Goal: Task Accomplishment & Management: Use online tool/utility

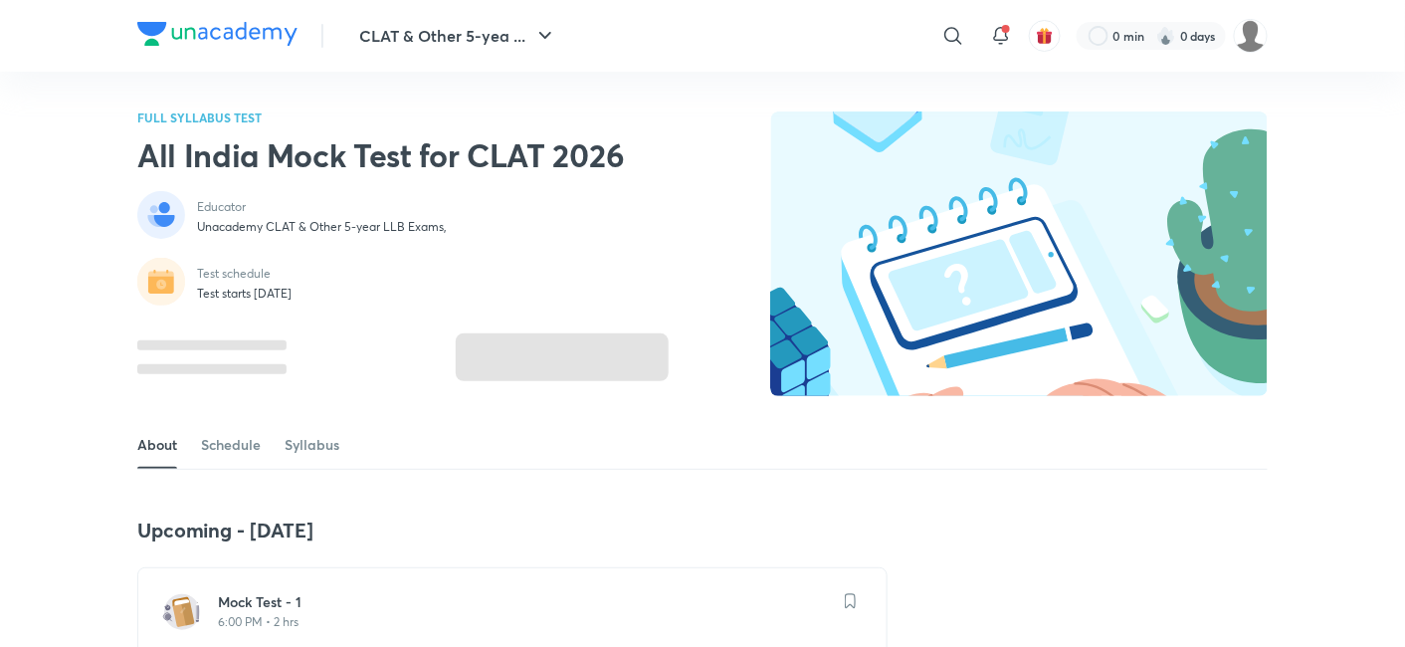
scroll to position [381, 0]
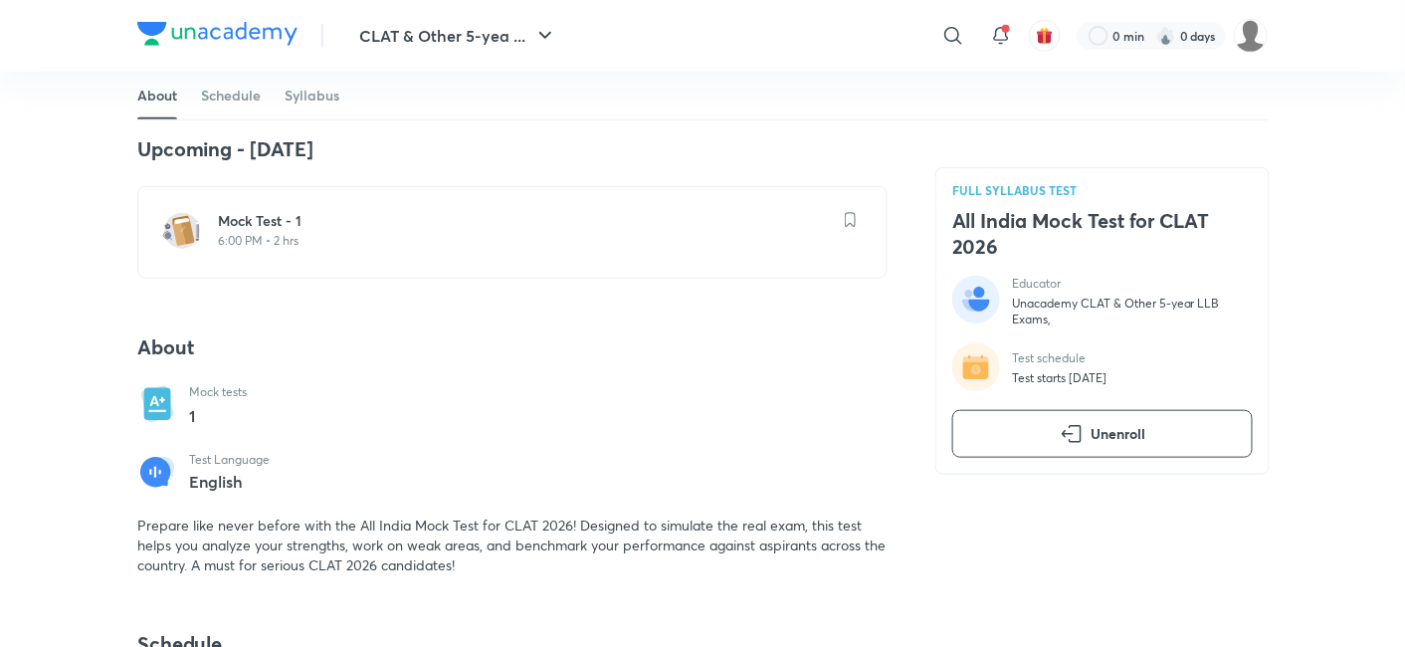
click at [283, 223] on h6 "Mock Test - 1" at bounding box center [524, 221] width 613 height 20
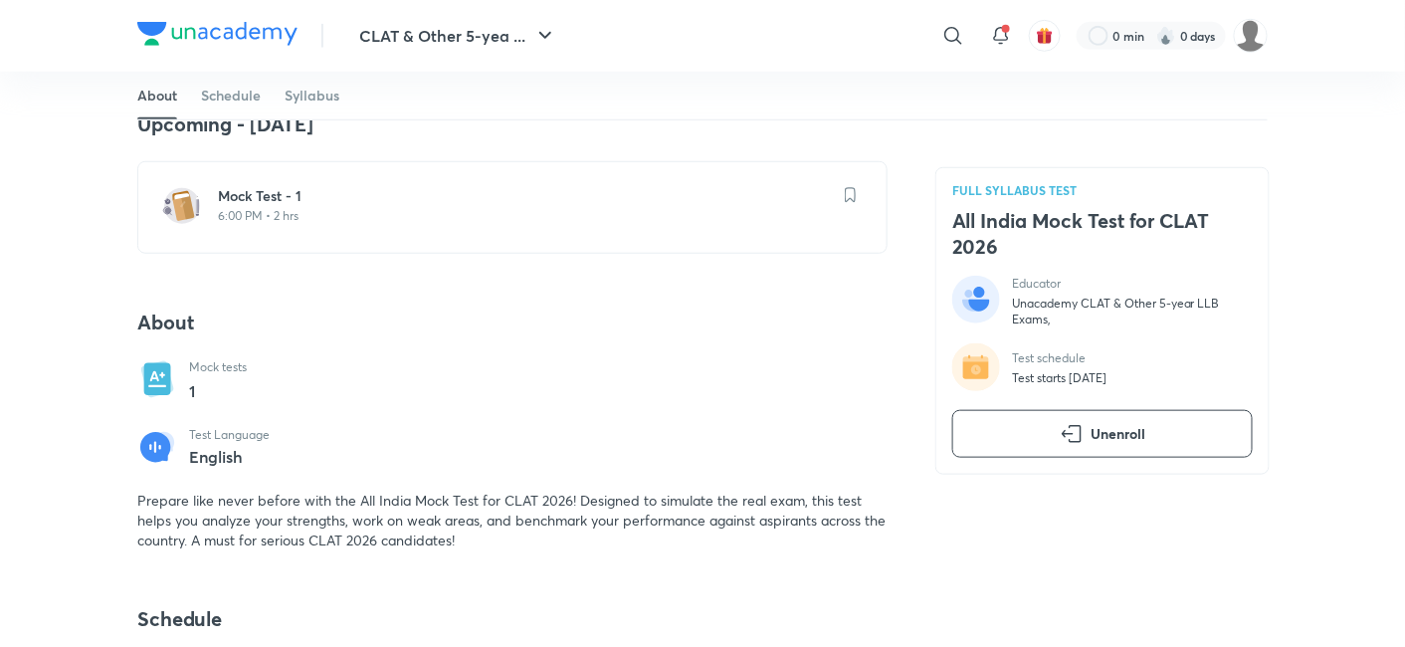
scroll to position [452, 0]
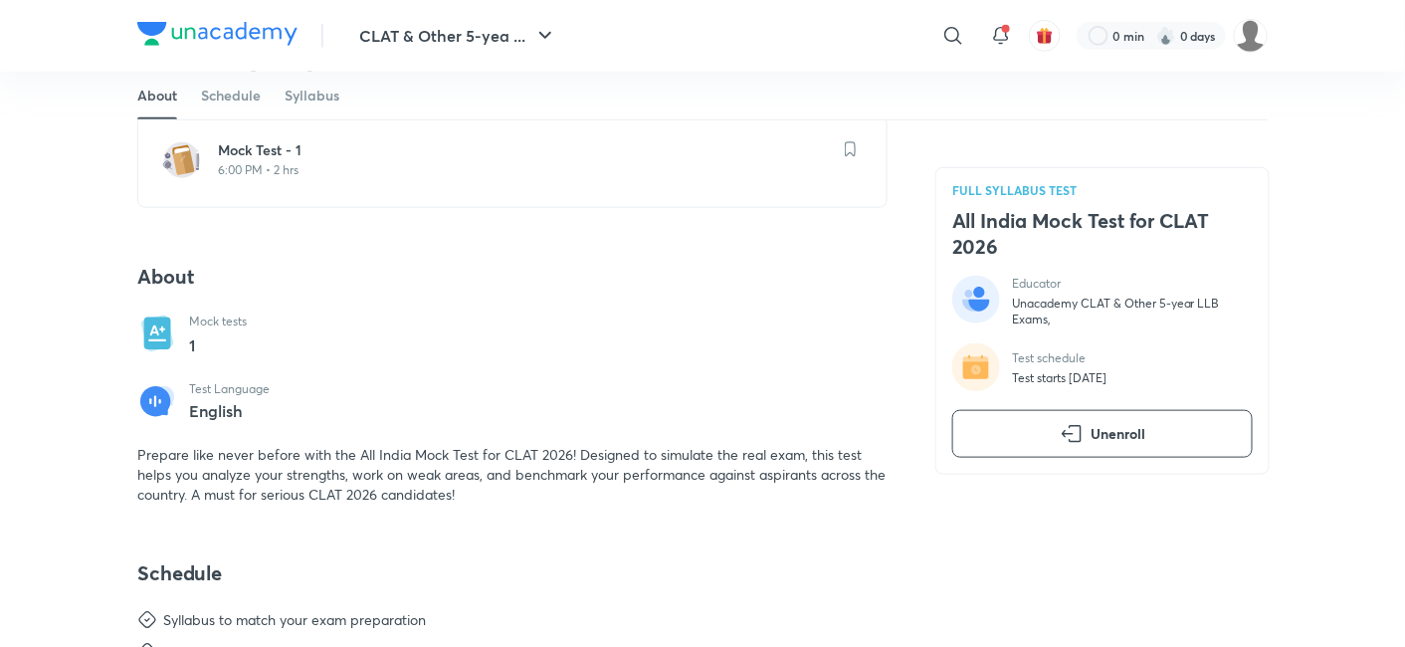
click at [326, 162] on p "6:00 PM • 2 hrs" at bounding box center [524, 170] width 613 height 16
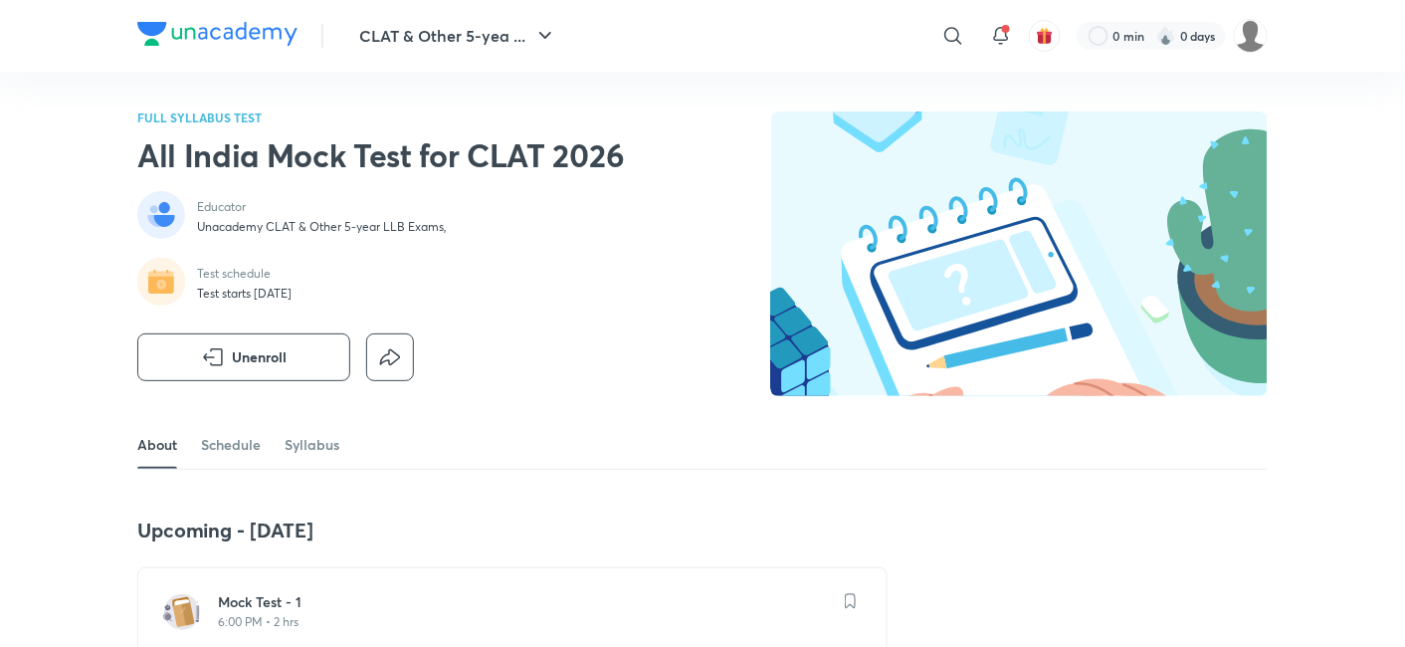
click at [300, 614] on p "6:00 PM • 2 hrs" at bounding box center [524, 622] width 613 height 16
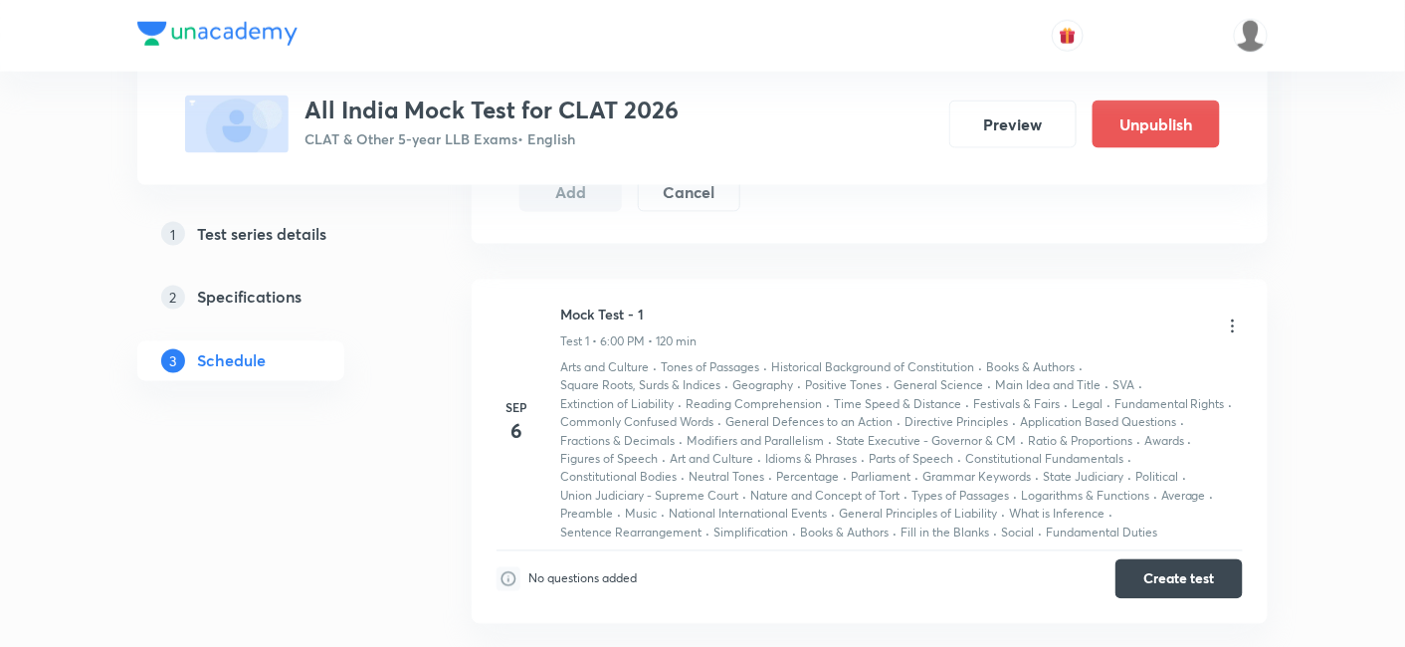
scroll to position [1054, 0]
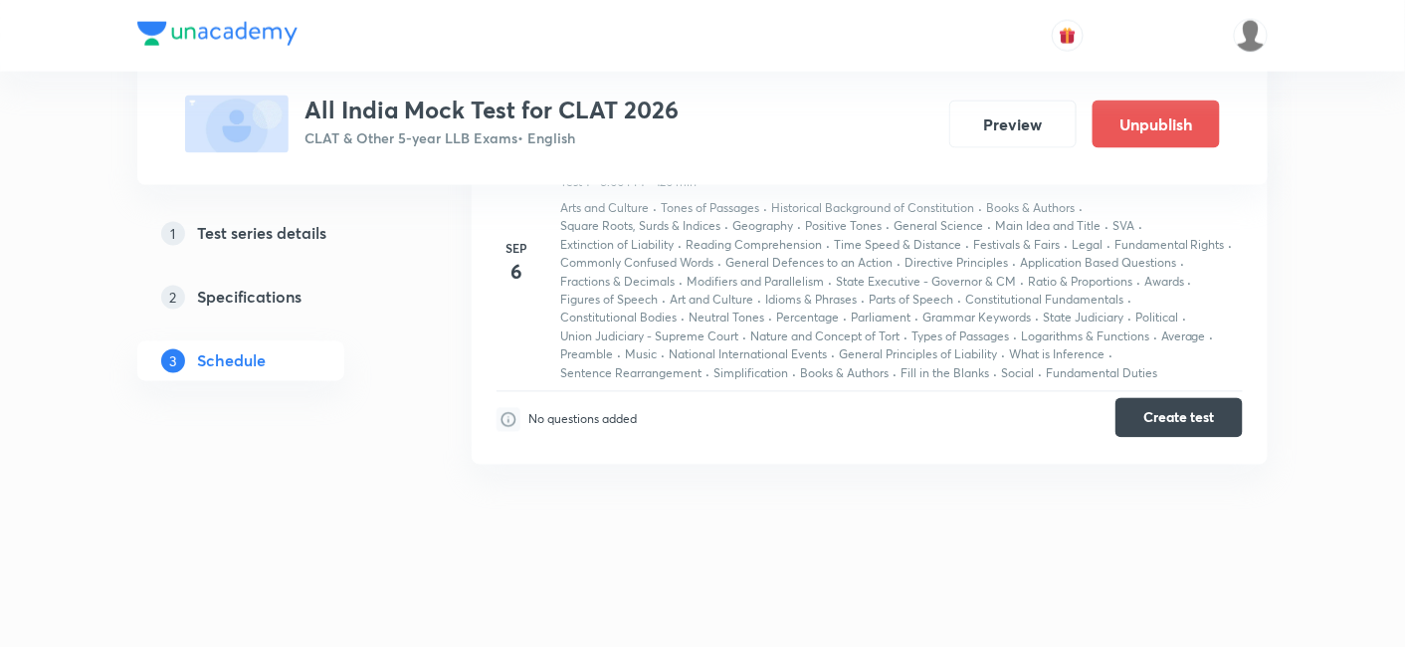
click at [1214, 402] on button "Create test" at bounding box center [1178, 418] width 127 height 40
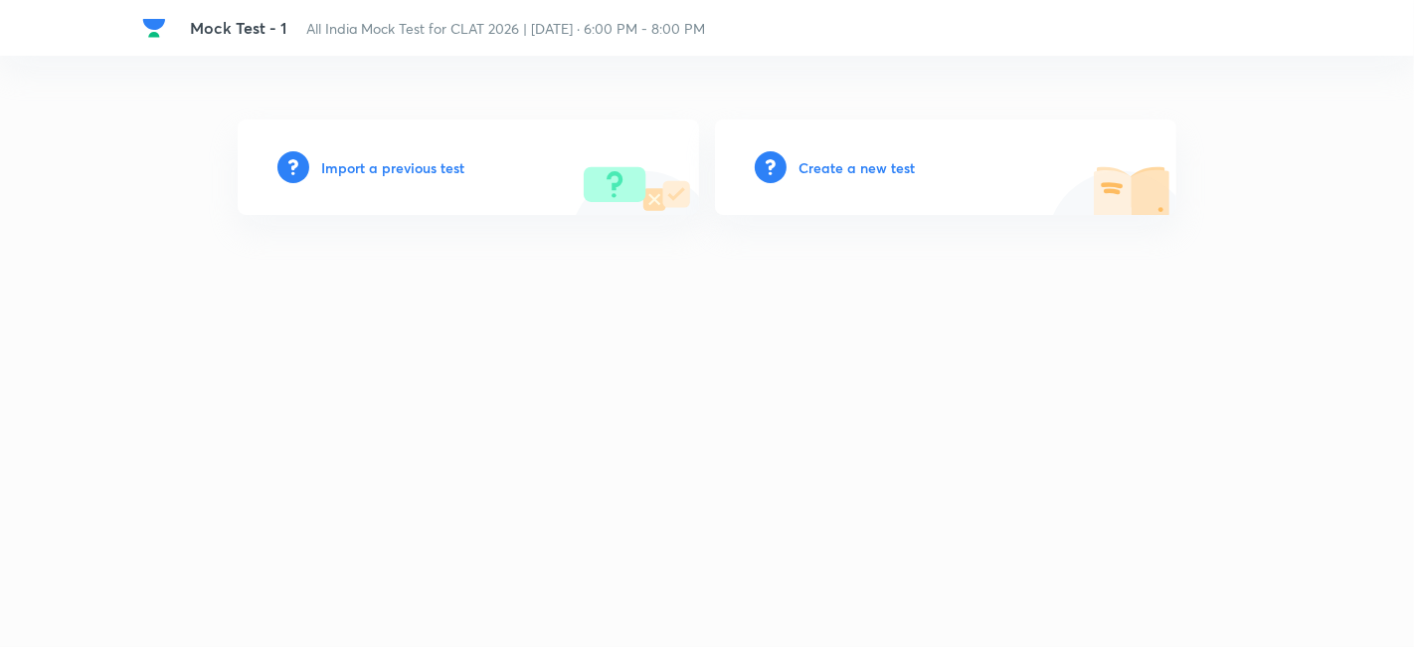
click at [435, 169] on h6 "Import a previous test" at bounding box center [392, 167] width 143 height 21
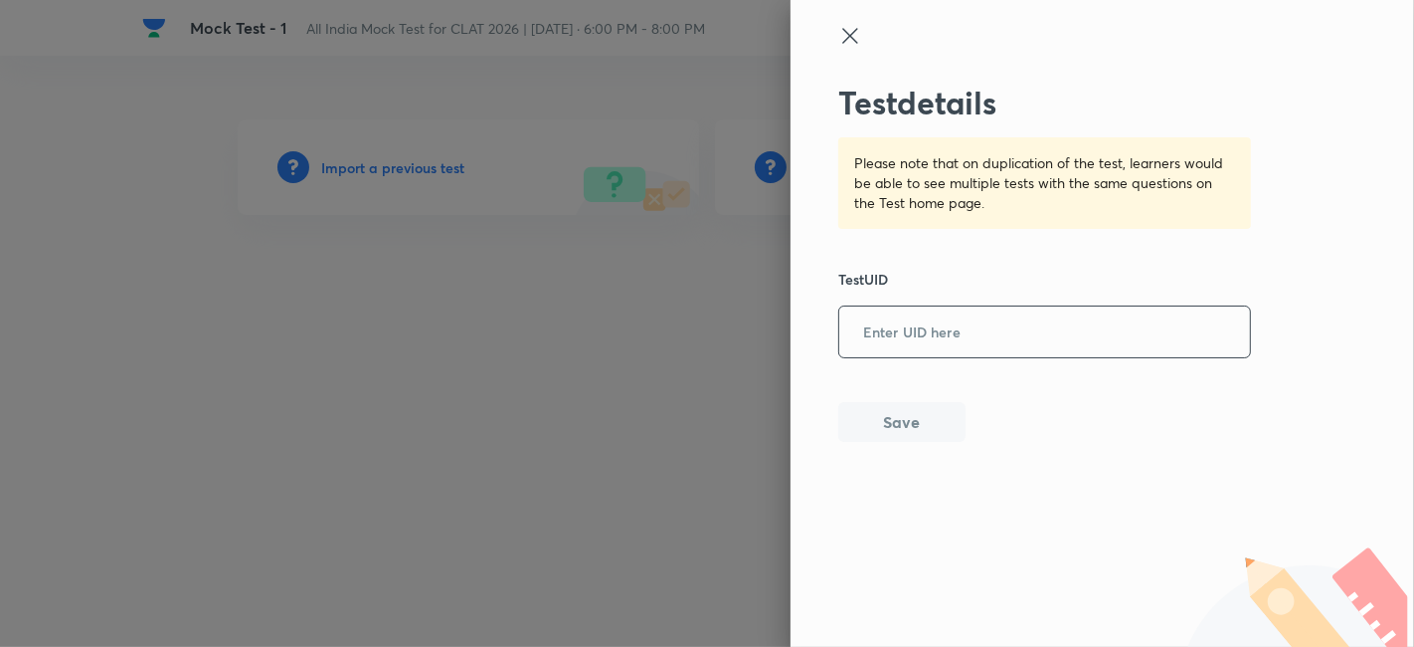
click at [946, 330] on input "text" at bounding box center [1045, 332] width 411 height 49
paste input "N1AR0TX2E2"
type input "N1AR0TX2E2"
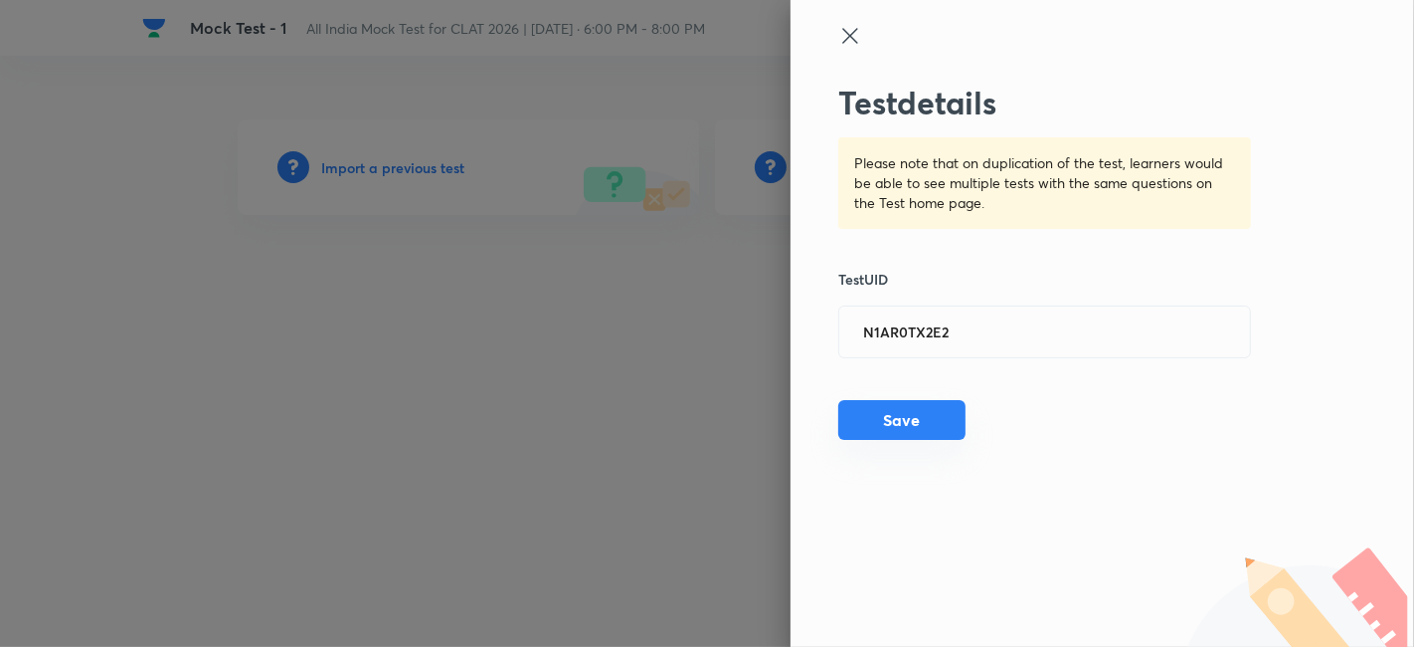
click at [911, 416] on button "Save" at bounding box center [902, 420] width 127 height 40
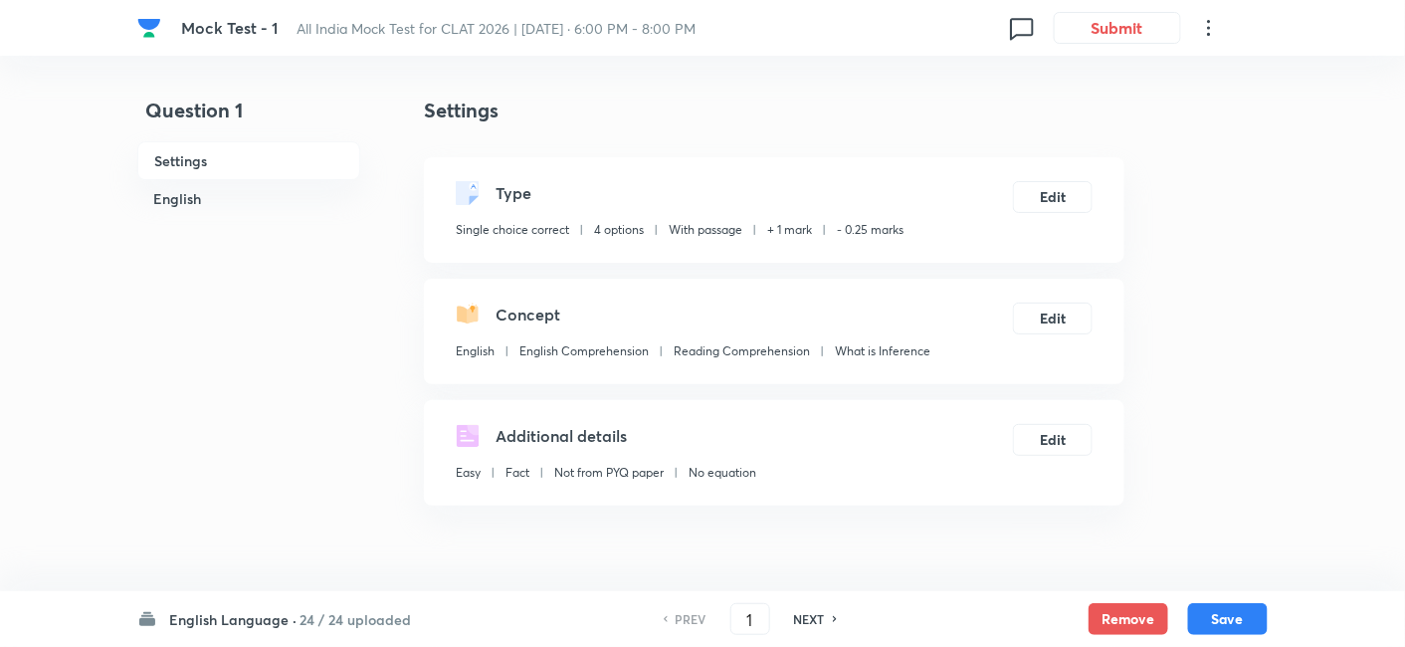
click at [1212, 39] on icon at bounding box center [1209, 28] width 24 height 24
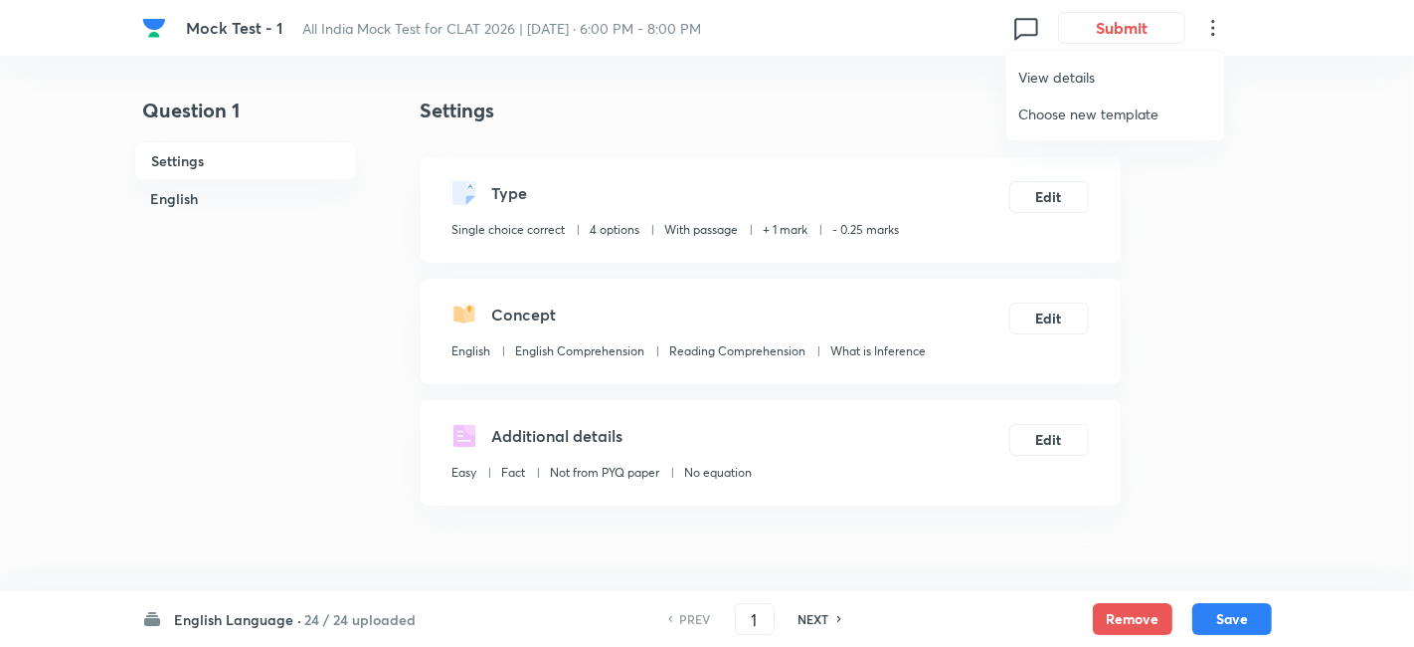
click at [1255, 275] on div at bounding box center [707, 323] width 1414 height 647
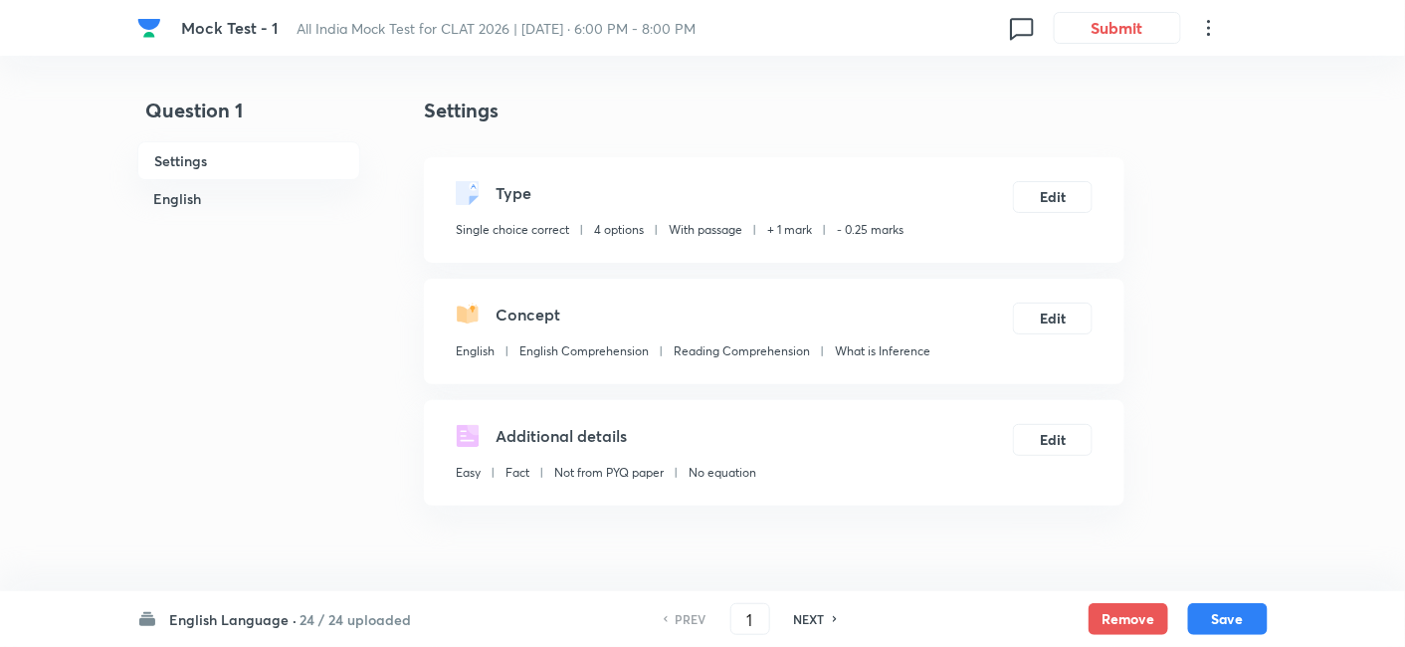
click at [210, 620] on h6 "English Language ·" at bounding box center [232, 619] width 127 height 21
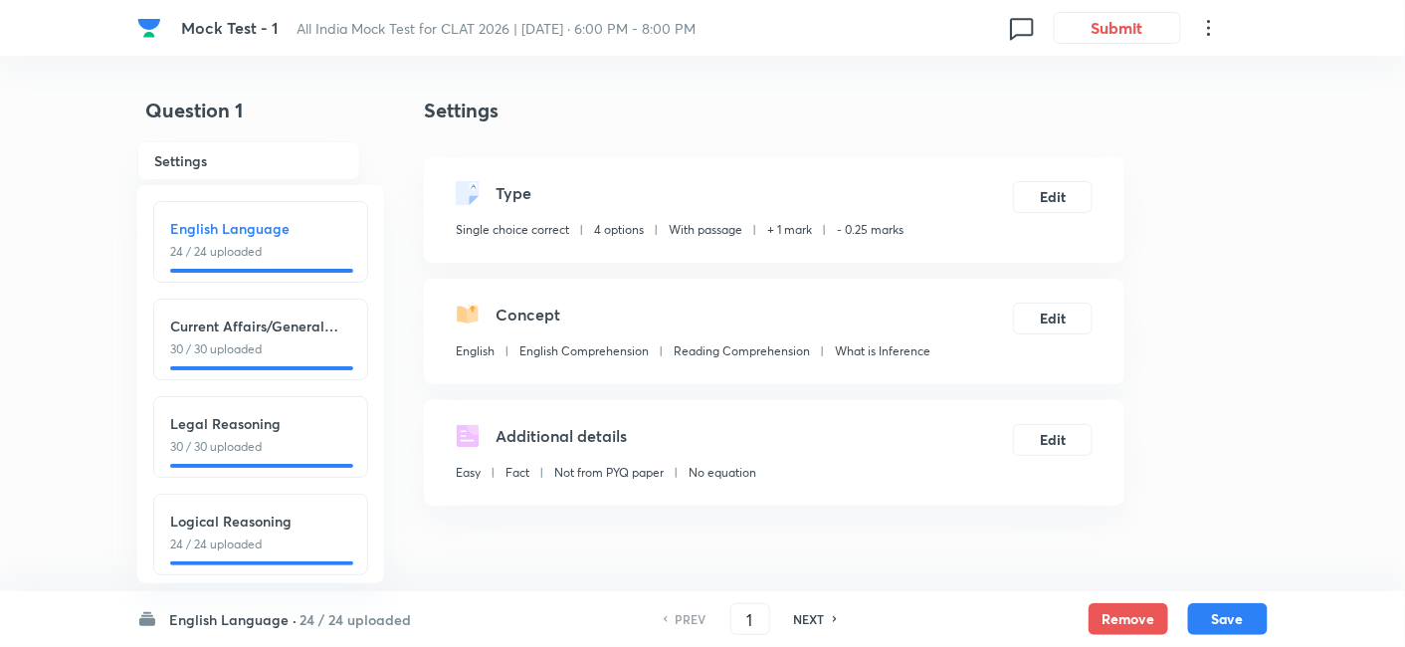
click at [249, 414] on h6 "Legal Reasoning" at bounding box center [260, 423] width 181 height 21
type input "55"
checkbox input "false"
checkbox input "true"
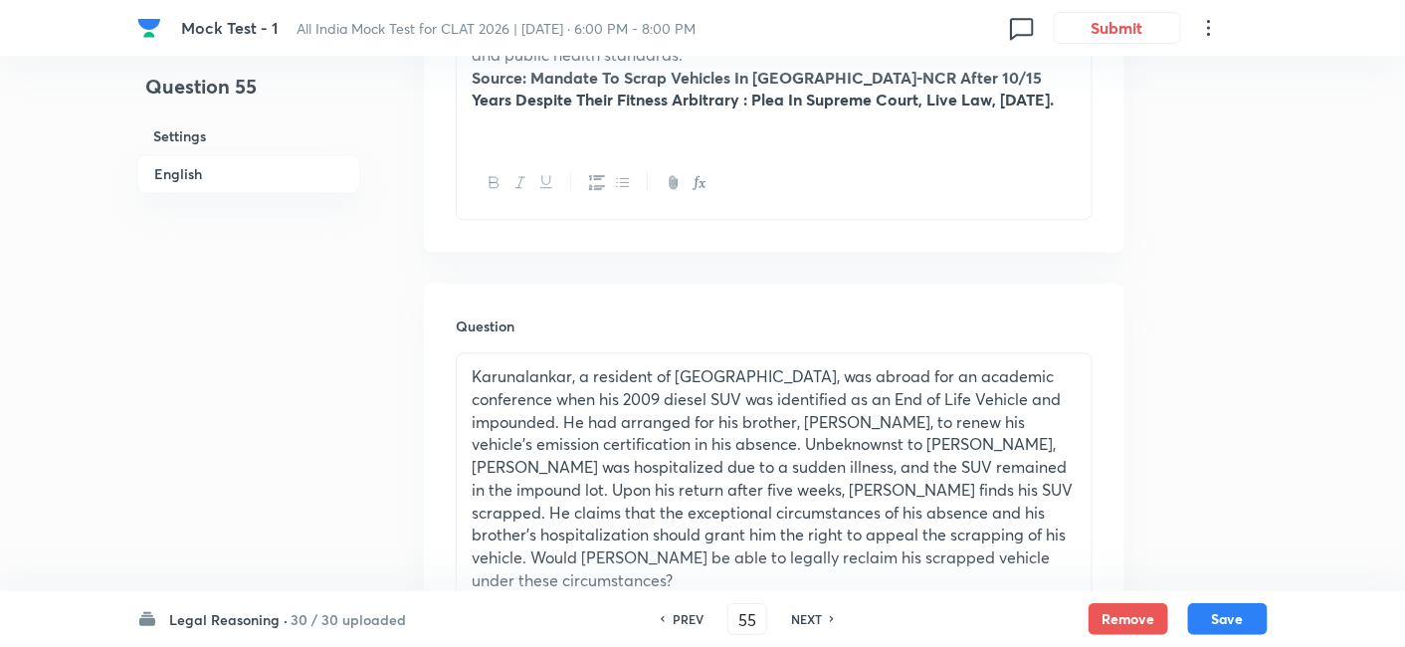
scroll to position [1436, 0]
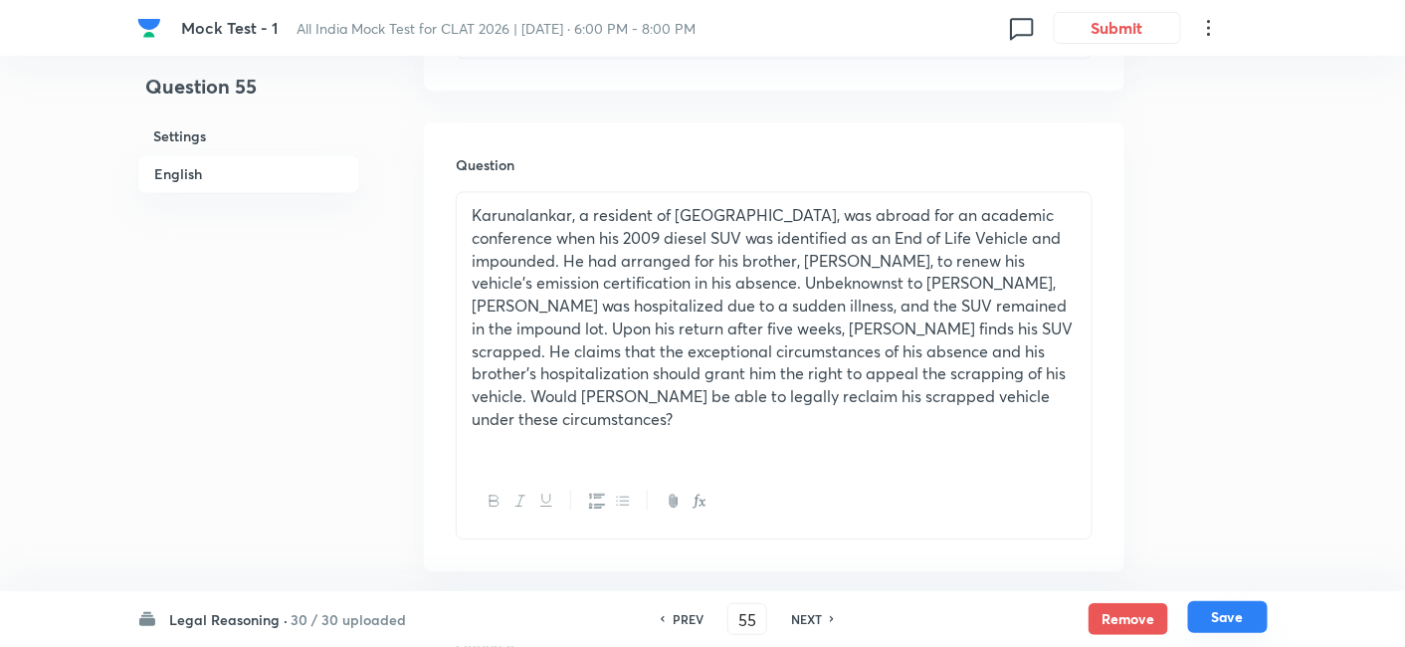
click at [1208, 618] on button "Save" at bounding box center [1228, 617] width 80 height 32
click at [1214, 22] on icon at bounding box center [1209, 28] width 24 height 24
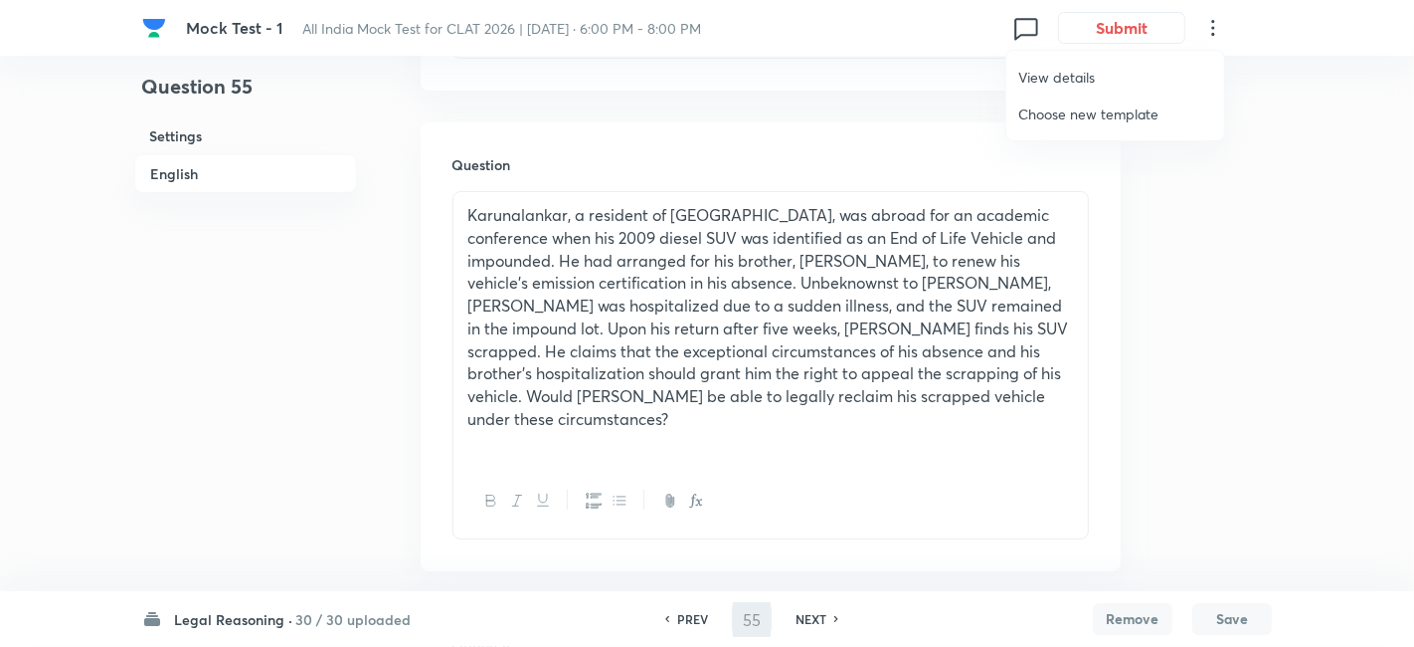
type input "56"
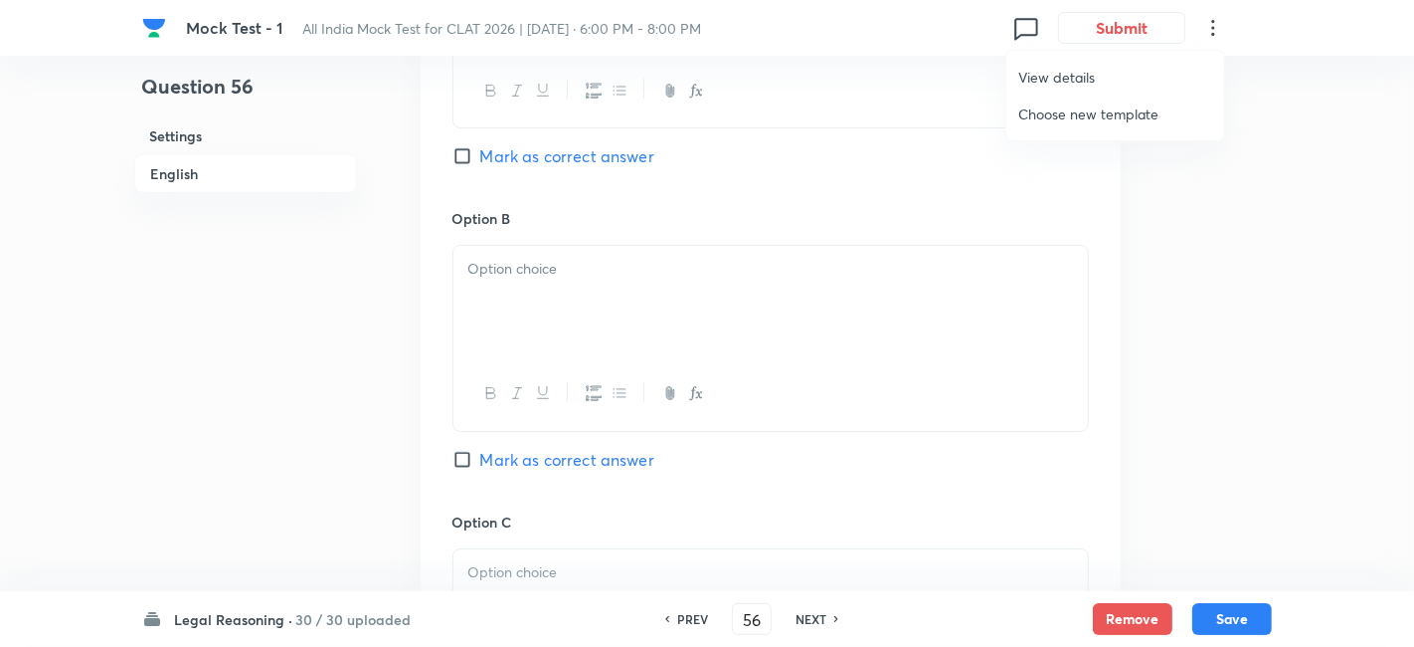
checkbox input "false"
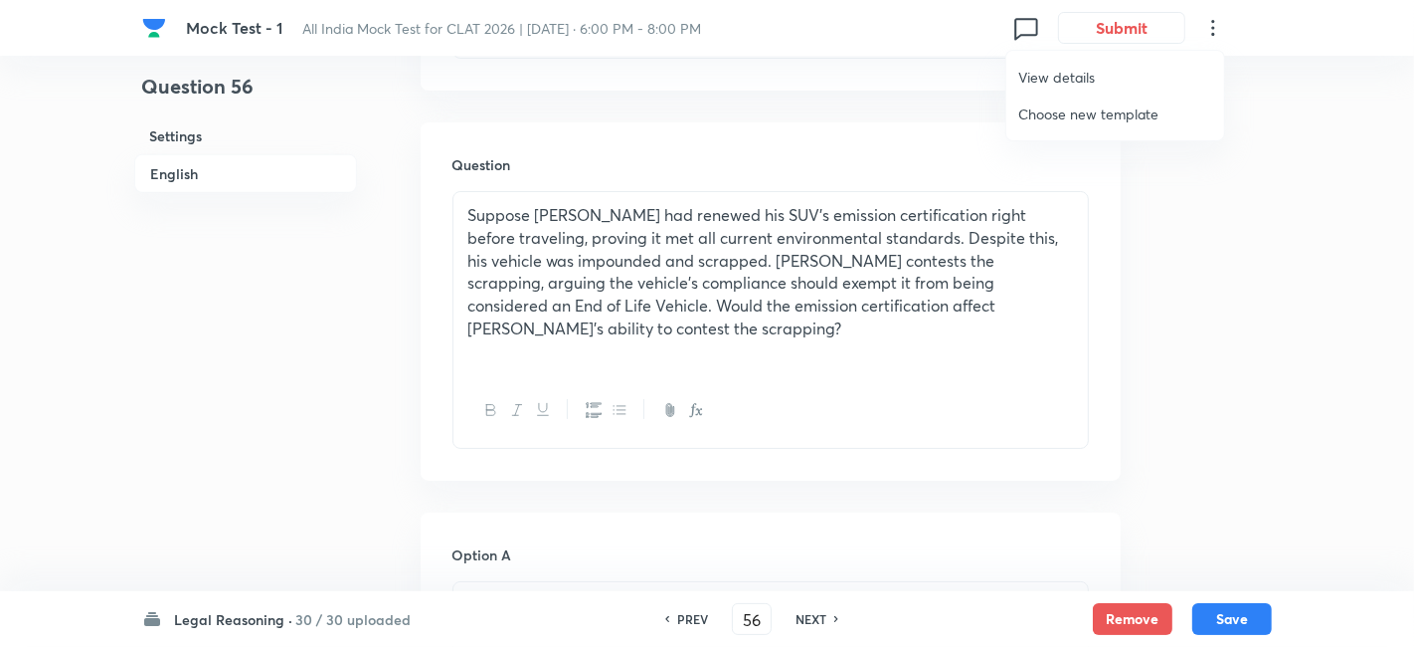
click at [807, 625] on div at bounding box center [707, 323] width 1414 height 647
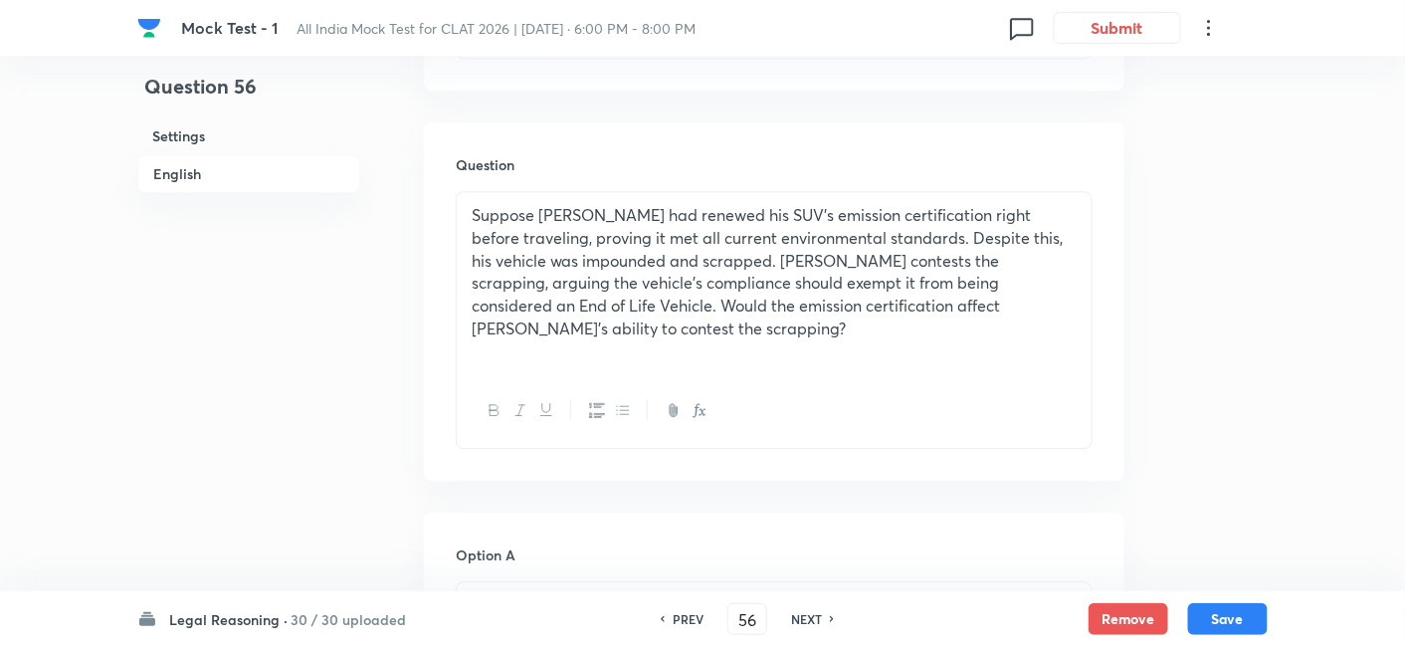
click at [807, 625] on h6 "NEXT" at bounding box center [806, 619] width 31 height 18
checkbox input "false"
type input "57"
checkbox input "true"
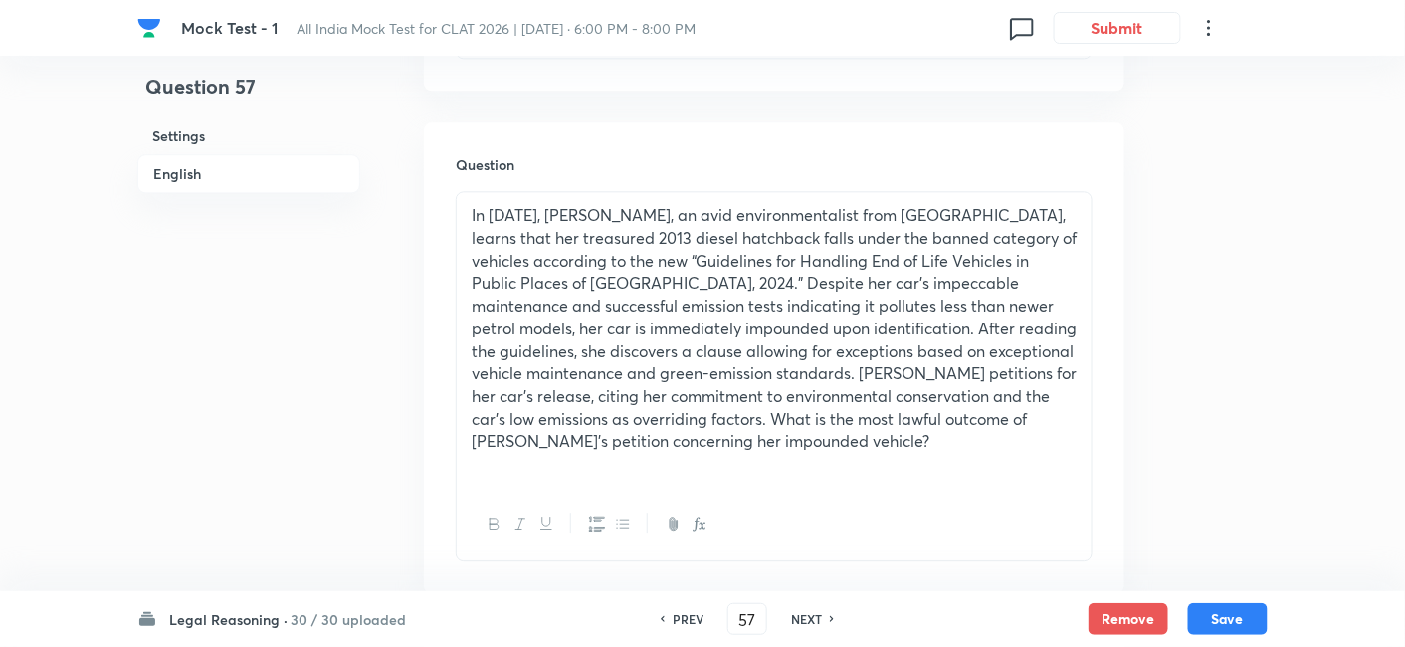
click at [807, 625] on h6 "NEXT" at bounding box center [806, 619] width 31 height 18
type input "58"
checkbox input "true"
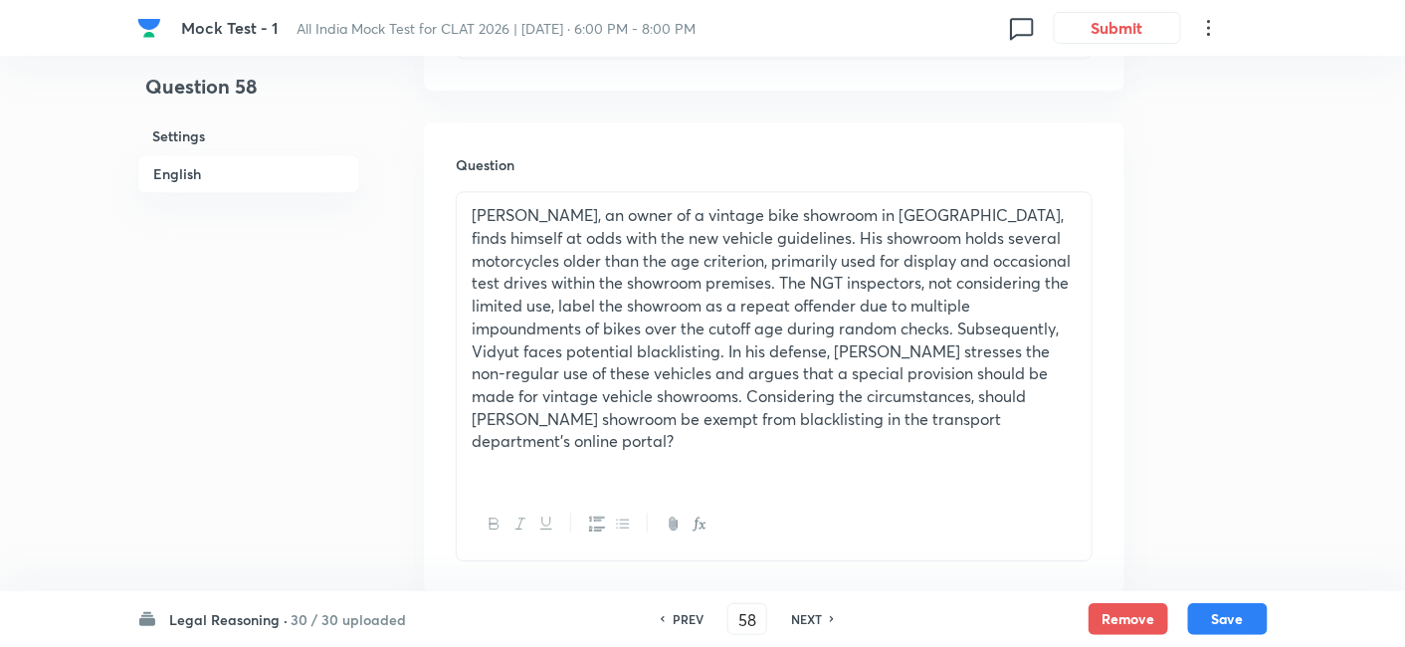
click at [807, 625] on h6 "NEXT" at bounding box center [806, 619] width 31 height 18
type input "59"
checkbox input "true"
checkbox input "false"
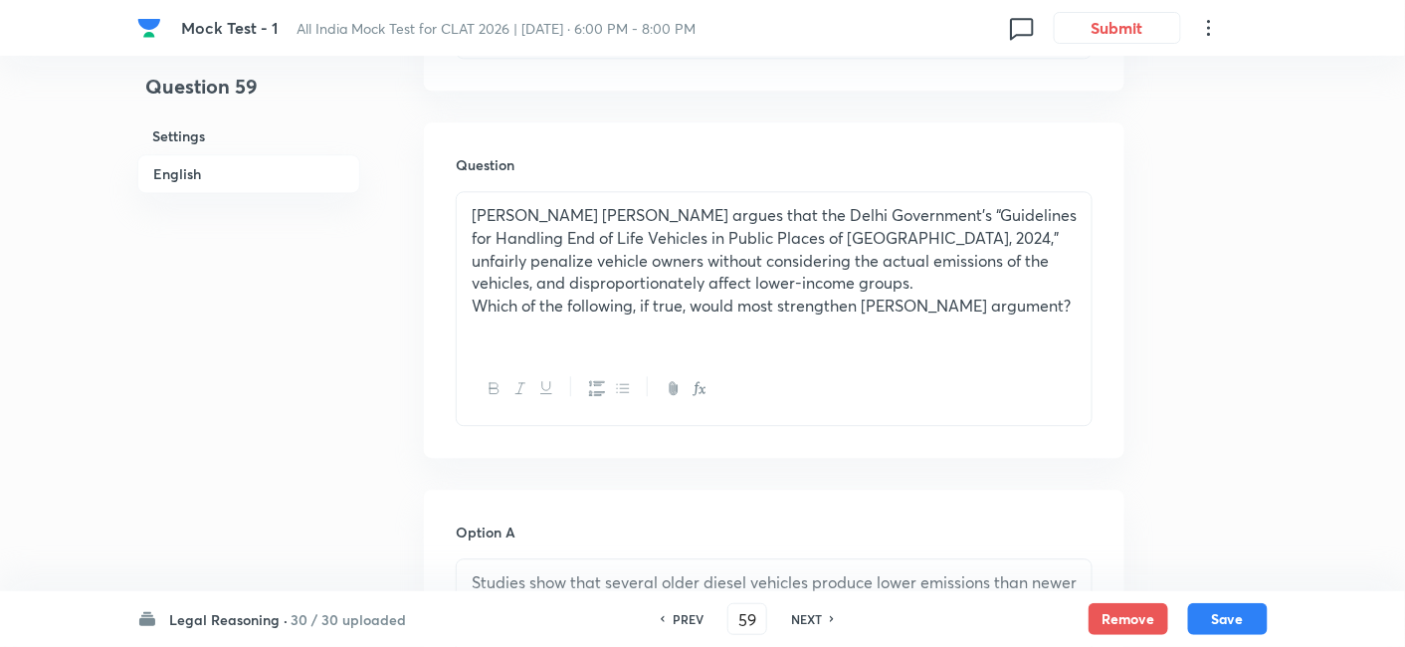
click at [807, 625] on h6 "NEXT" at bounding box center [806, 619] width 31 height 18
checkbox input "false"
type input "60"
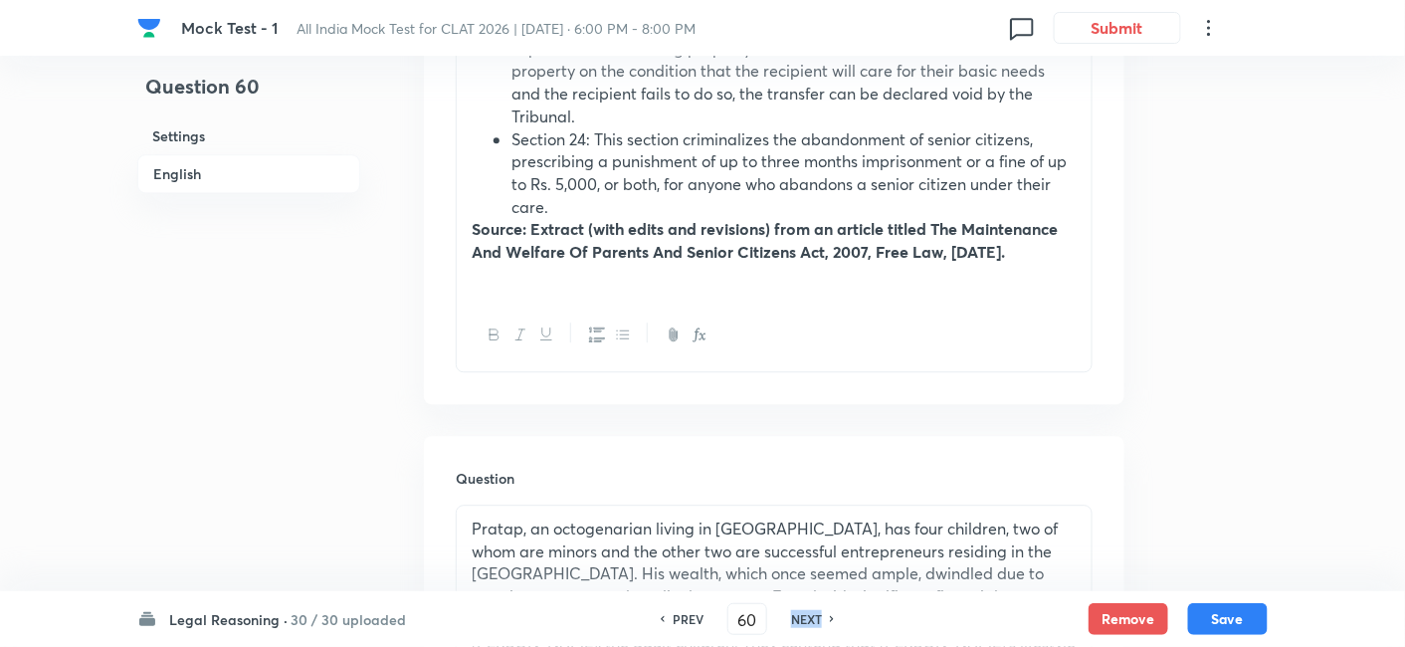
click at [807, 625] on h6 "NEXT" at bounding box center [806, 619] width 31 height 18
checkbox input "false"
type input "61"
click at [807, 625] on h6 "NEXT" at bounding box center [806, 619] width 31 height 18
checkbox input "false"
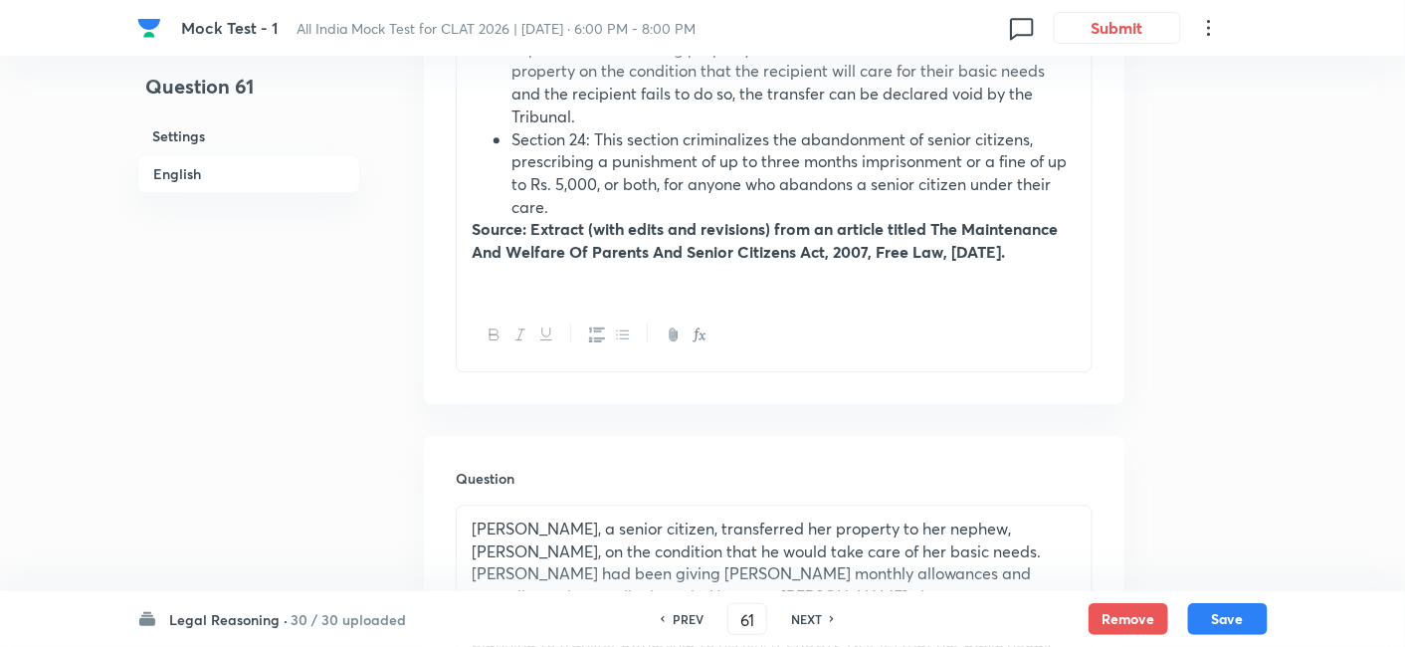
type input "62"
click at [807, 625] on h6 "NEXT" at bounding box center [806, 619] width 31 height 18
checkbox input "false"
type input "63"
click at [807, 625] on h6 "NEXT" at bounding box center [806, 619] width 31 height 18
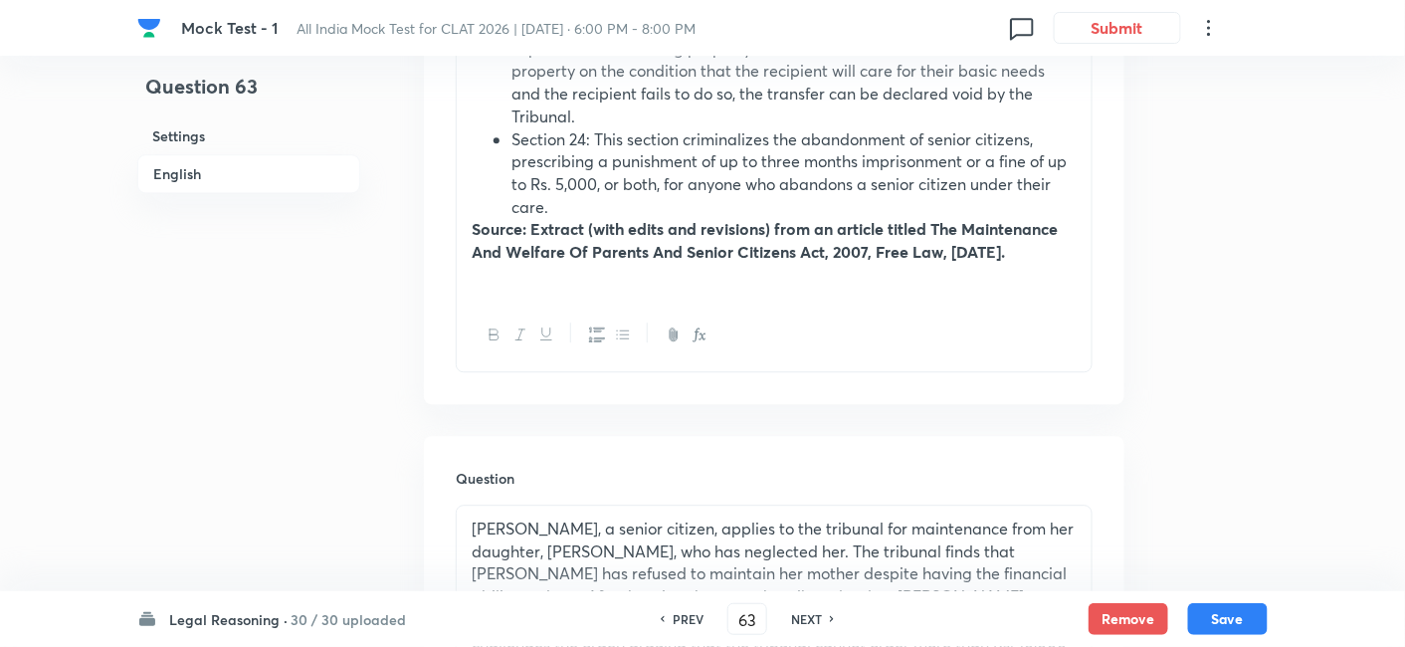
checkbox input "false"
type input "64"
click at [807, 625] on h6 "NEXT" at bounding box center [806, 619] width 31 height 18
checkbox input "false"
type input "65"
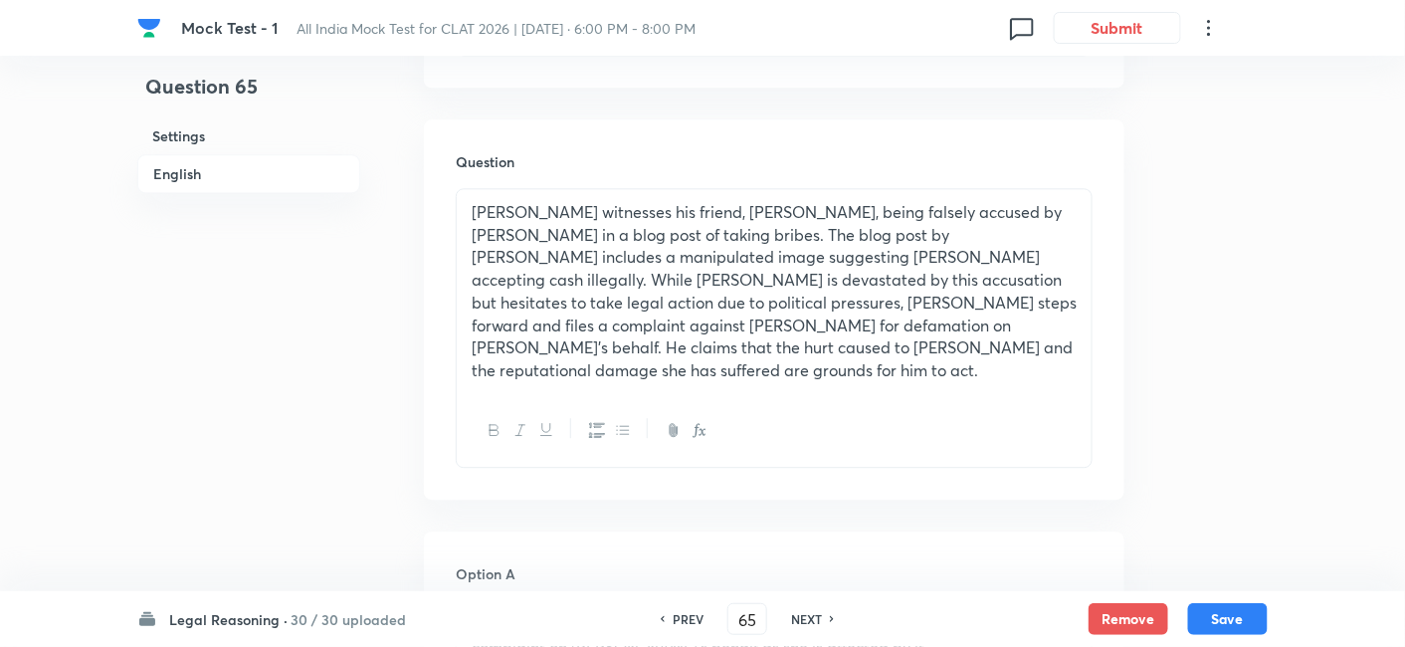
click at [807, 625] on h6 "NEXT" at bounding box center [806, 619] width 31 height 18
checkbox input "false"
type input "66"
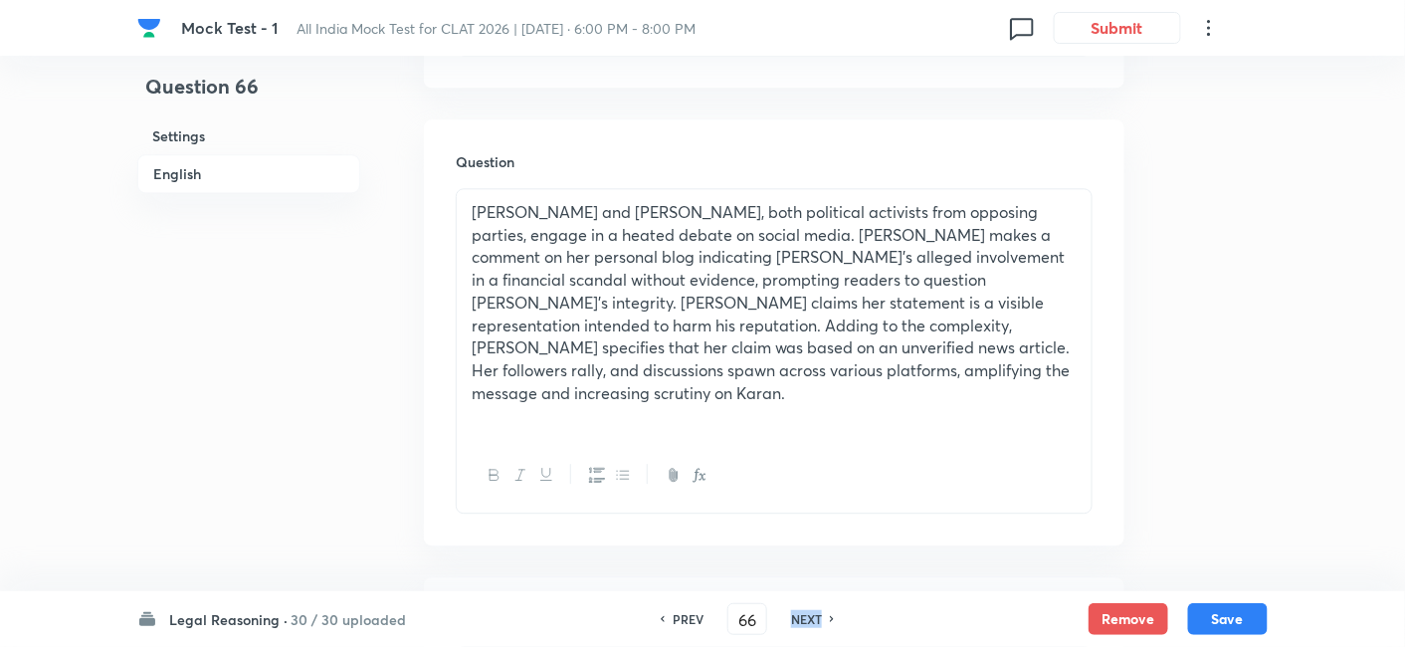
click at [807, 625] on h6 "NEXT" at bounding box center [806, 619] width 31 height 18
checkbox input "false"
type input "67"
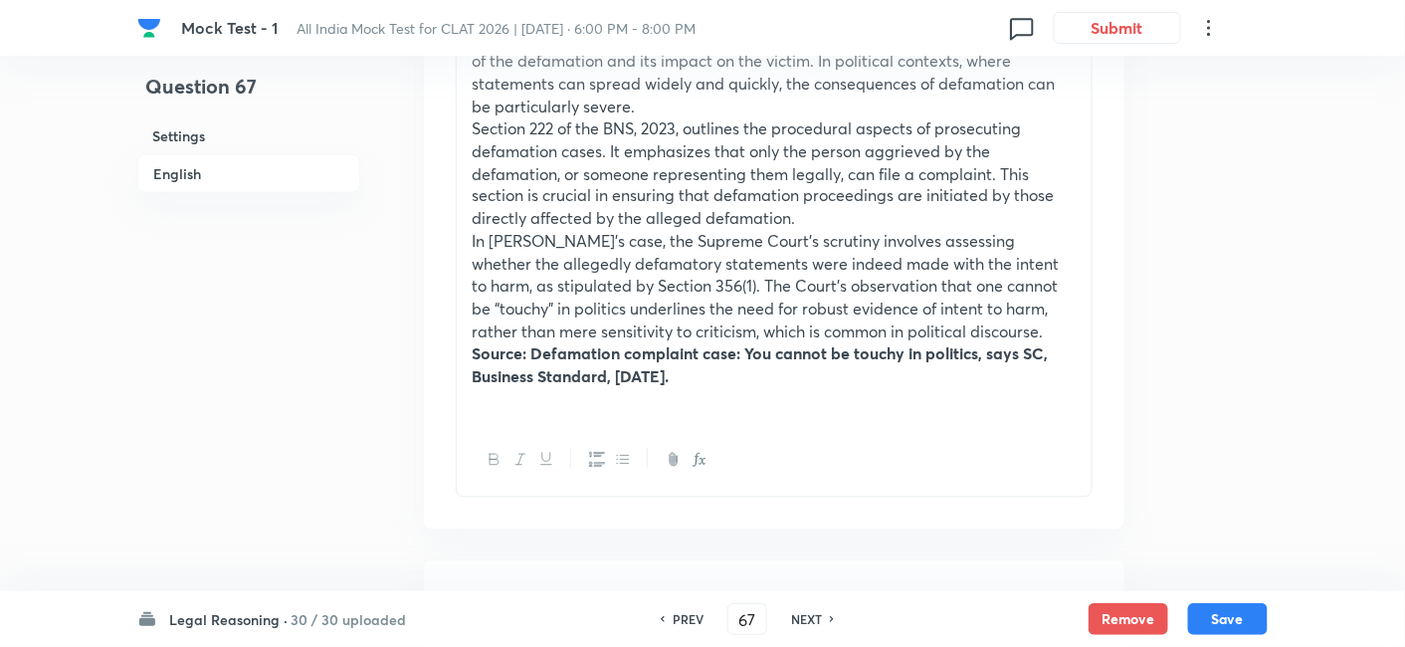
scroll to position [662, 0]
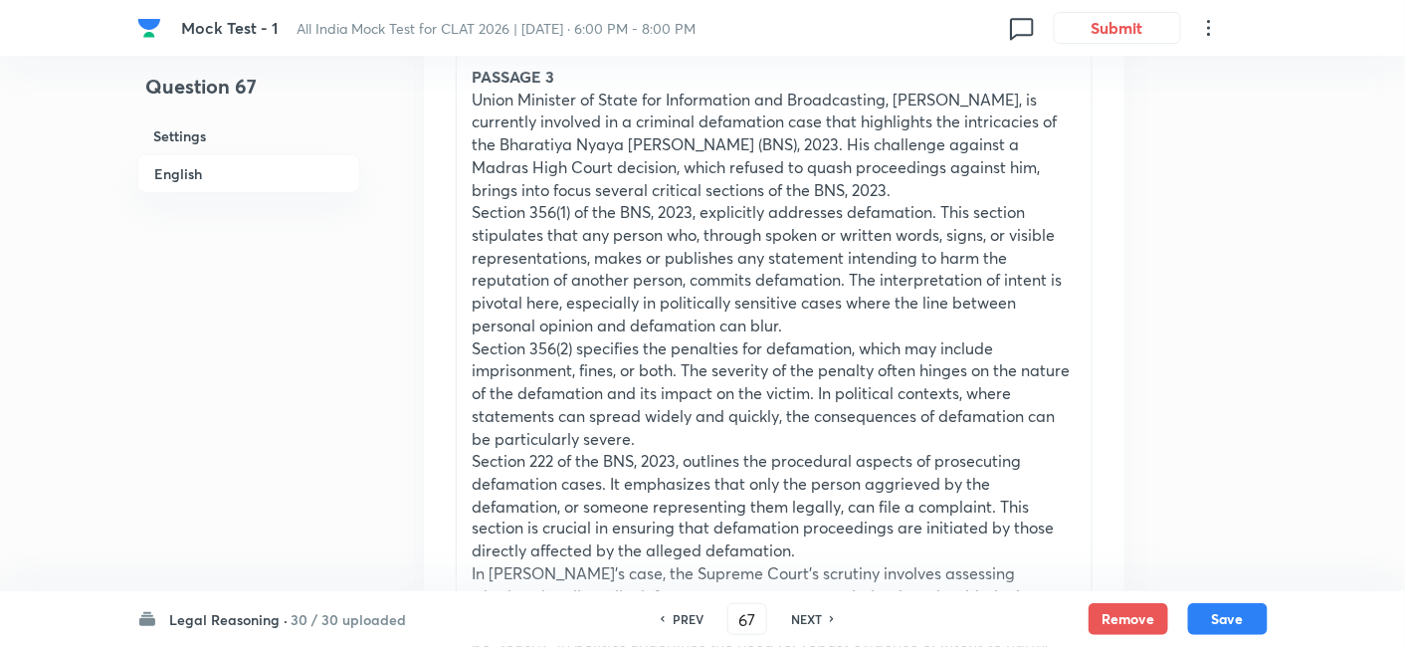
click at [827, 621] on div "NEXT" at bounding box center [809, 619] width 53 height 18
checkbox input "false"
type input "68"
click at [827, 621] on div "NEXT" at bounding box center [809, 619] width 53 height 18
checkbox input "false"
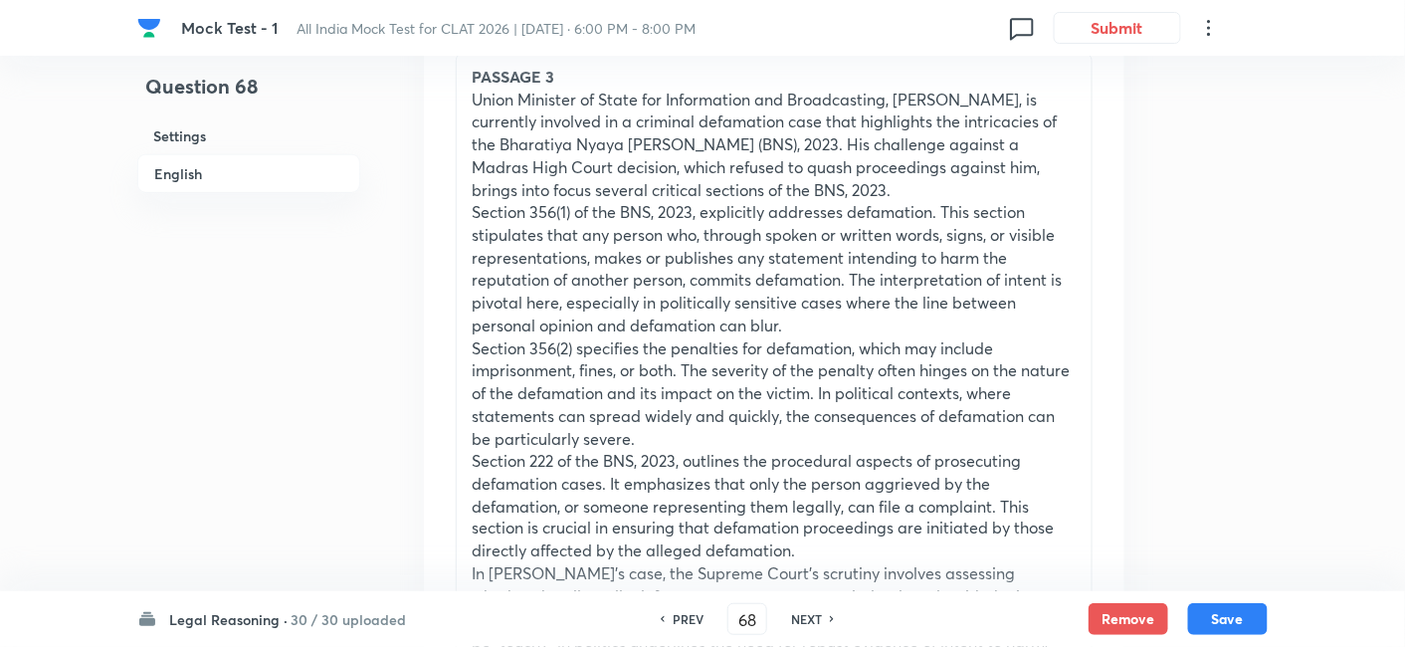
type input "69"
checkbox input "true"
click at [827, 621] on div "NEXT" at bounding box center [809, 619] width 53 height 18
type input "70"
checkbox input "false"
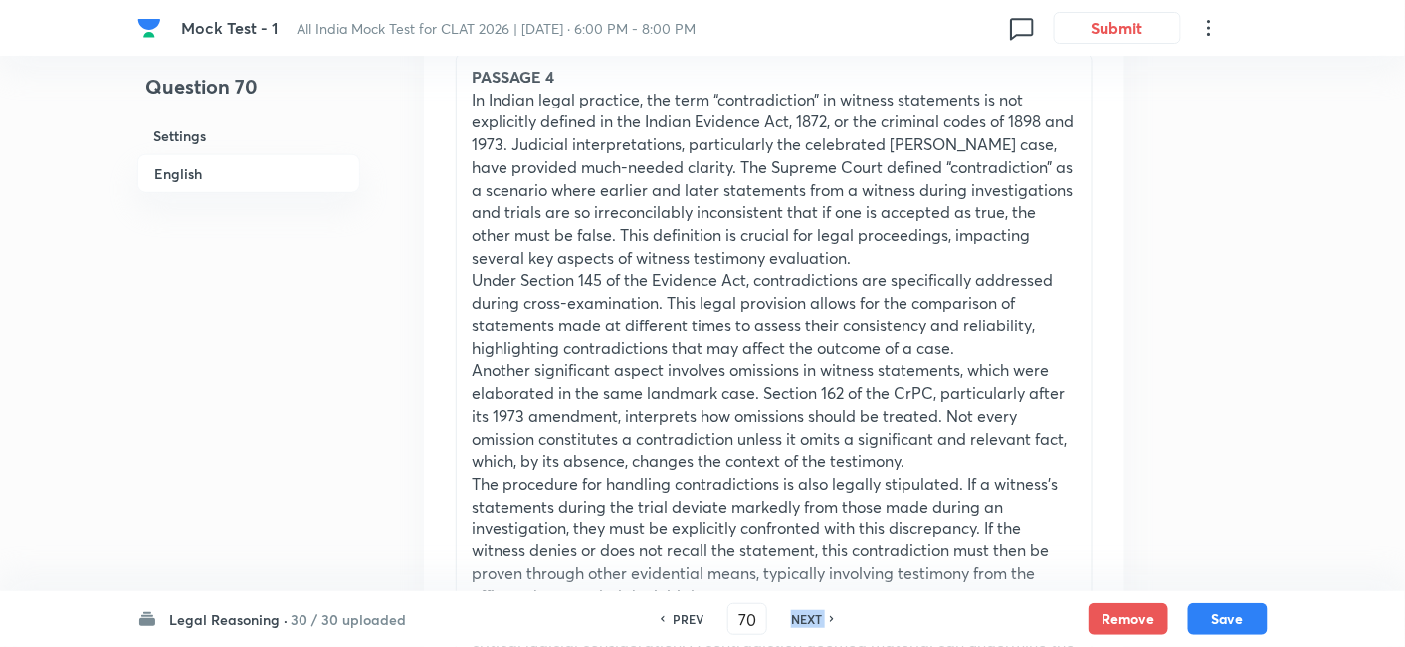
click at [827, 621] on div "NEXT" at bounding box center [809, 619] width 53 height 18
checkbox input "false"
type input "71"
click at [827, 621] on div "NEXT" at bounding box center [809, 619] width 53 height 18
checkbox input "false"
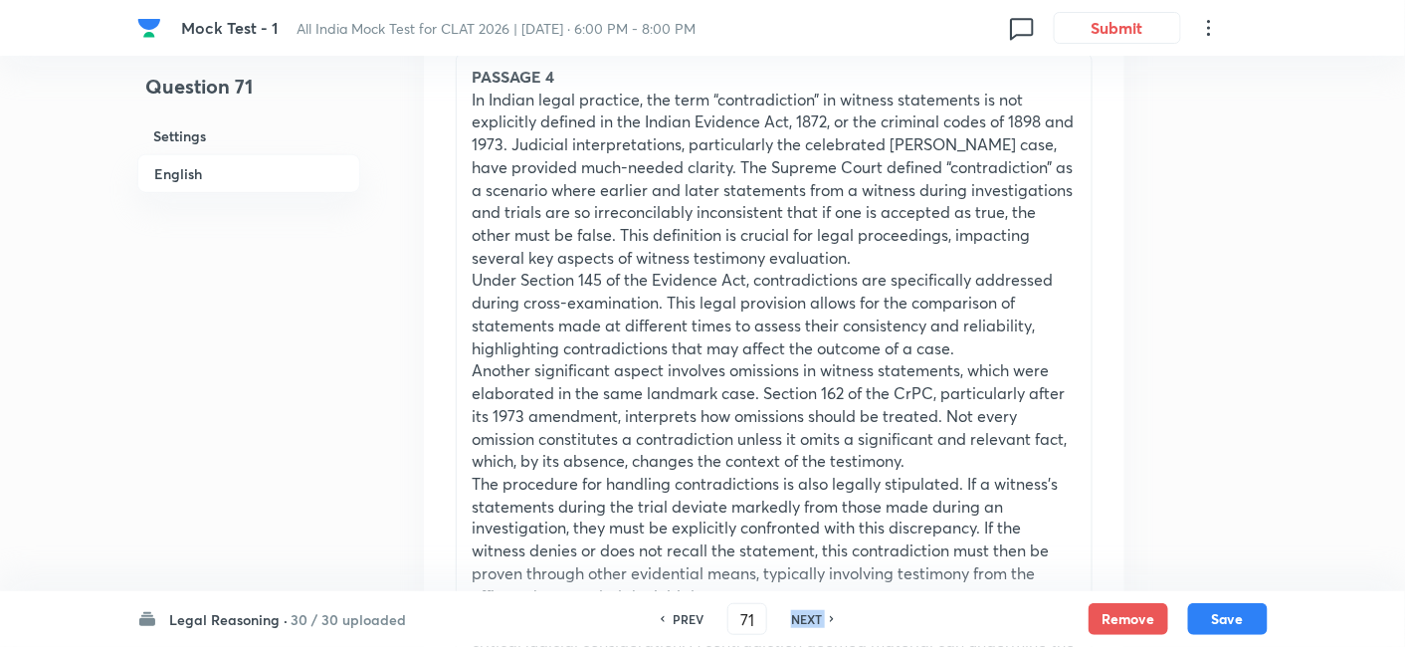
type input "72"
checkbox input "true"
click at [250, 627] on h6 "Legal Reasoning ·" at bounding box center [228, 619] width 118 height 21
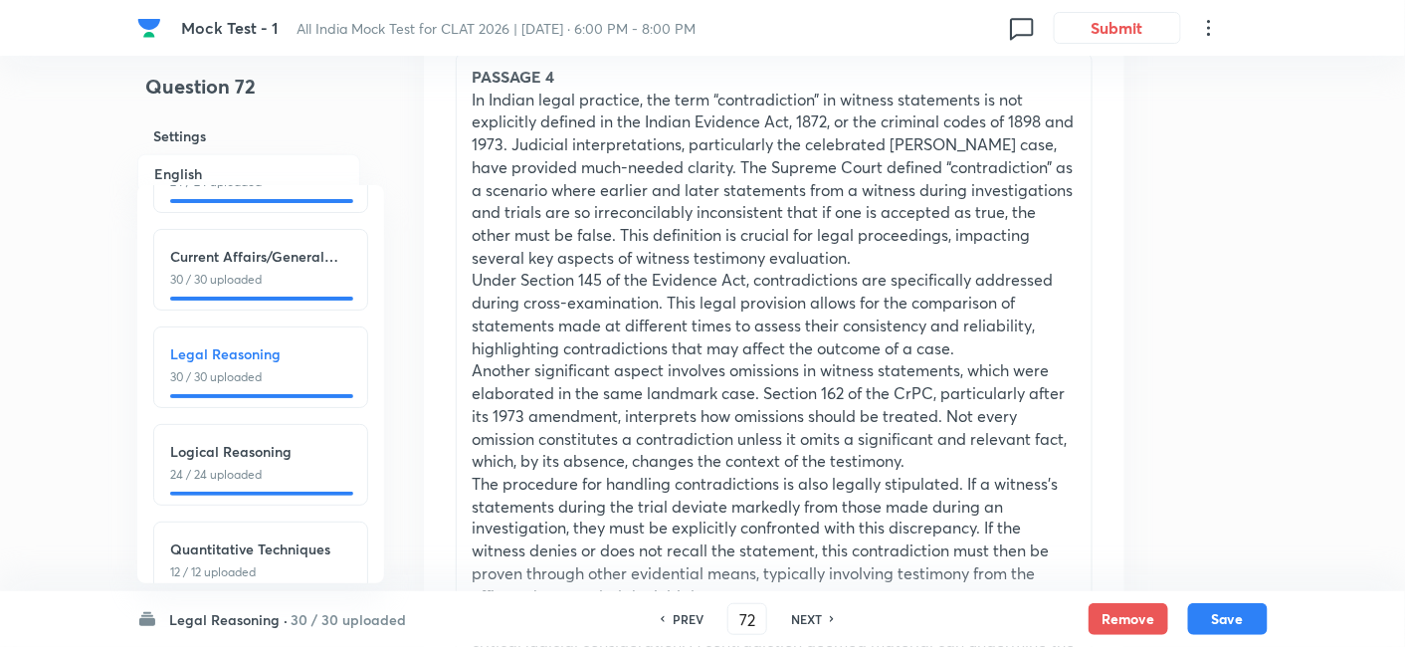
scroll to position [121, 0]
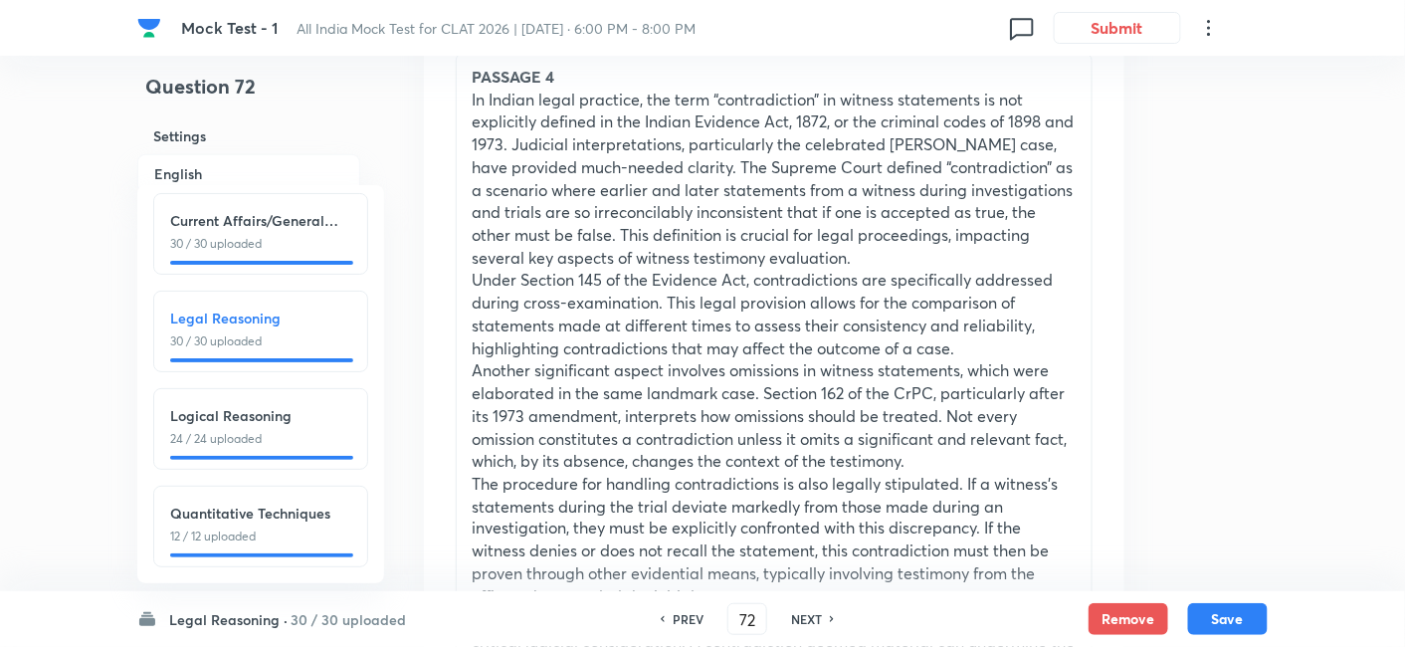
click at [233, 502] on h6 "Quantitative Techniques" at bounding box center [260, 512] width 181 height 21
type input "109"
checkbox input "false"
checkbox input "true"
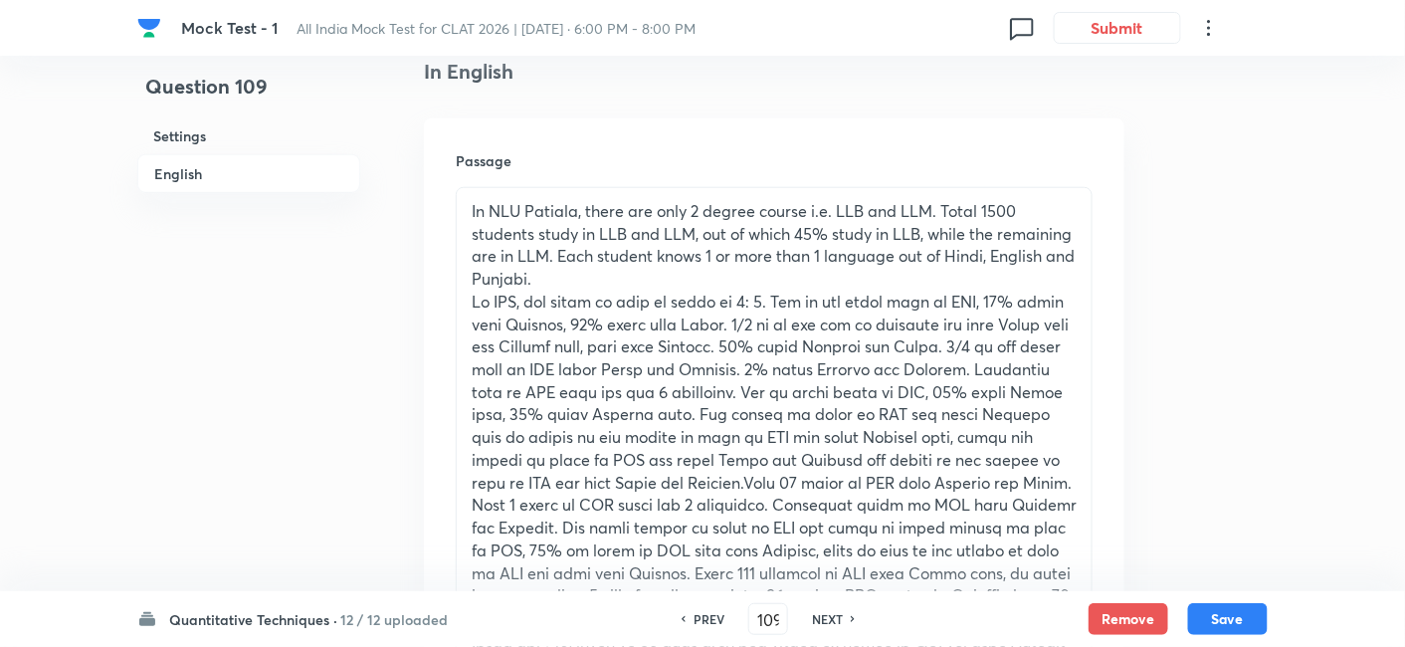
scroll to position [662, 0]
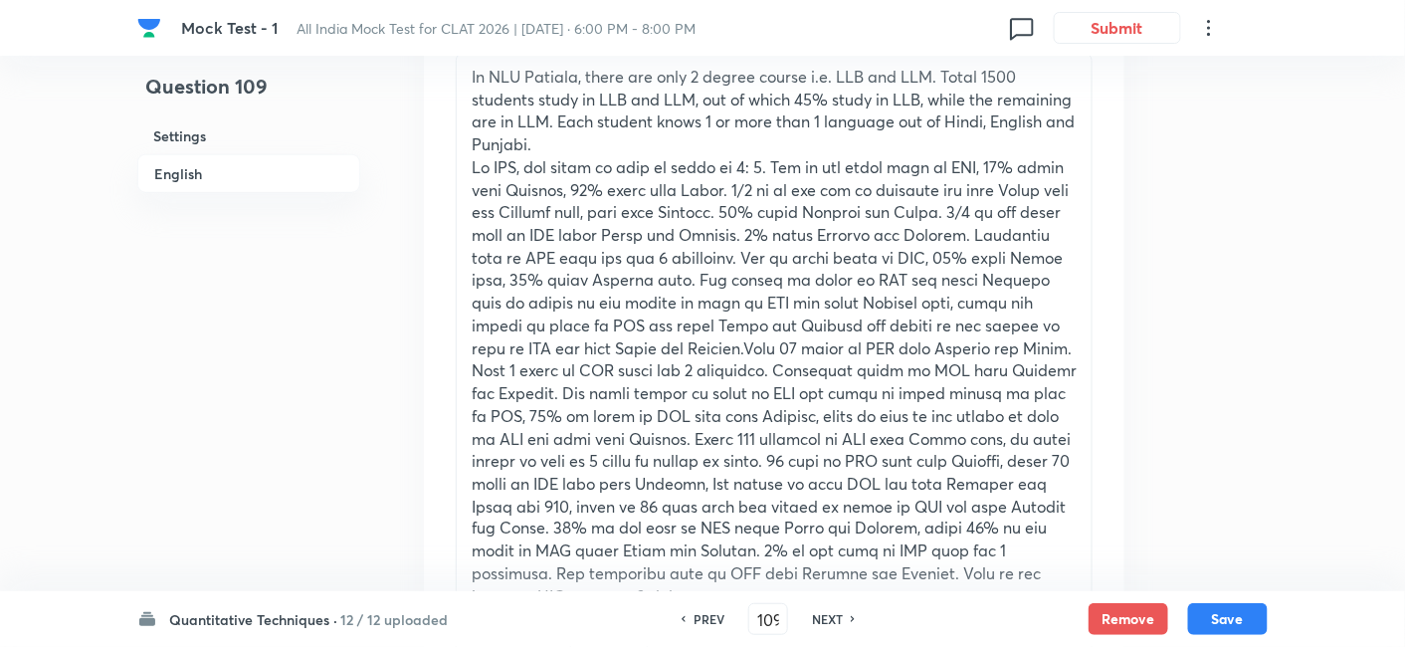
click at [283, 615] on h6 "Quantitative Techniques ·" at bounding box center [253, 619] width 168 height 21
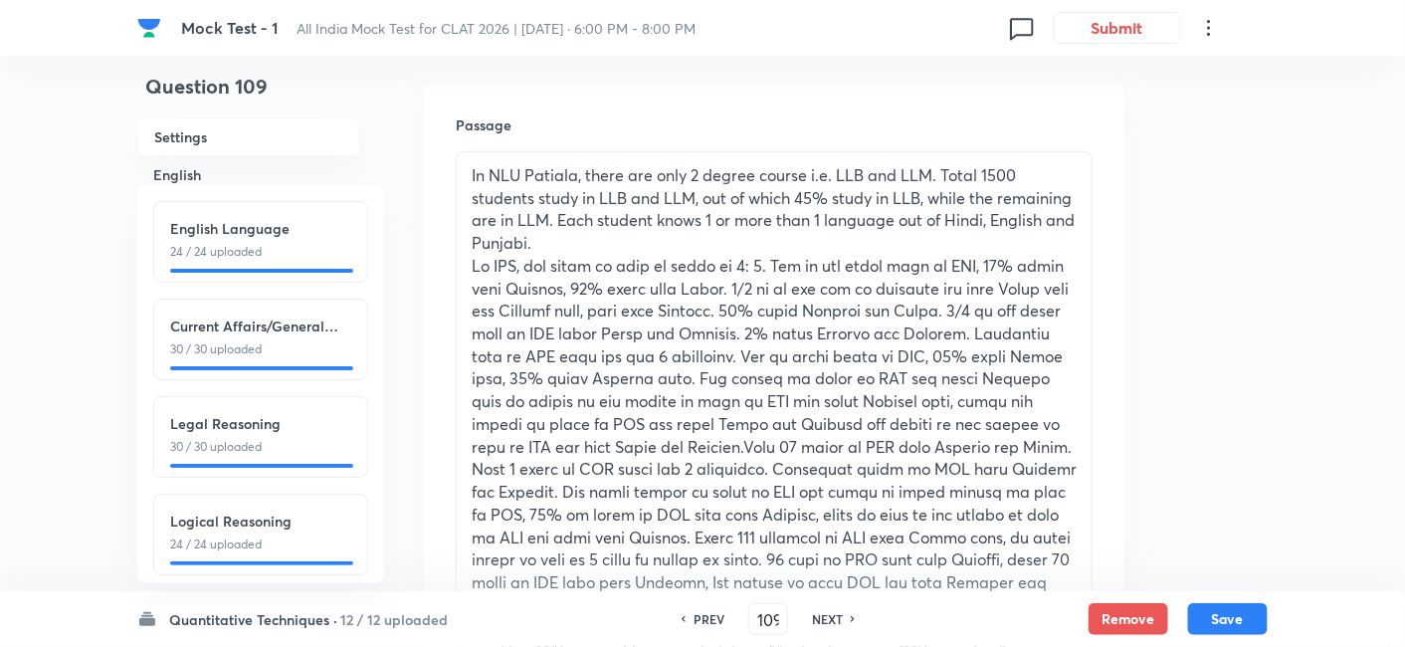
scroll to position [442, 0]
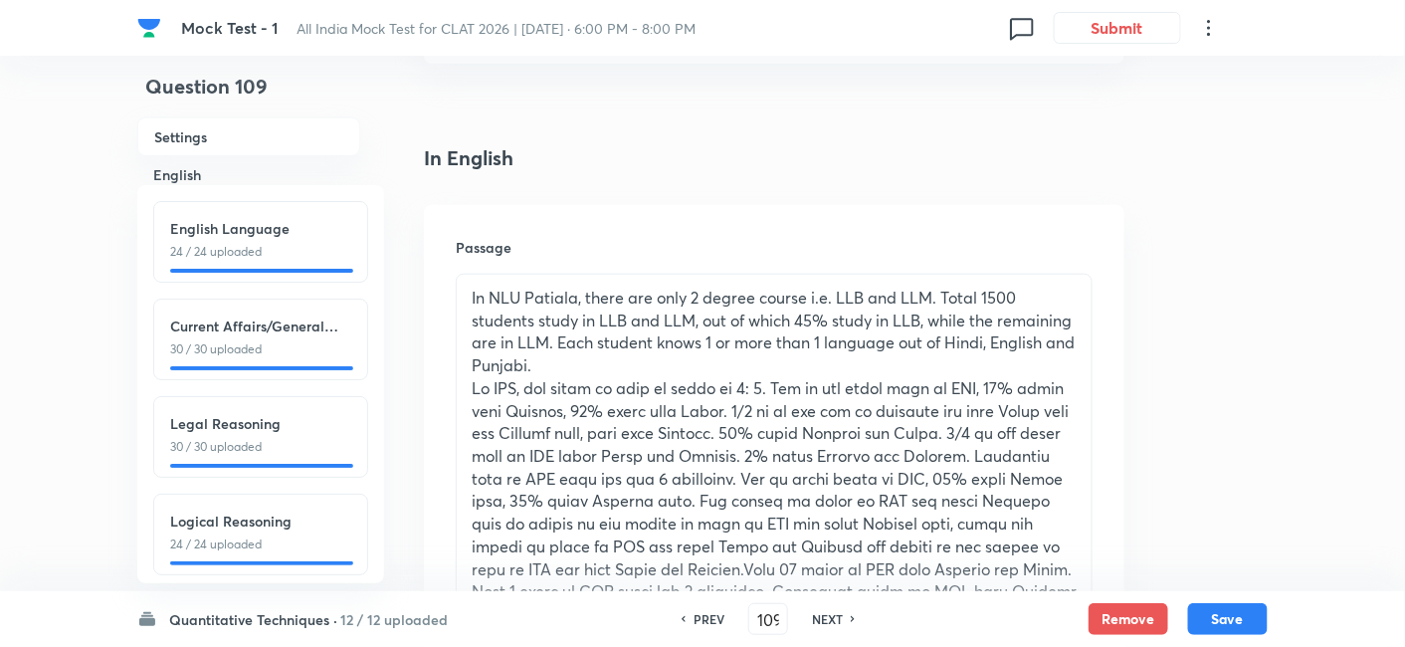
click at [224, 523] on h6 "Logical Reasoning" at bounding box center [260, 520] width 181 height 21
type input "85"
checkbox input "true"
checkbox input "false"
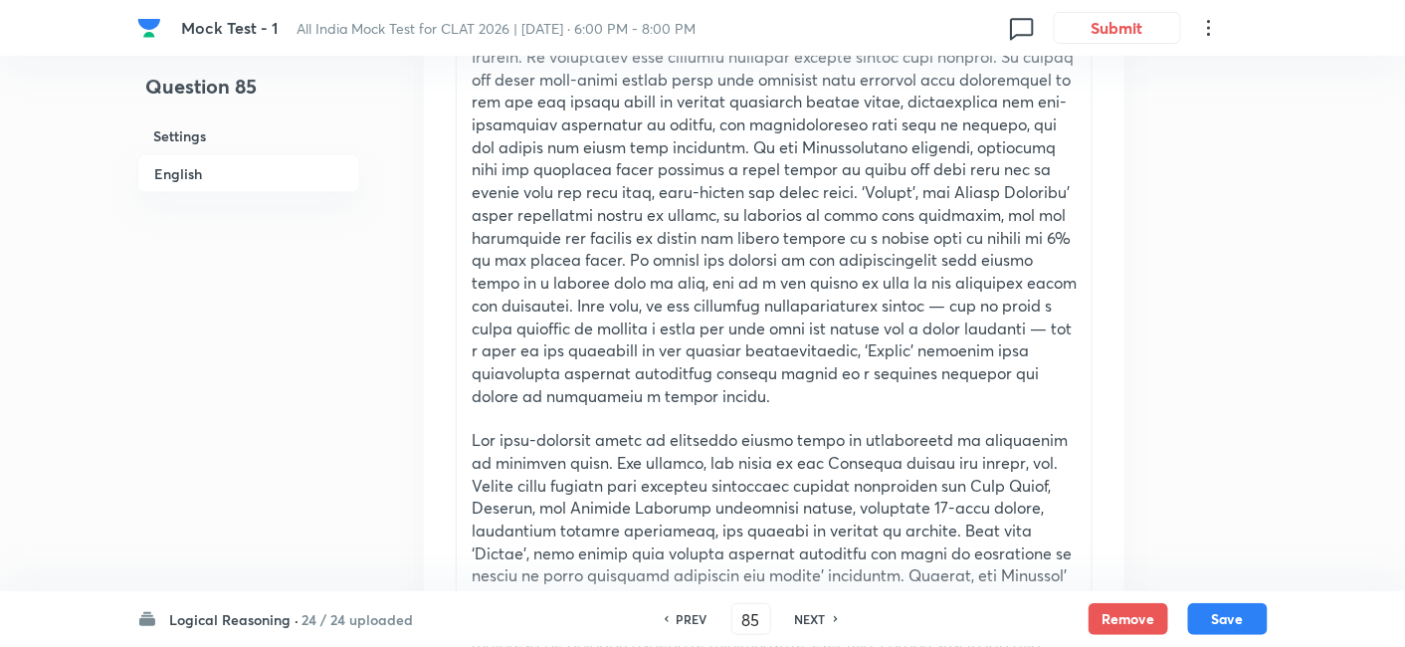
scroll to position [552, 0]
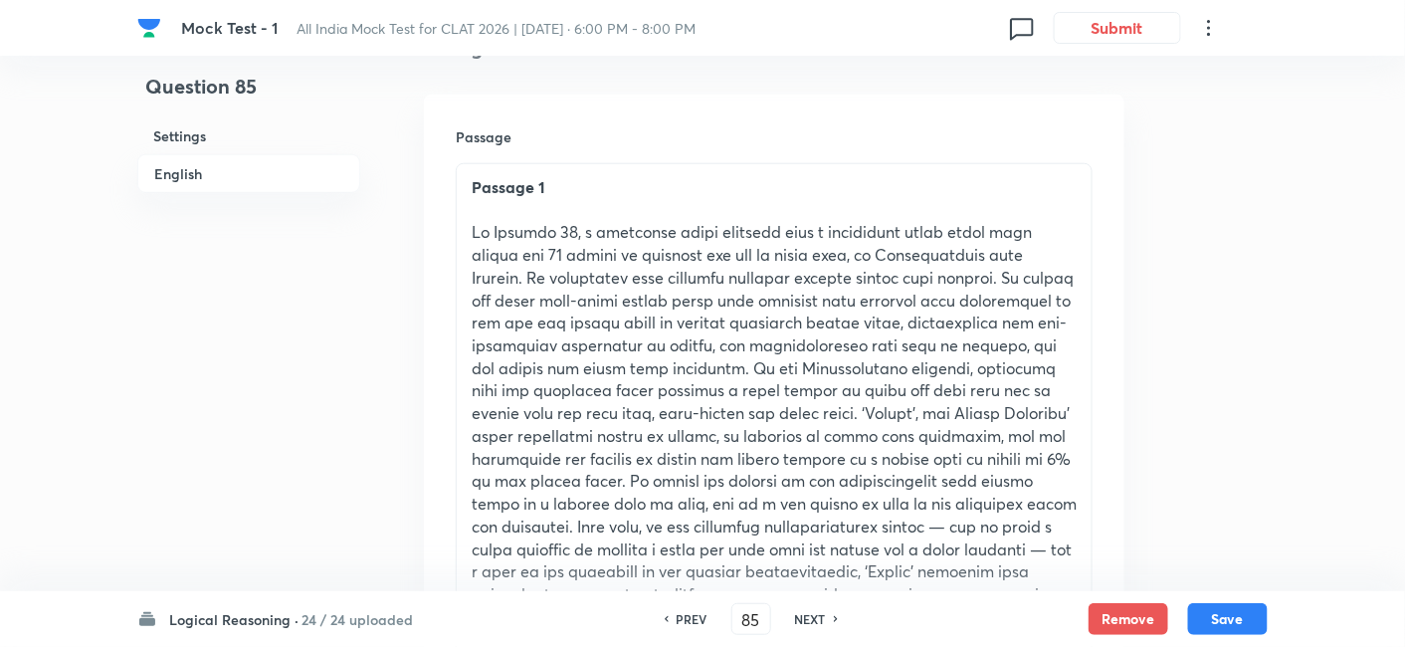
click at [248, 624] on h6 "Logical Reasoning ·" at bounding box center [233, 619] width 129 height 21
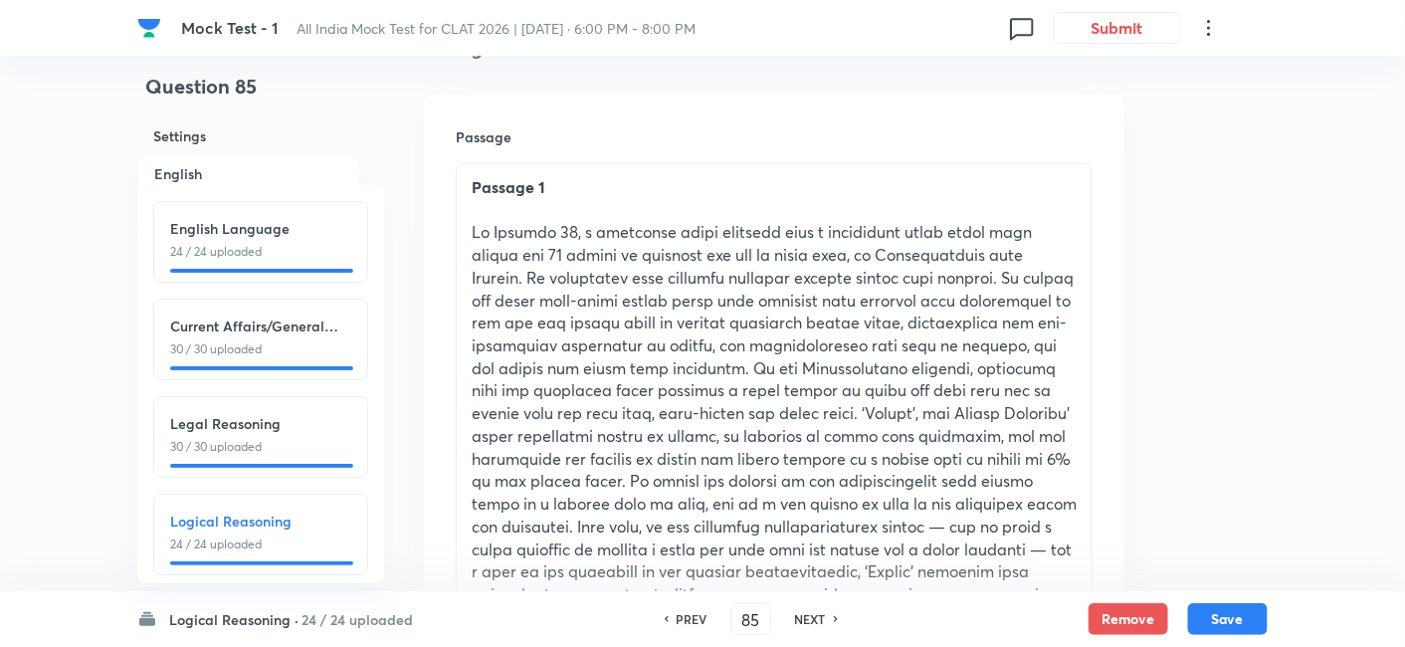
click at [242, 431] on h6 "Legal Reasoning" at bounding box center [260, 423] width 181 height 21
type input "55"
checkbox input "false"
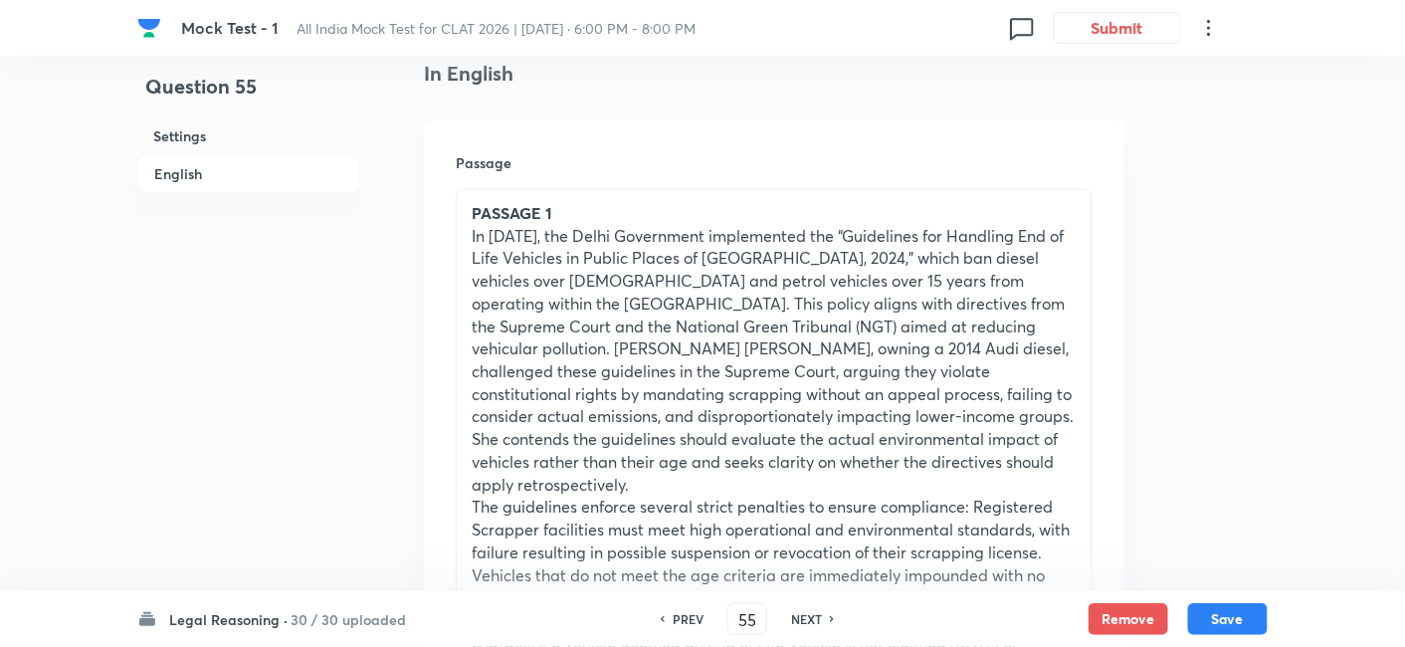
click at [239, 615] on h6 "Legal Reasoning ·" at bounding box center [228, 619] width 118 height 21
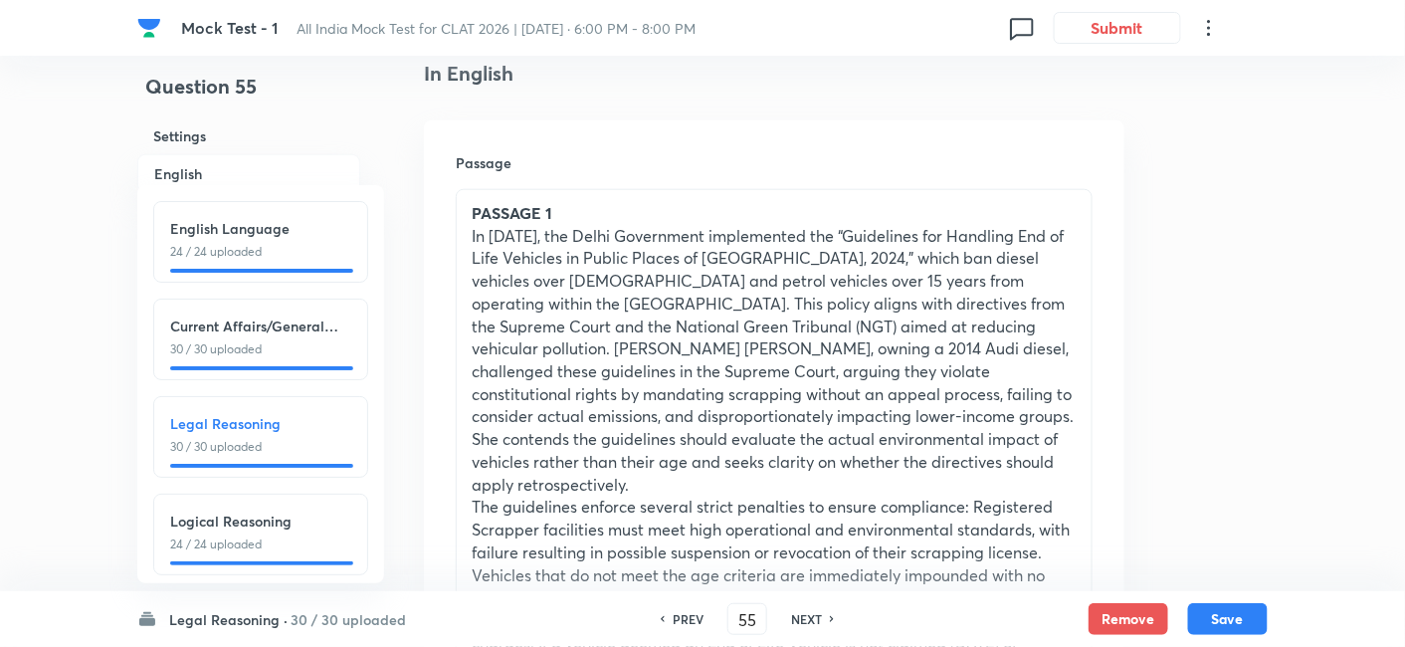
click at [210, 231] on h6 "English Language" at bounding box center [260, 228] width 181 height 21
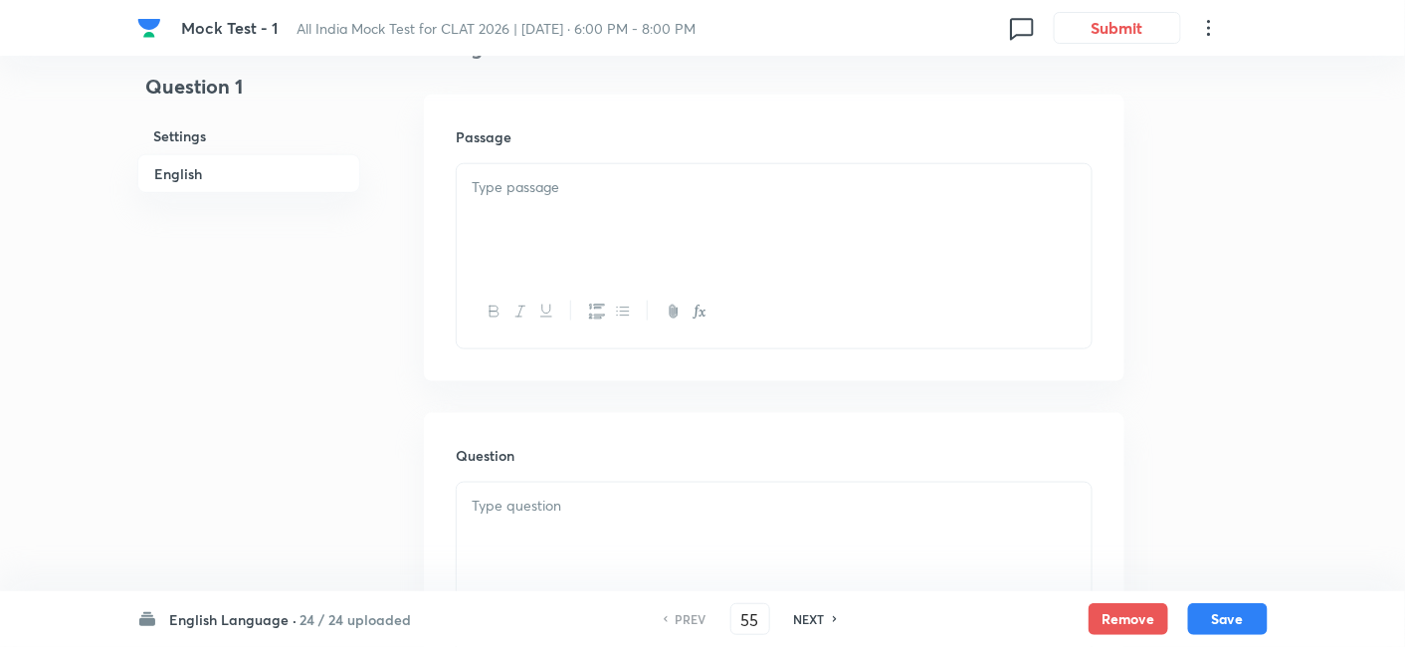
checkbox input "false"
type input "1"
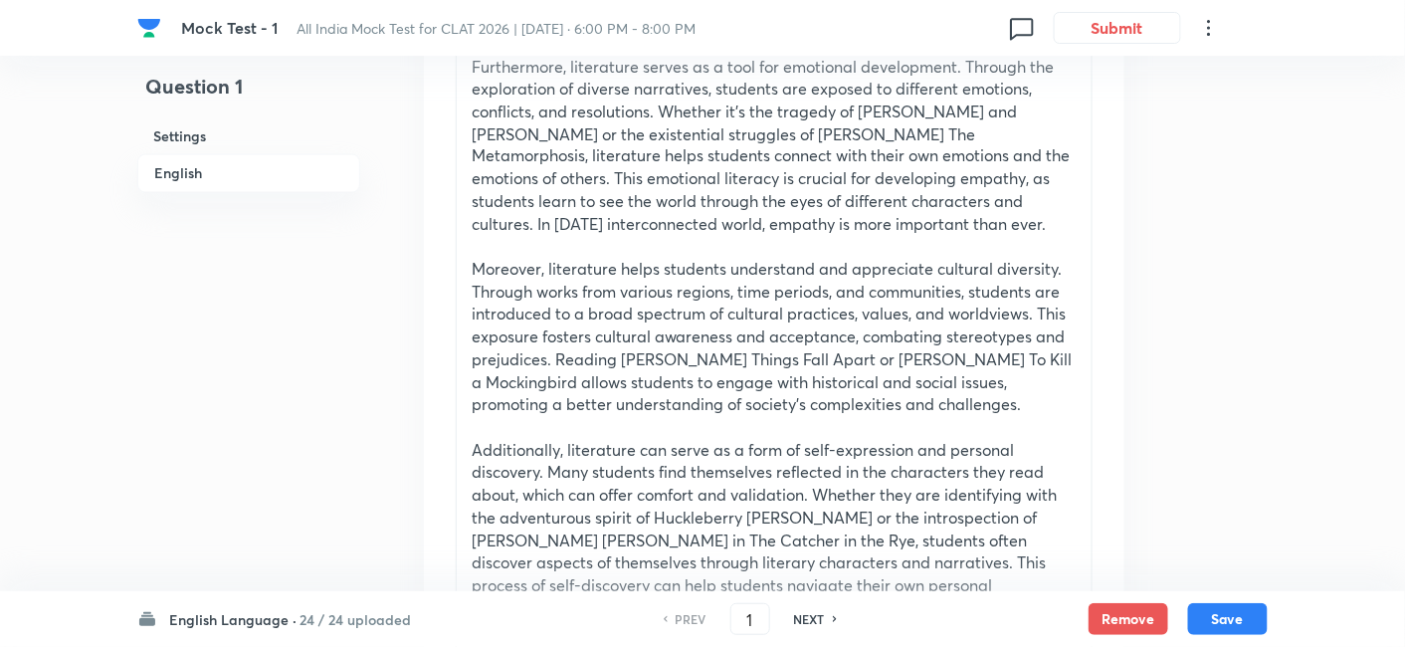
scroll to position [1105, 0]
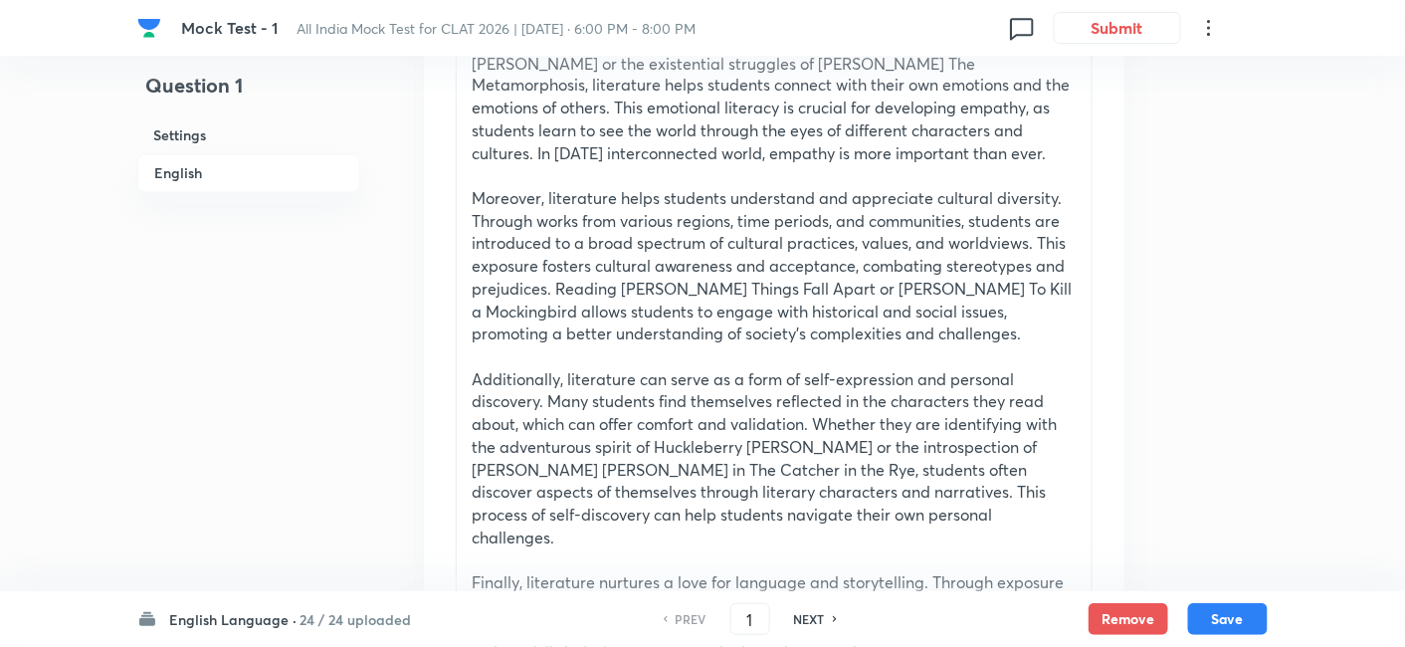
click at [194, 617] on h6 "English Language ·" at bounding box center [232, 619] width 127 height 21
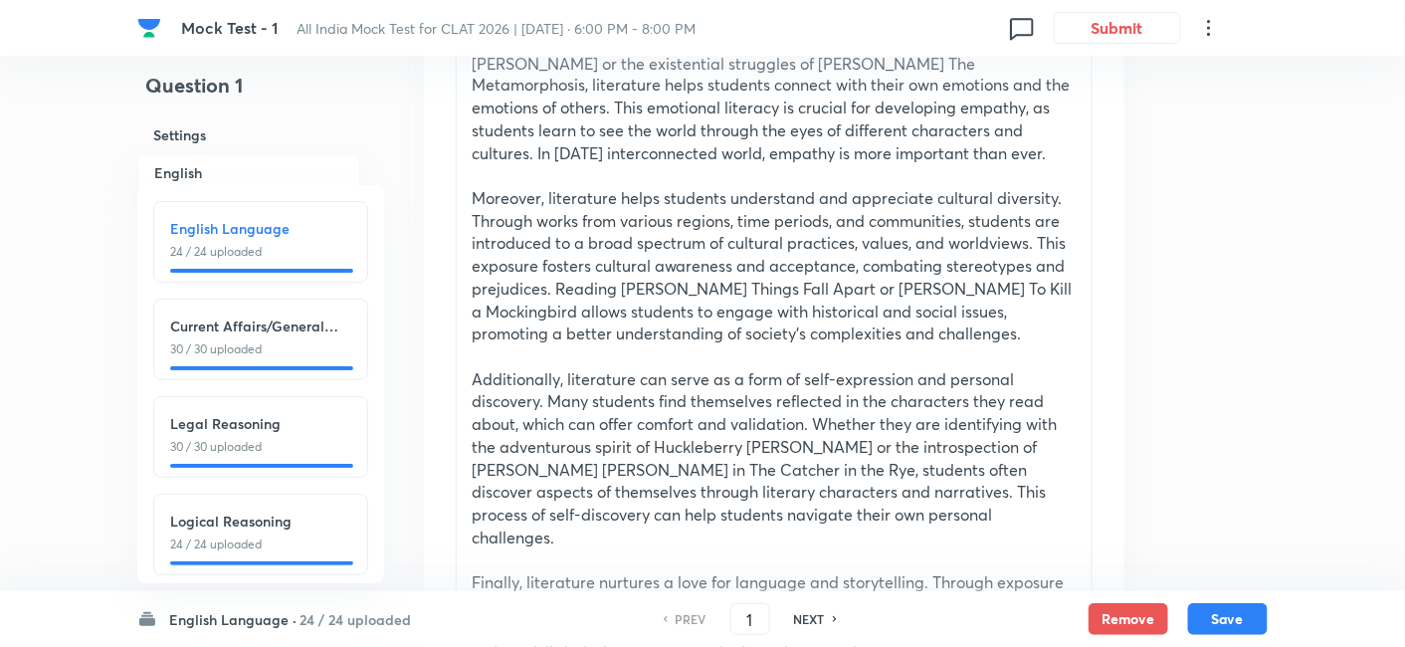
click at [224, 328] on h6 "Current Affairs/General Knowledge" at bounding box center [260, 325] width 181 height 21
checkbox input "false"
type input "25"
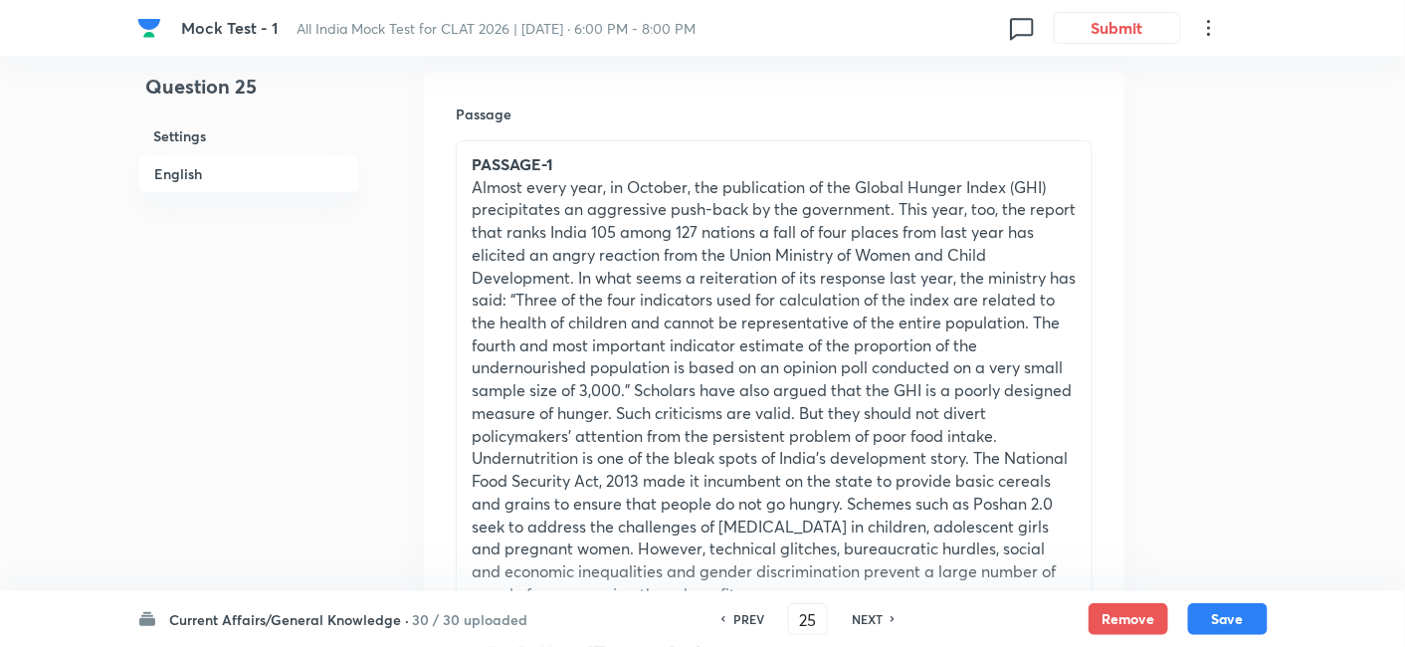
scroll to position [442, 0]
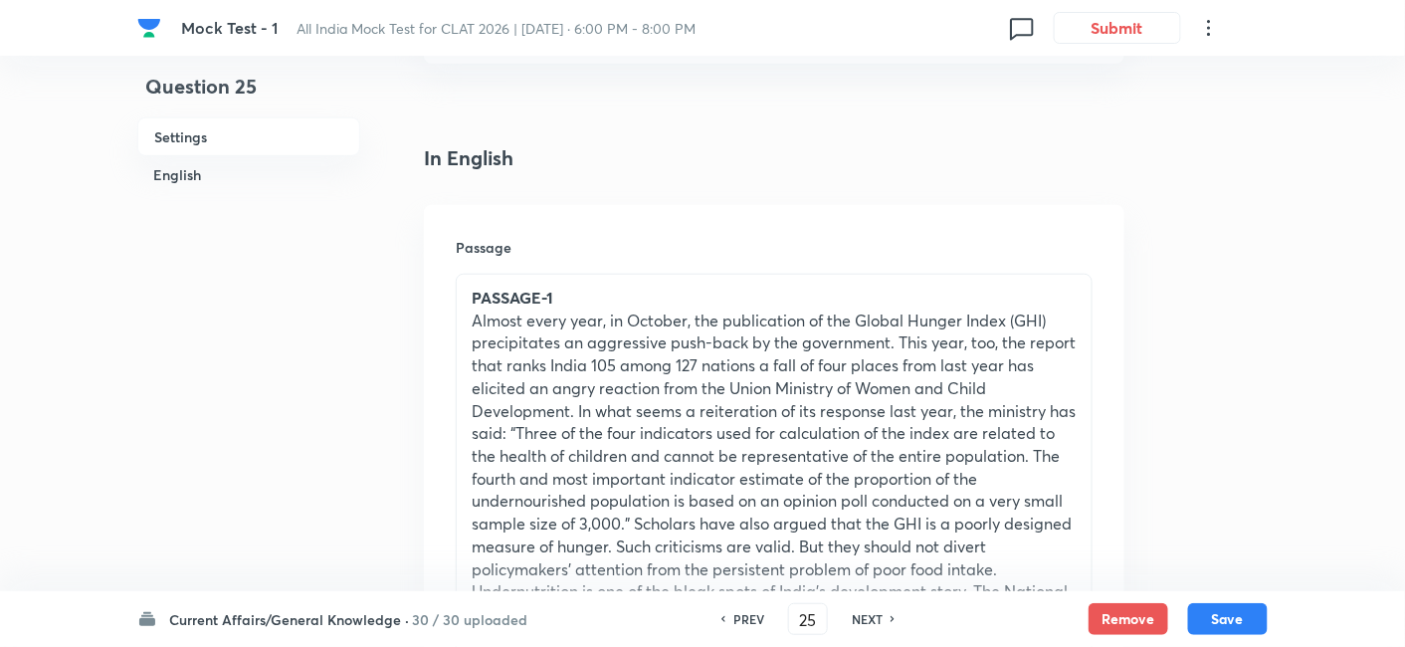
click at [191, 627] on h6 "Current Affairs/General Knowledge ·" at bounding box center [289, 619] width 240 height 21
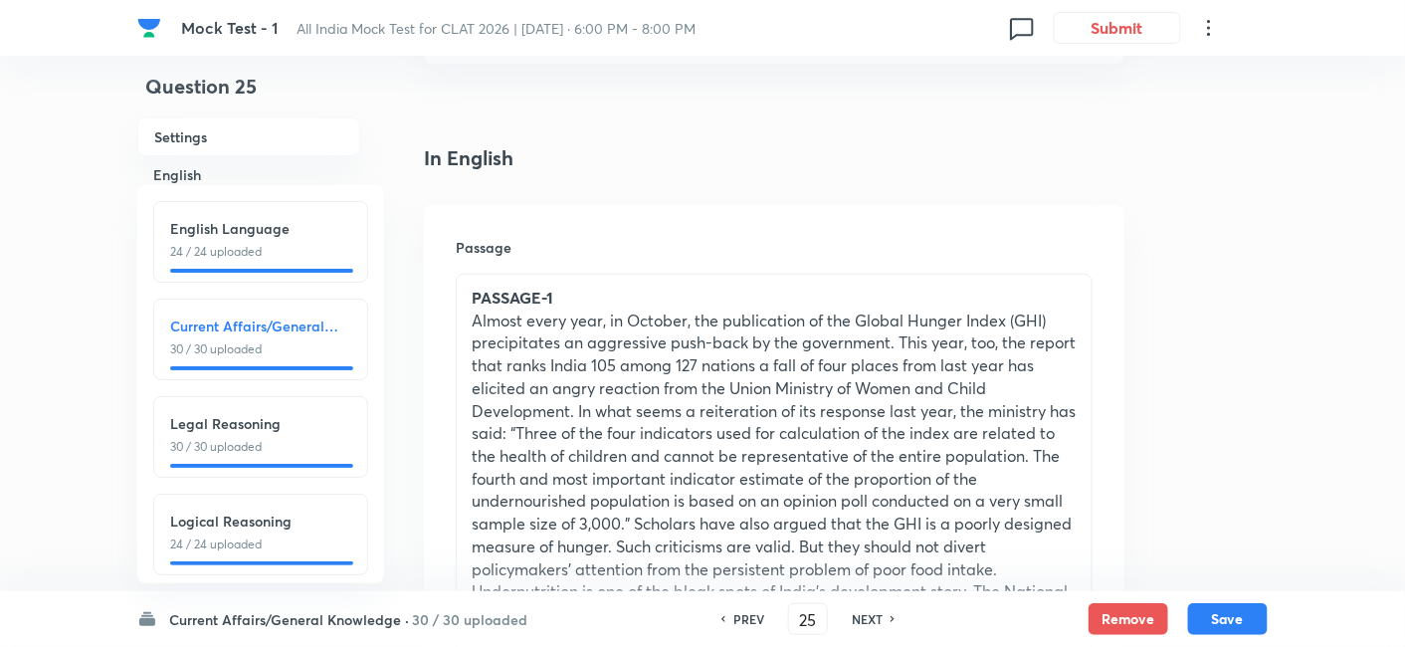
click at [236, 433] on h6 "Legal Reasoning" at bounding box center [260, 423] width 181 height 21
checkbox input "false"
type input "55"
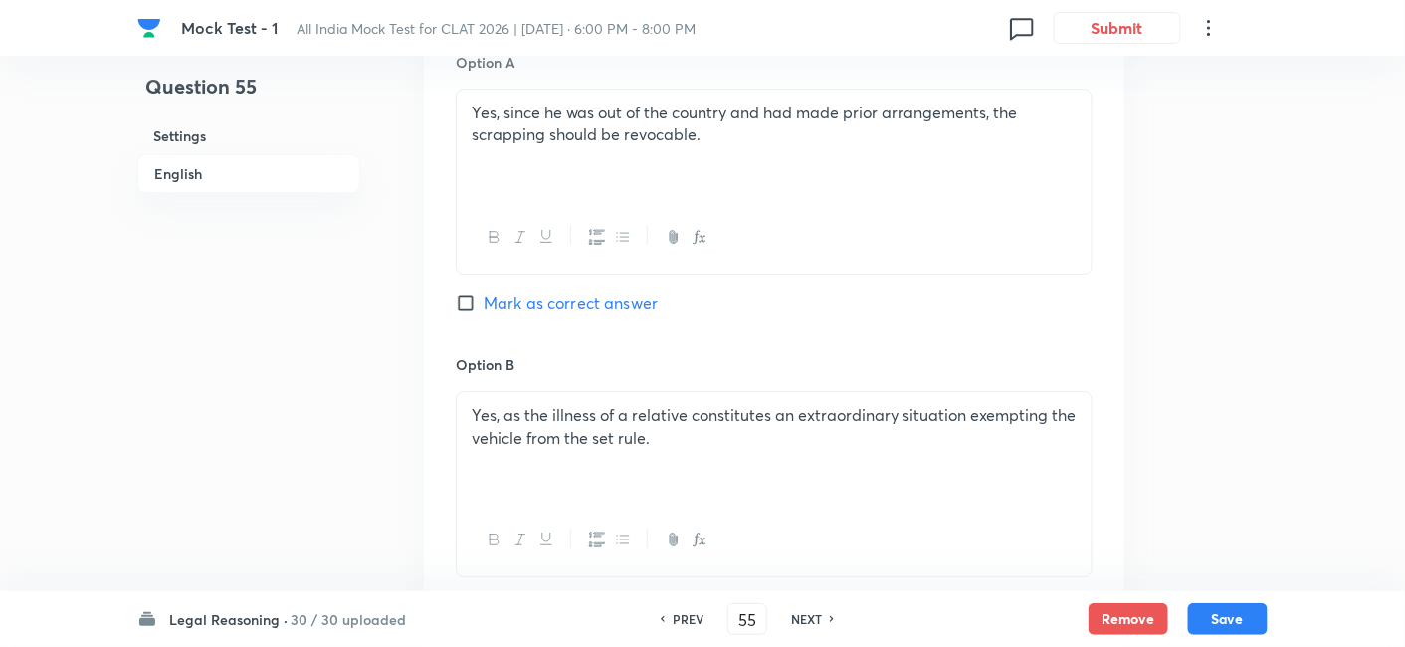
scroll to position [2100, 0]
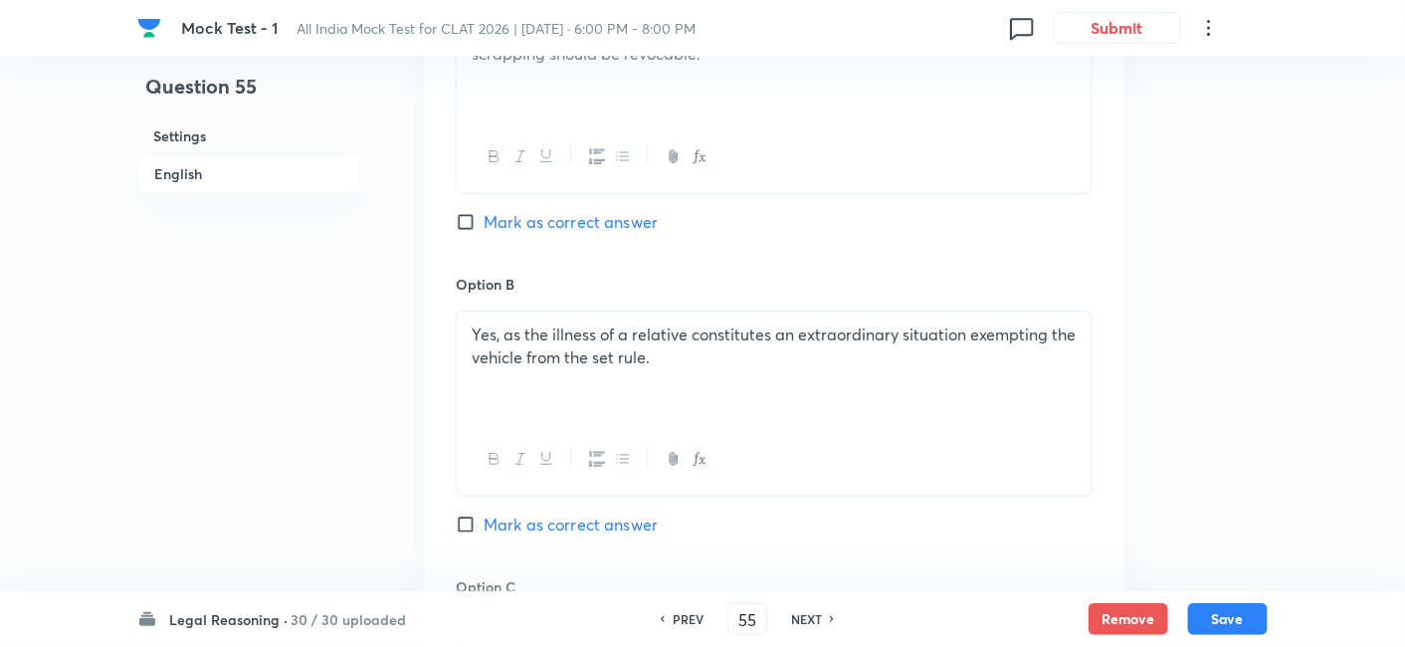
click at [796, 621] on h6 "NEXT" at bounding box center [806, 619] width 31 height 18
checkbox input "false"
type input "56"
checkbox input "true"
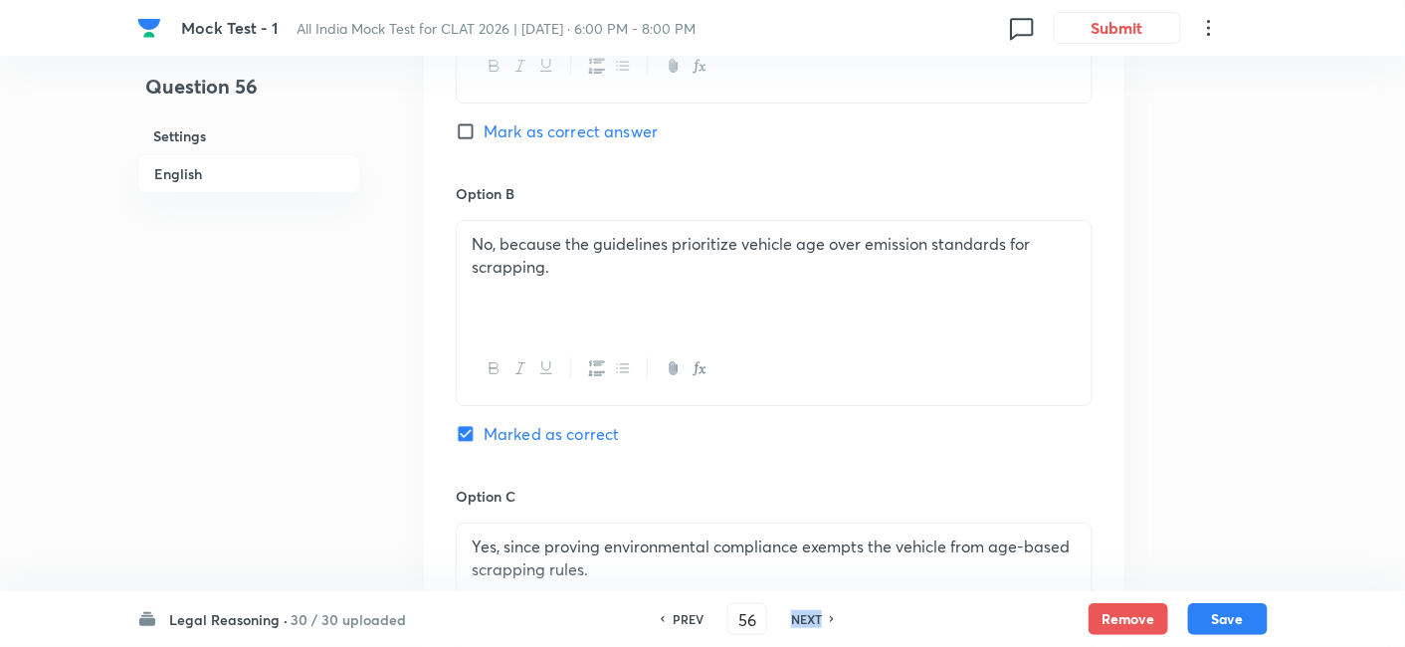
click at [796, 621] on h6 "NEXT" at bounding box center [806, 619] width 31 height 18
type input "57"
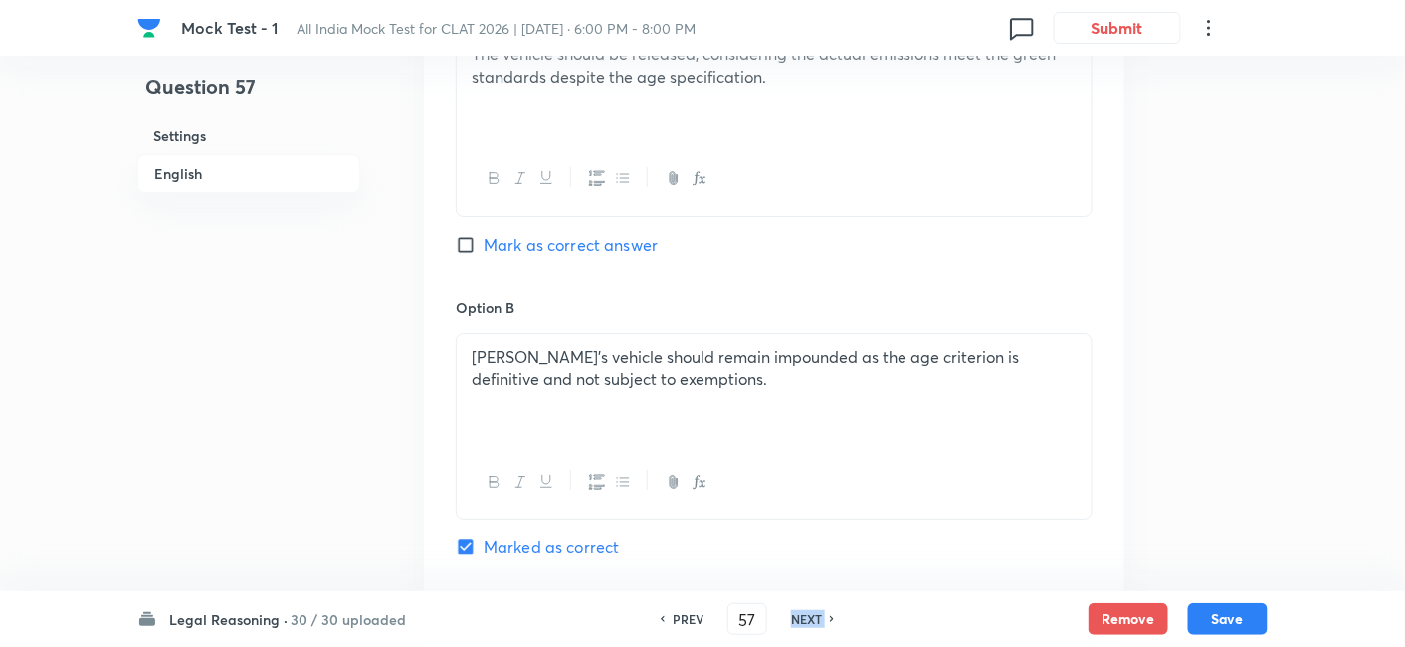
click at [796, 621] on h6 "NEXT" at bounding box center [806, 619] width 31 height 18
checkbox input "false"
type input "58"
click at [796, 621] on h6 "NEXT" at bounding box center [806, 619] width 31 height 18
checkbox input "false"
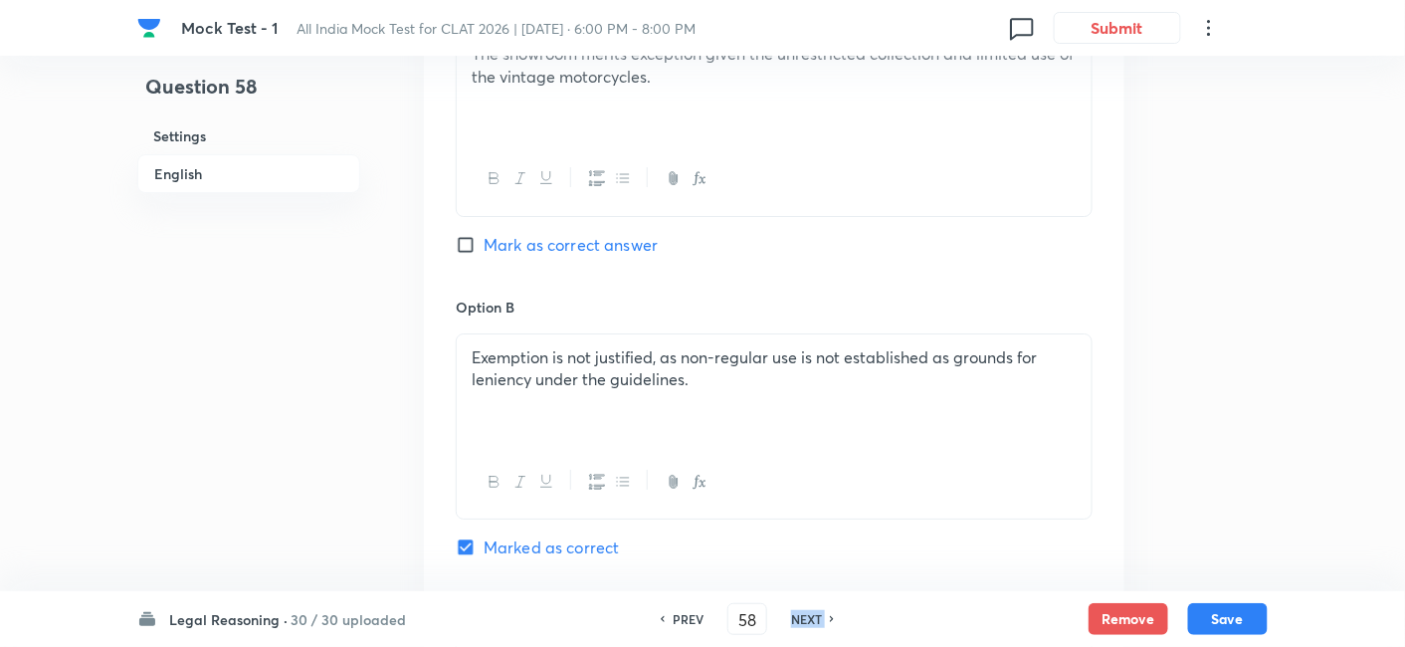
type input "59"
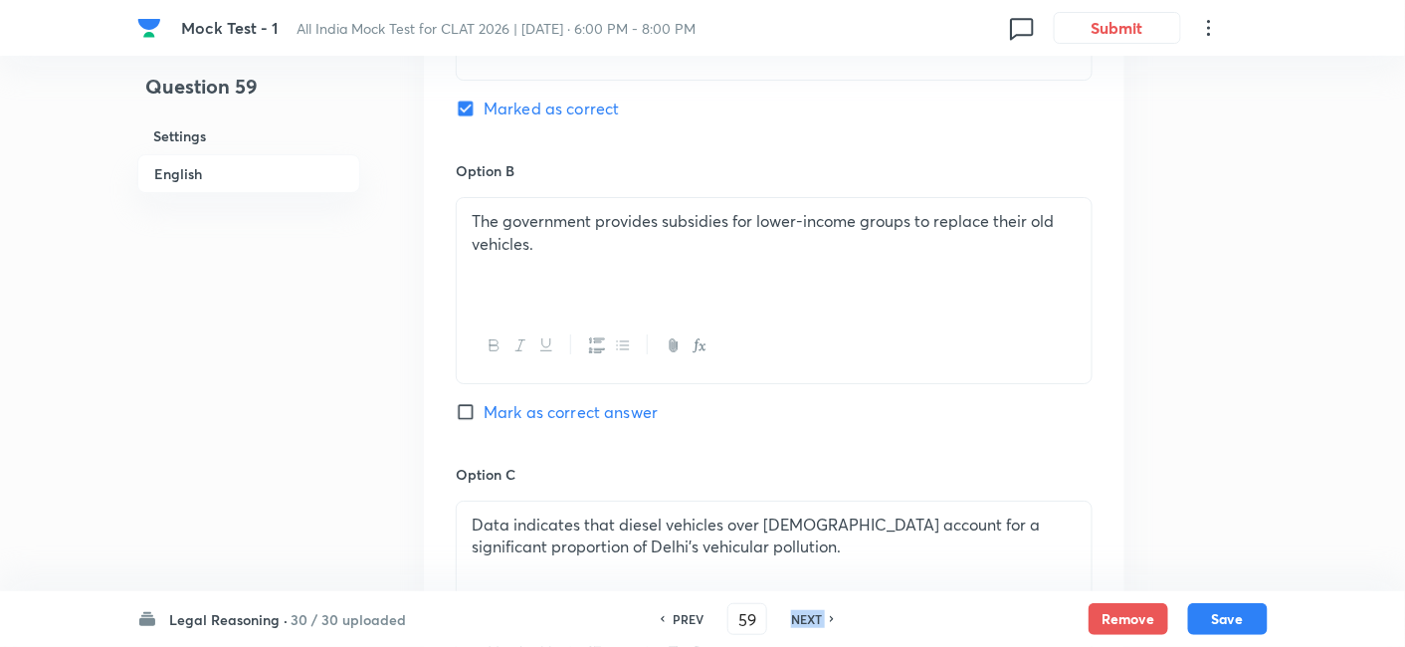
click at [796, 621] on h6 "NEXT" at bounding box center [806, 619] width 31 height 18
checkbox input "false"
type input "60"
checkbox input "true"
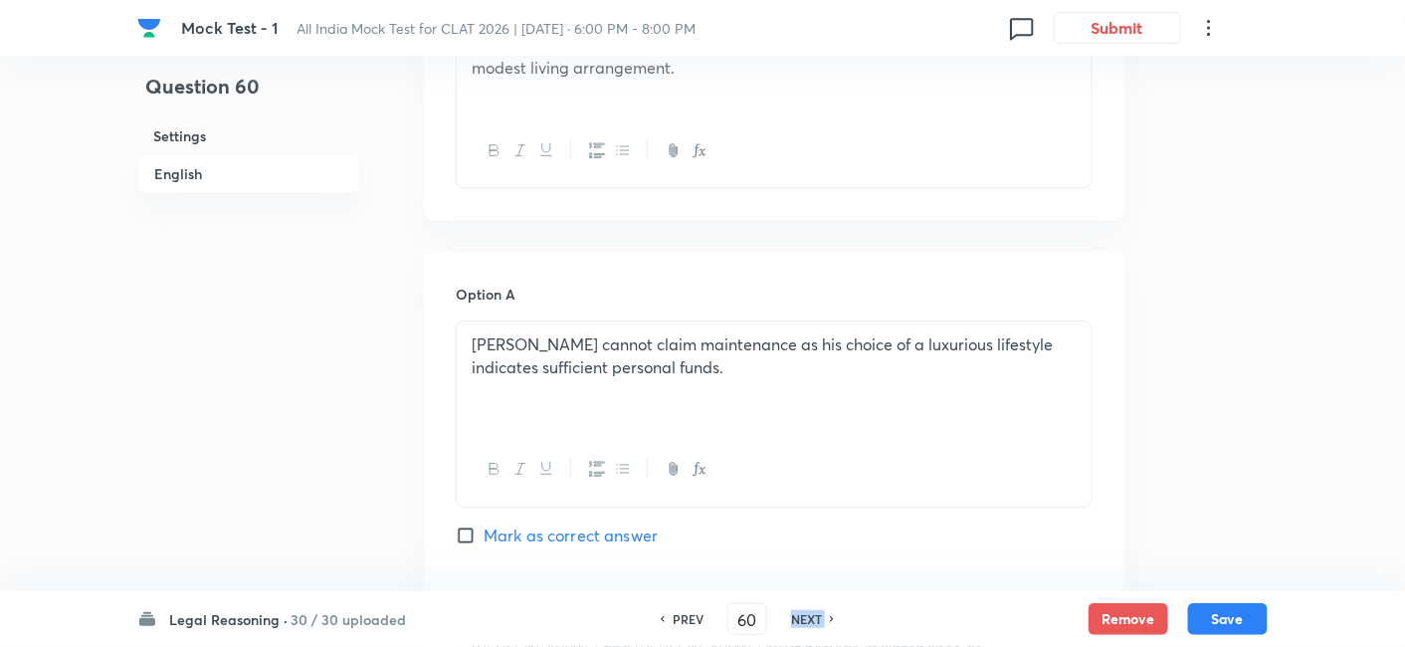
click at [796, 621] on h6 "NEXT" at bounding box center [806, 619] width 31 height 18
type input "61"
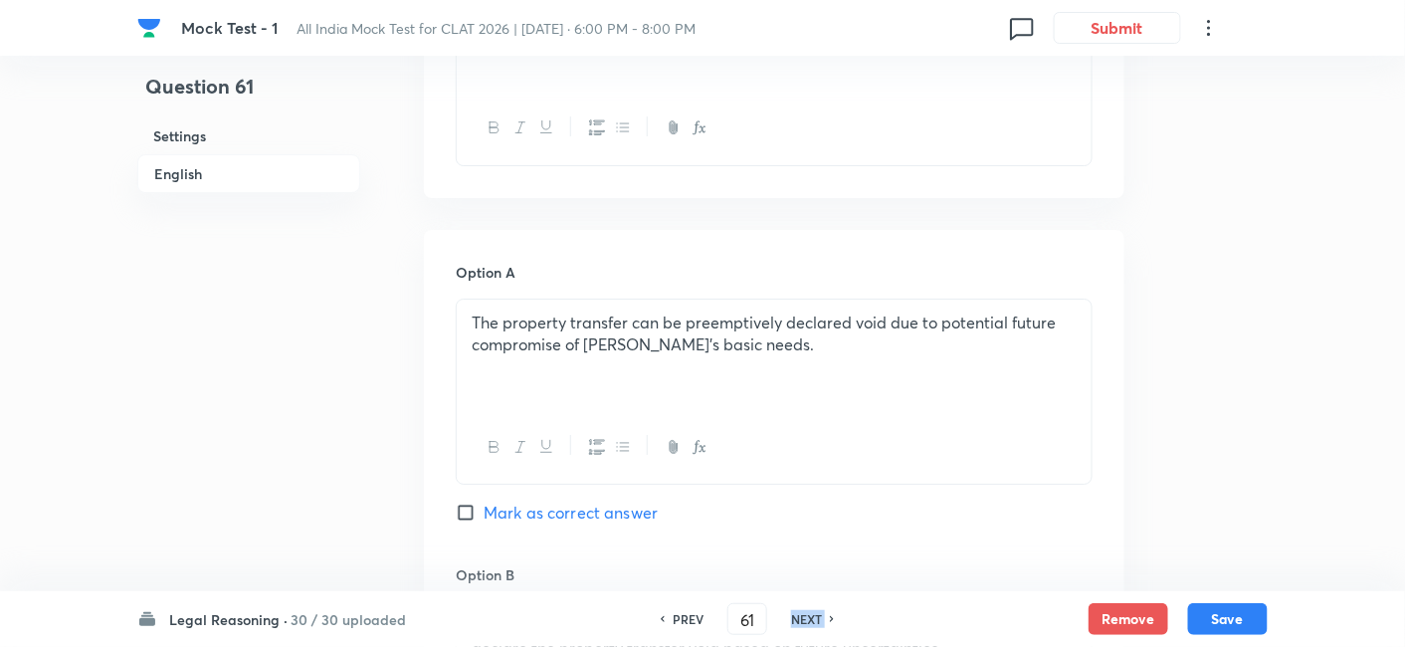
click at [796, 621] on h6 "NEXT" at bounding box center [806, 619] width 31 height 18
checkbox input "false"
type input "62"
click at [796, 621] on h6 "NEXT" at bounding box center [806, 619] width 31 height 18
checkbox input "false"
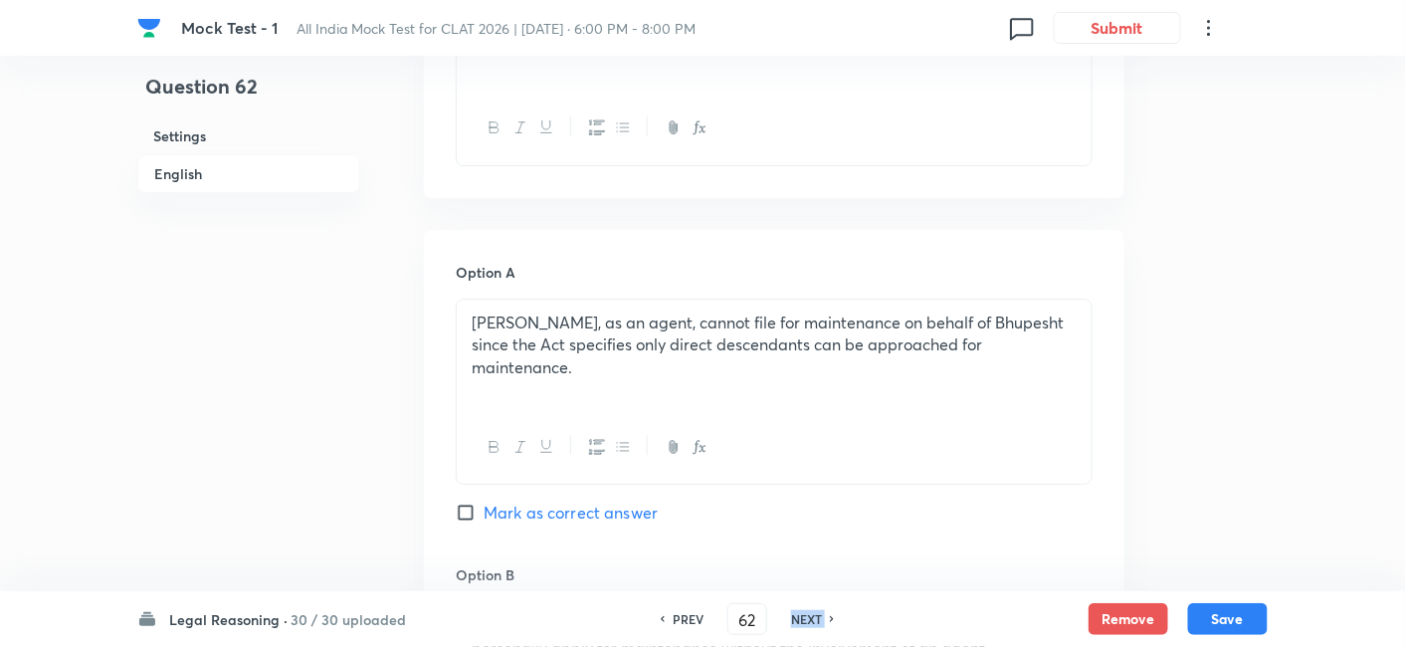
type input "63"
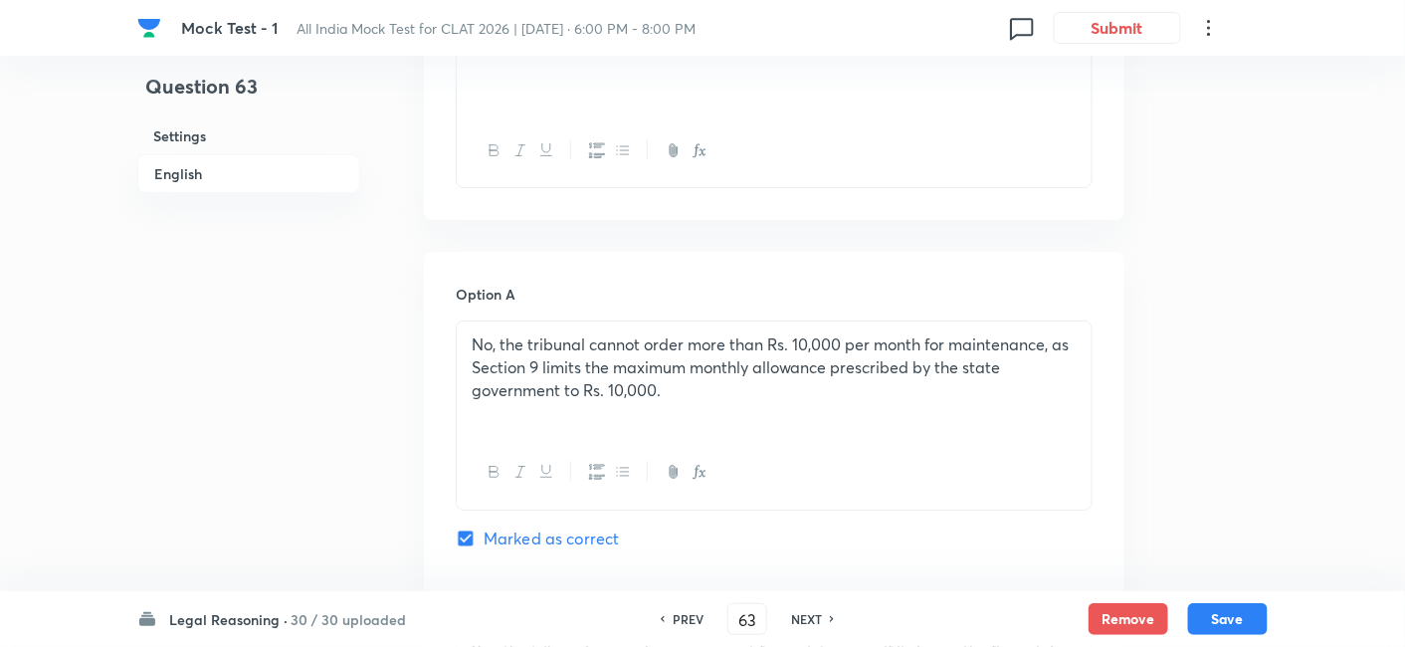
click at [796, 621] on h6 "NEXT" at bounding box center [806, 619] width 31 height 18
checkbox input "false"
type input "64"
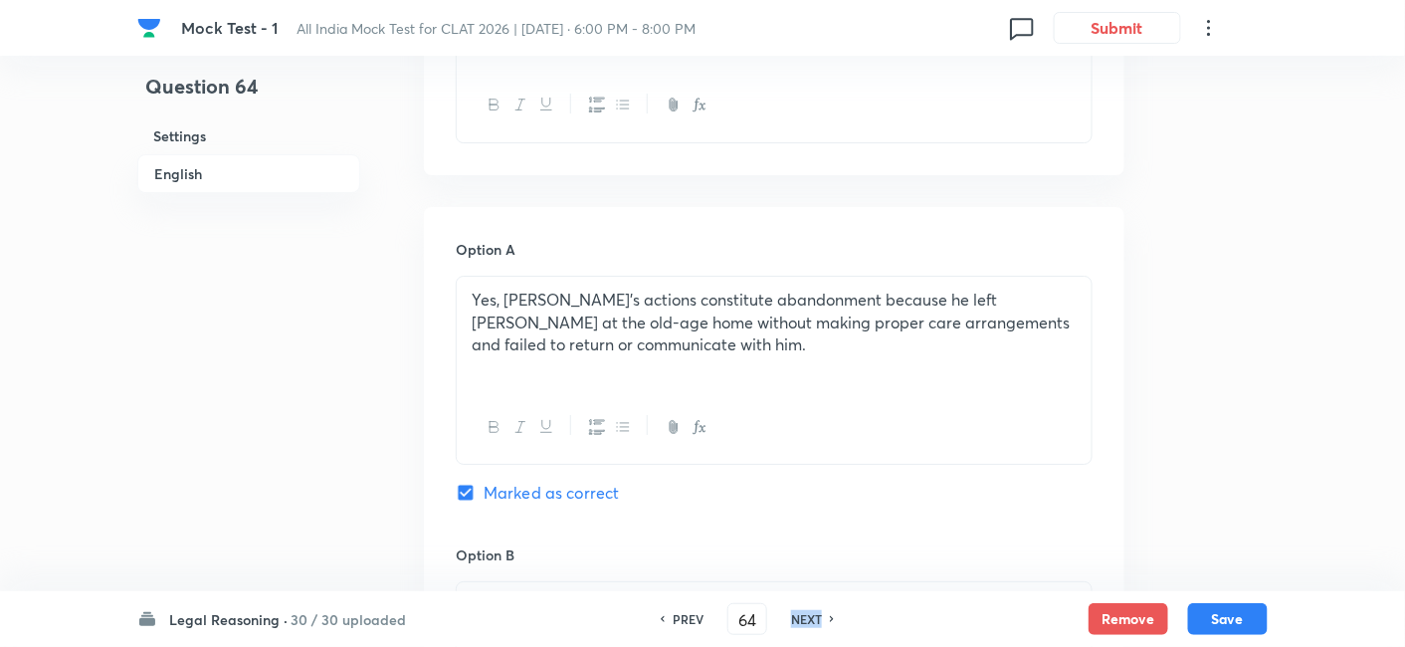
click at [796, 621] on h6 "NEXT" at bounding box center [806, 619] width 31 height 18
checkbox input "false"
type input "65"
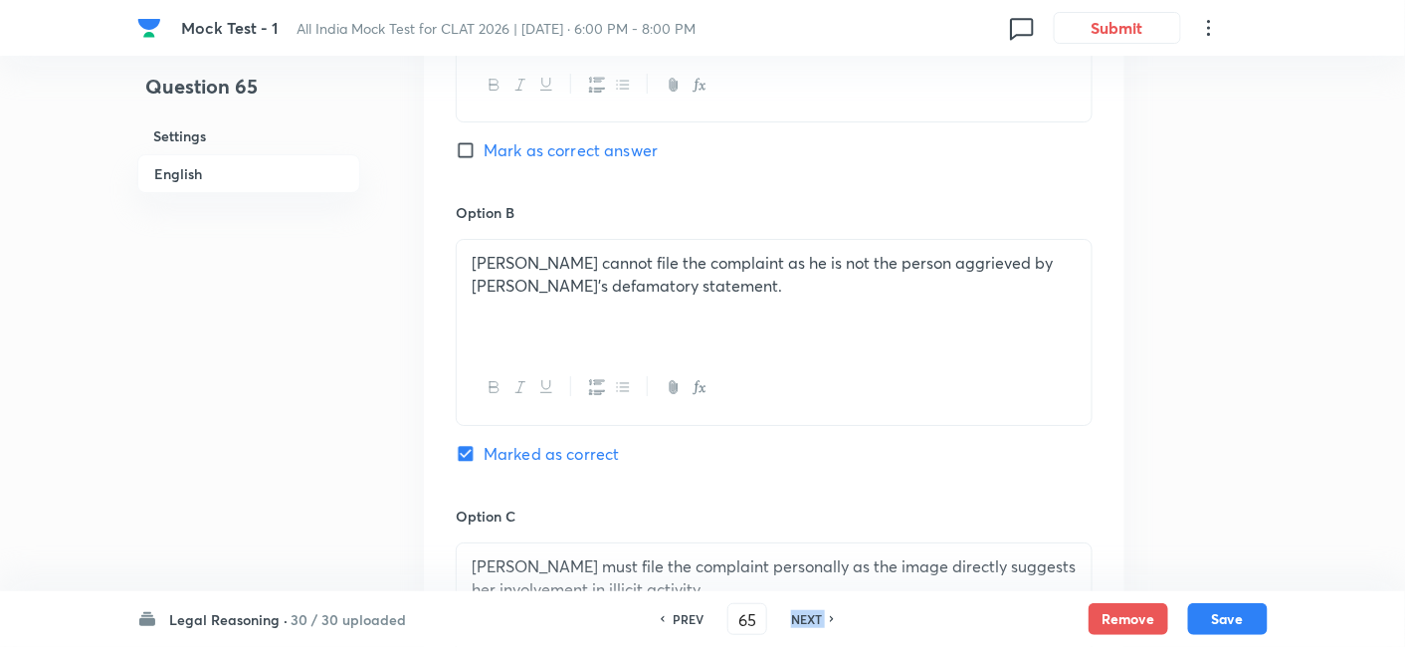
click at [796, 621] on h6 "NEXT" at bounding box center [806, 619] width 31 height 18
checkbox input "false"
type input "66"
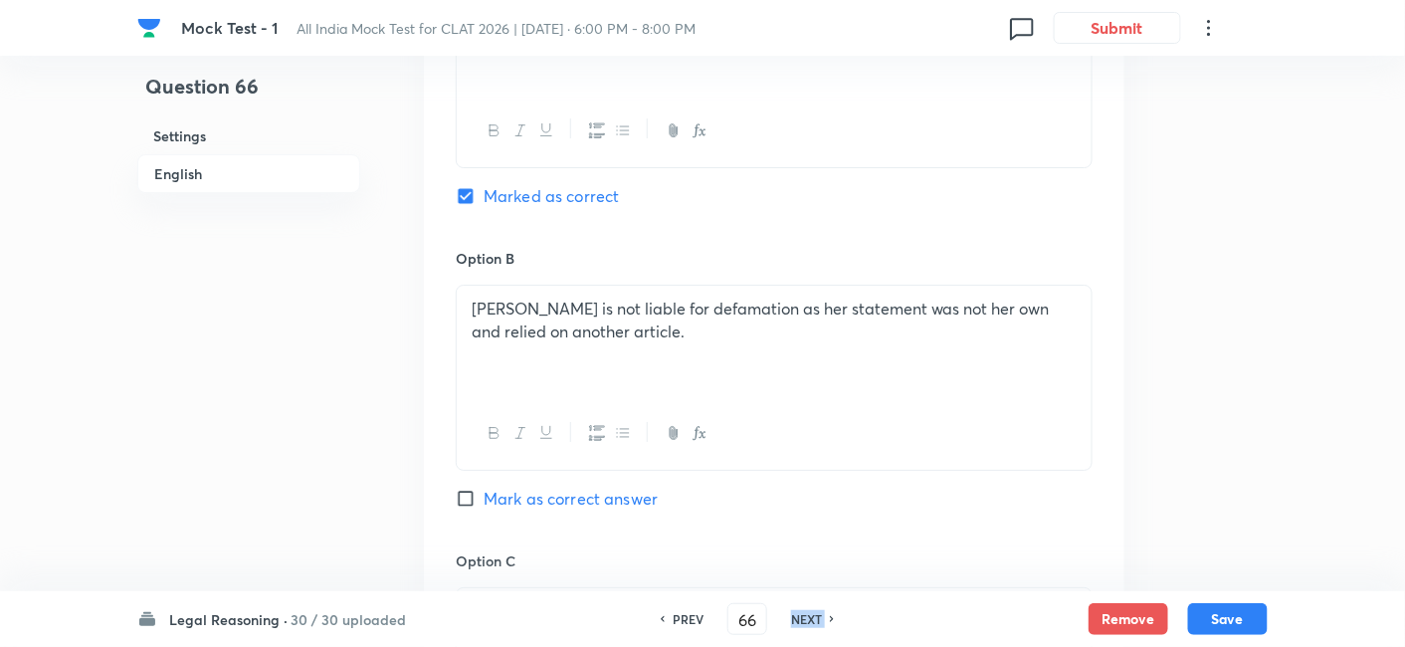
click at [796, 621] on h6 "NEXT" at bounding box center [806, 619] width 31 height 18
checkbox input "false"
type input "67"
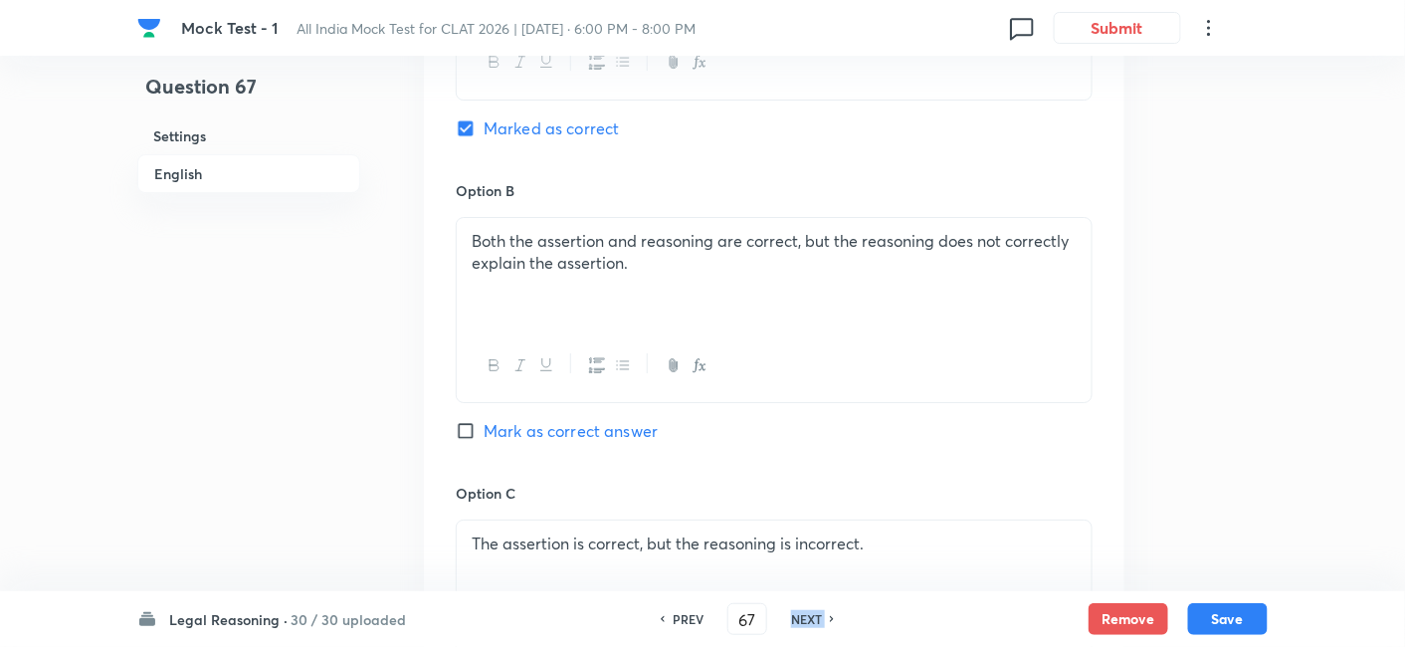
click at [796, 621] on h6 "NEXT" at bounding box center [806, 619] width 31 height 18
checkbox input "false"
type input "68"
checkbox input "true"
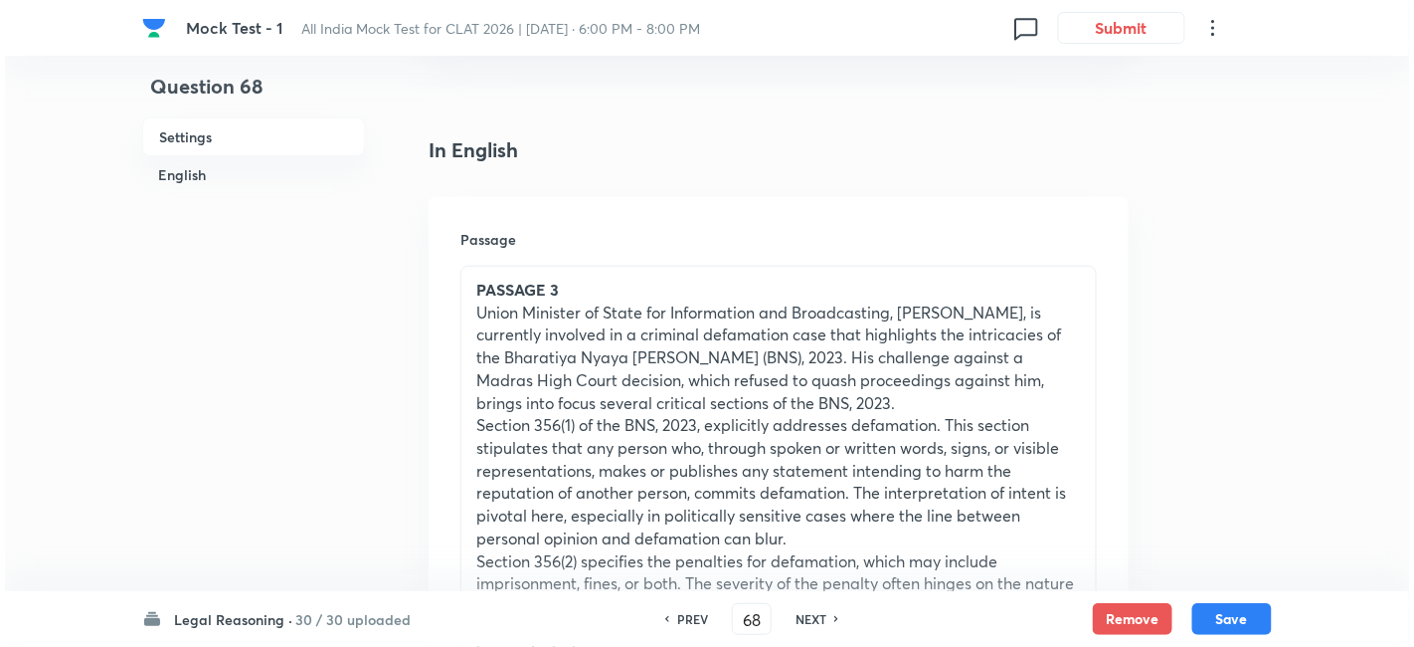
scroll to position [442, 0]
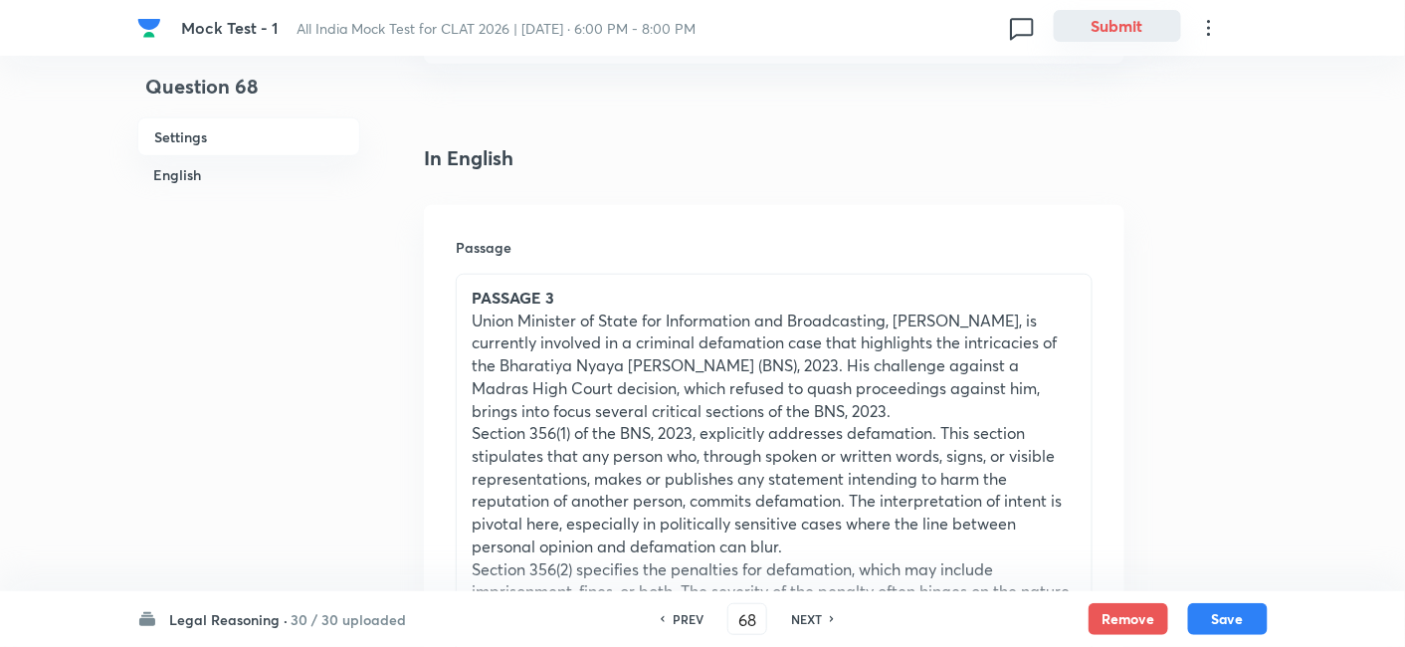
click at [1108, 27] on button "Submit" at bounding box center [1116, 26] width 127 height 32
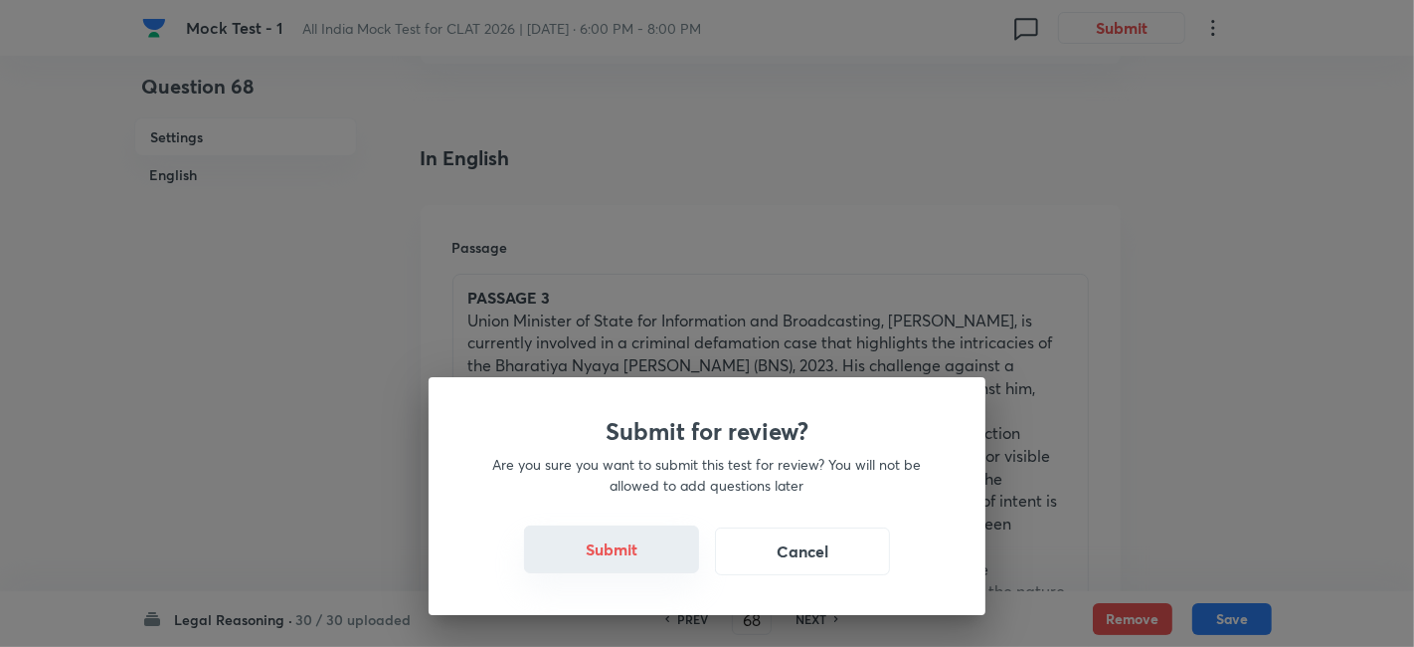
click at [634, 563] on button "Submit" at bounding box center [611, 549] width 175 height 48
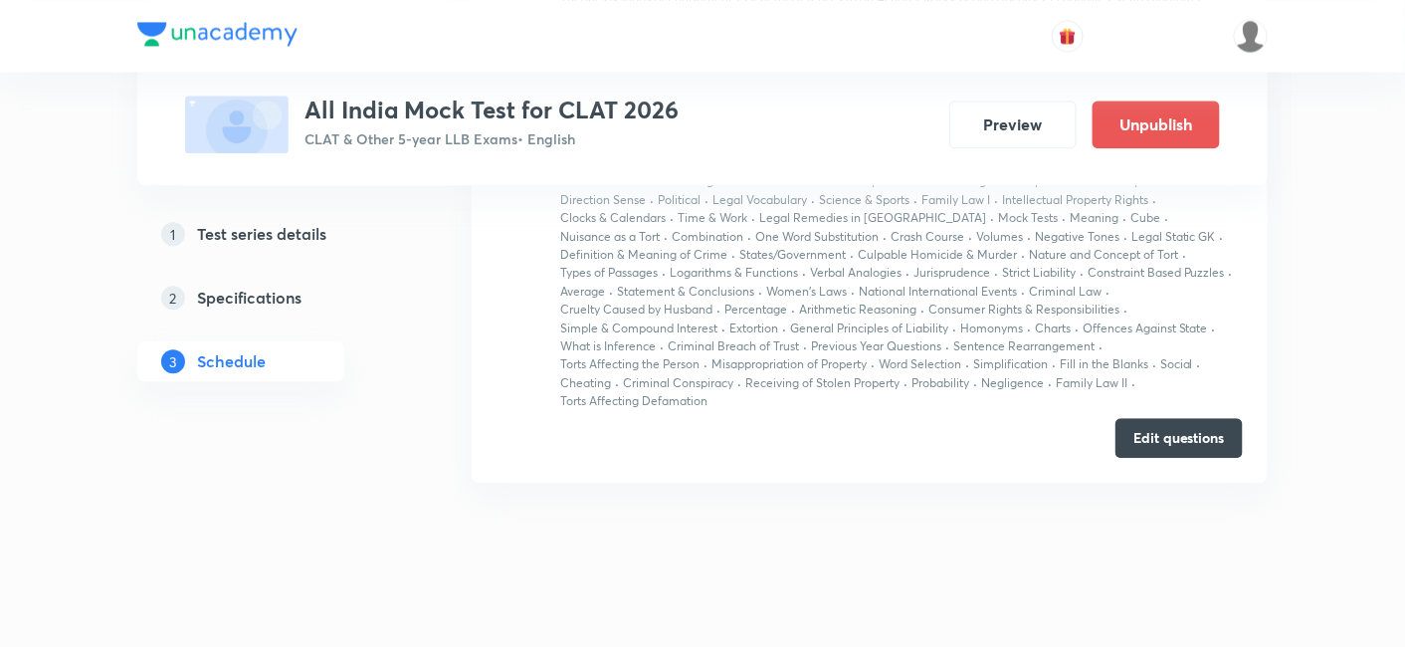
scroll to position [1448, 0]
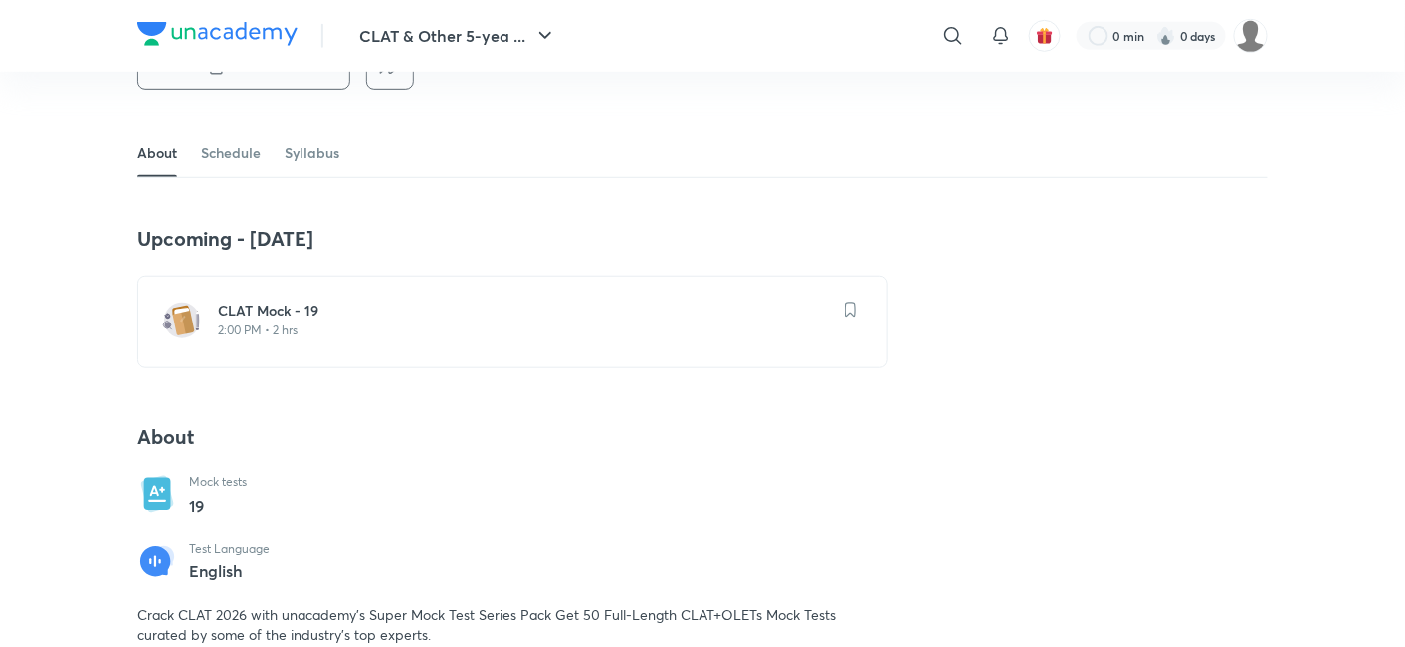
click at [277, 313] on h6 "CLAT Mock - 19" at bounding box center [524, 310] width 613 height 20
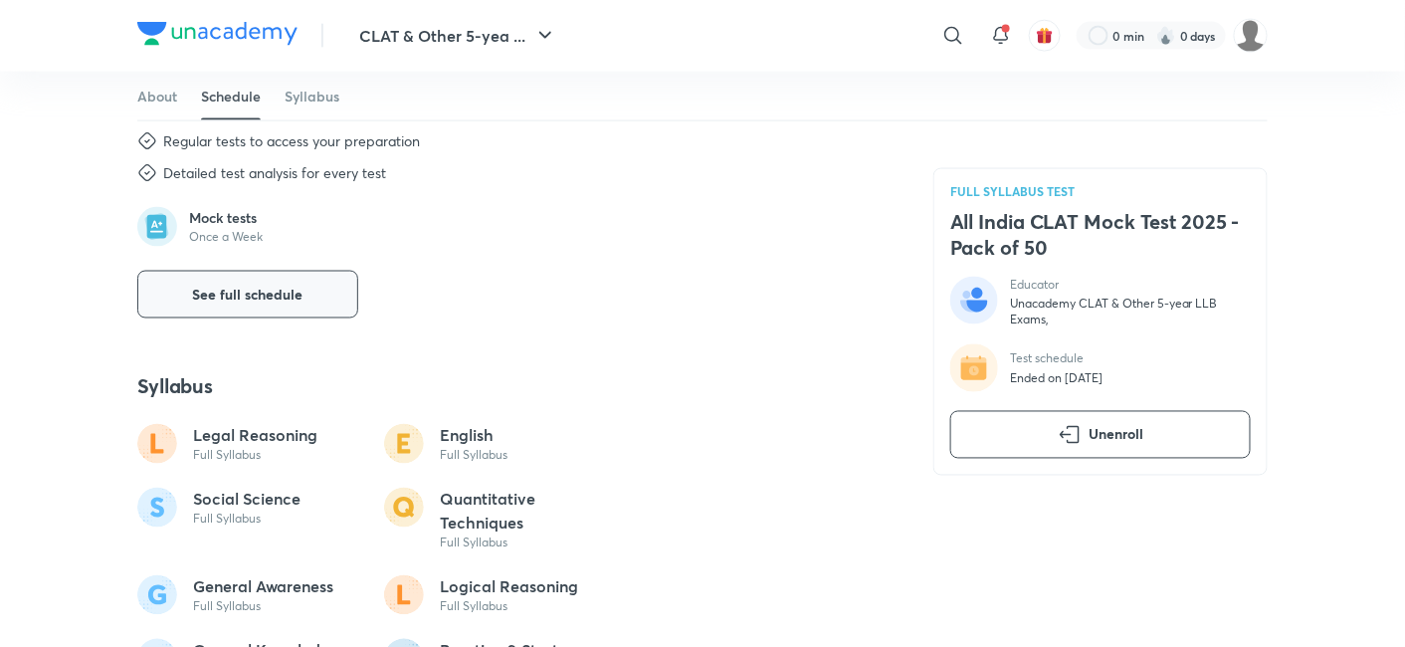
click at [247, 296] on span "See full schedule" at bounding box center [248, 294] width 110 height 20
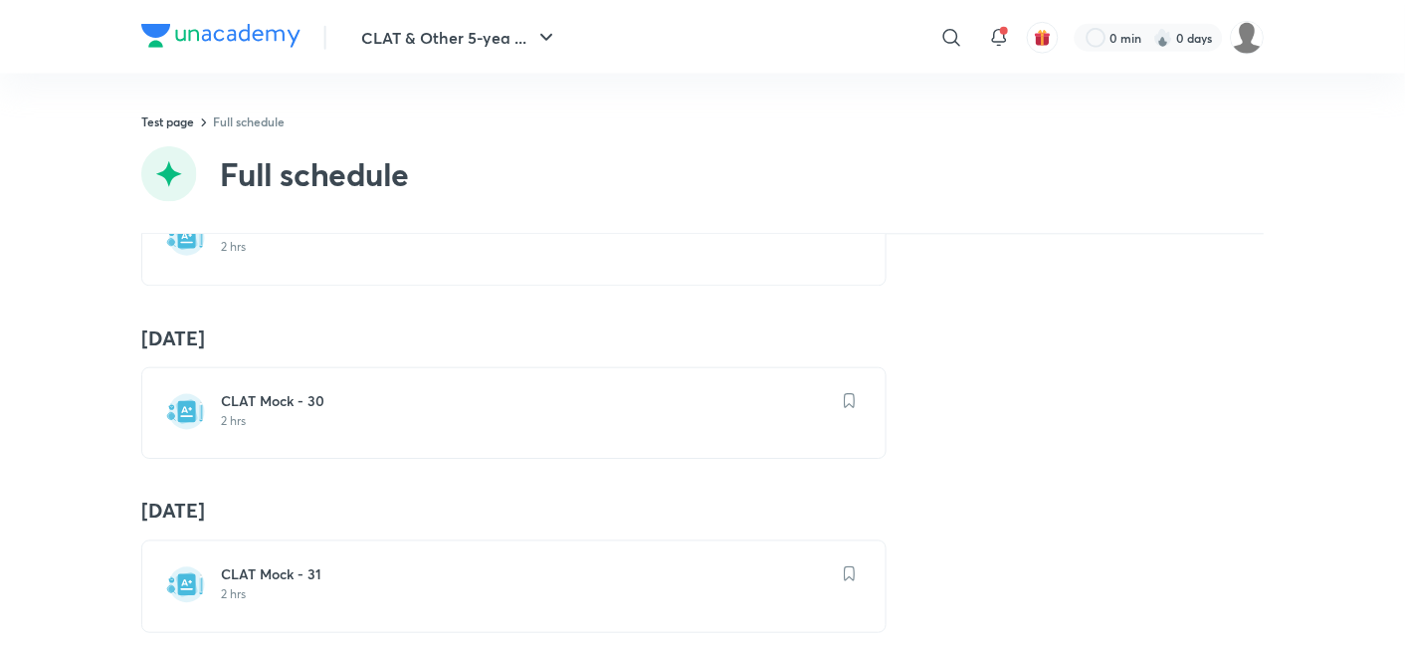
scroll to position [5194, 0]
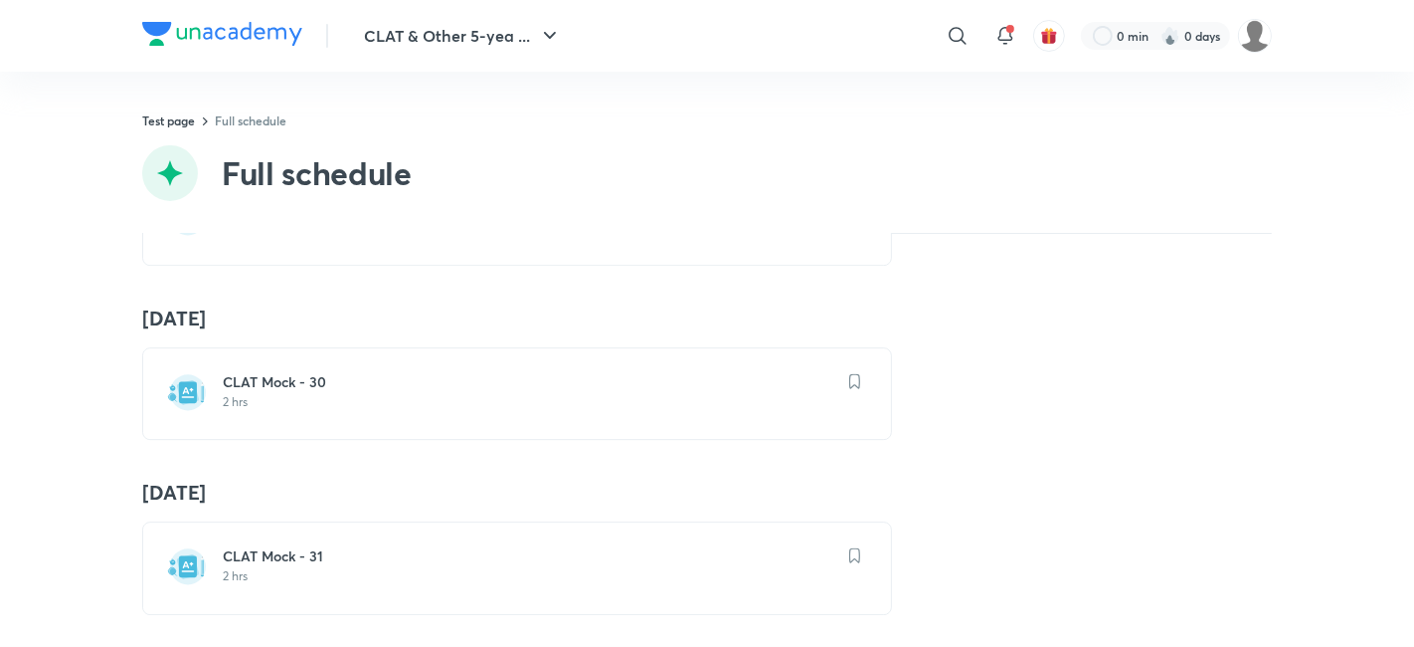
click at [293, 372] on h6 "CLAT Mock - 30" at bounding box center [529, 382] width 613 height 20
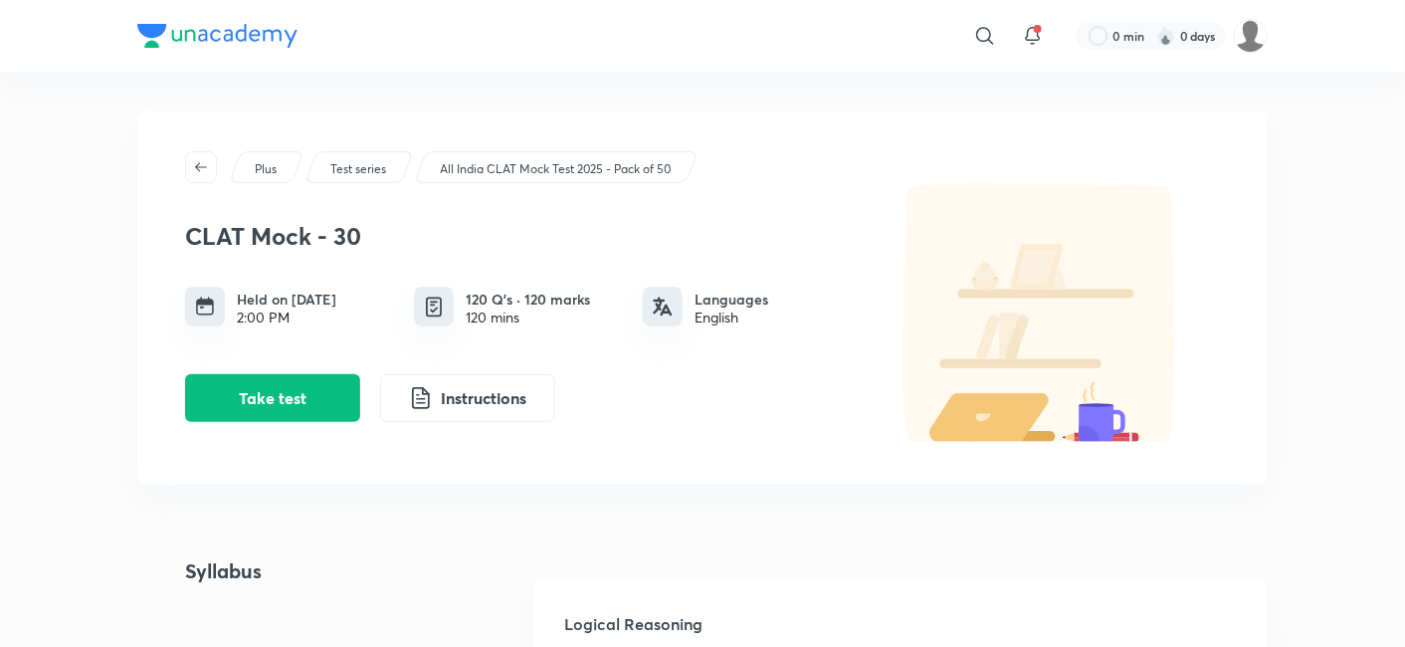
click at [315, 300] on h6 "Held on [DATE]" at bounding box center [286, 298] width 99 height 21
click at [320, 301] on h6 "Held on [DATE]" at bounding box center [286, 298] width 99 height 21
click at [336, 295] on h6 "Held on [DATE]" at bounding box center [286, 298] width 99 height 21
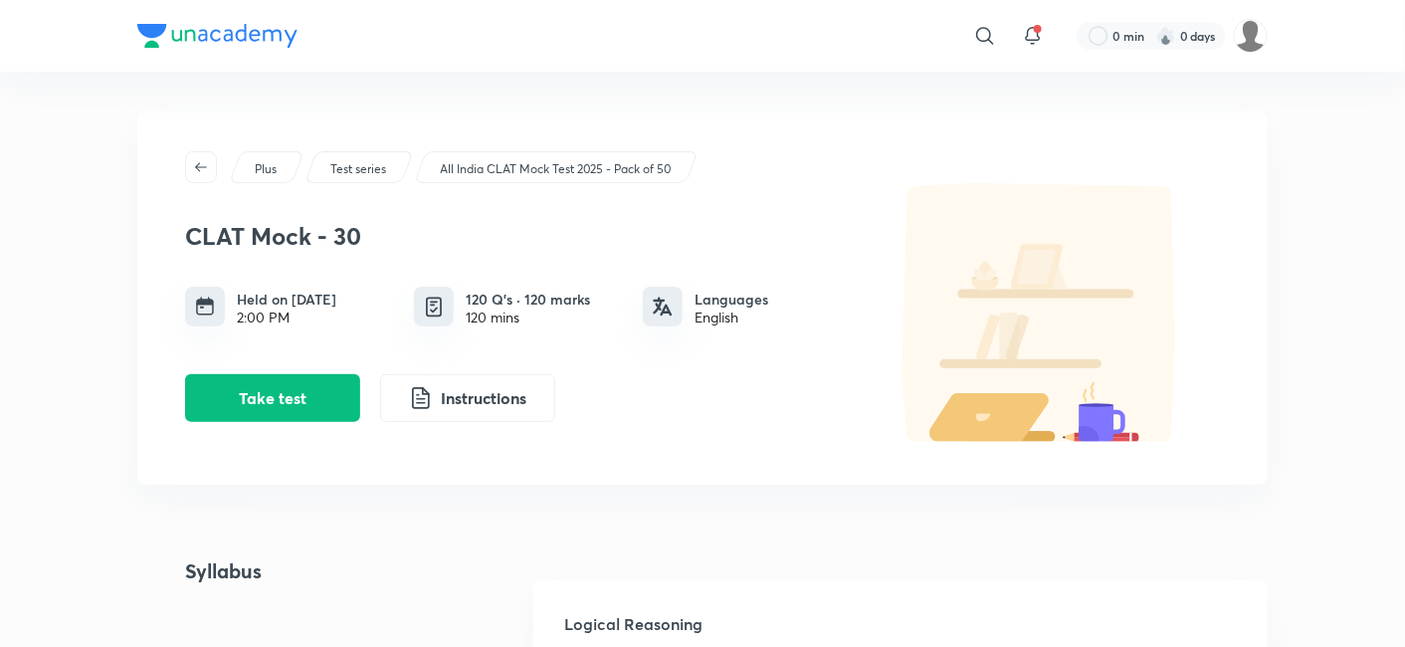
click at [336, 295] on h6 "Held on [DATE]" at bounding box center [286, 298] width 99 height 21
click at [846, 461] on div "Plus Test series All India CLAT Mock Test 2025 - Pack of 50 CLAT Mock - 30 Held…" at bounding box center [702, 297] width 1130 height 373
